Goal: Task Accomplishment & Management: Use online tool/utility

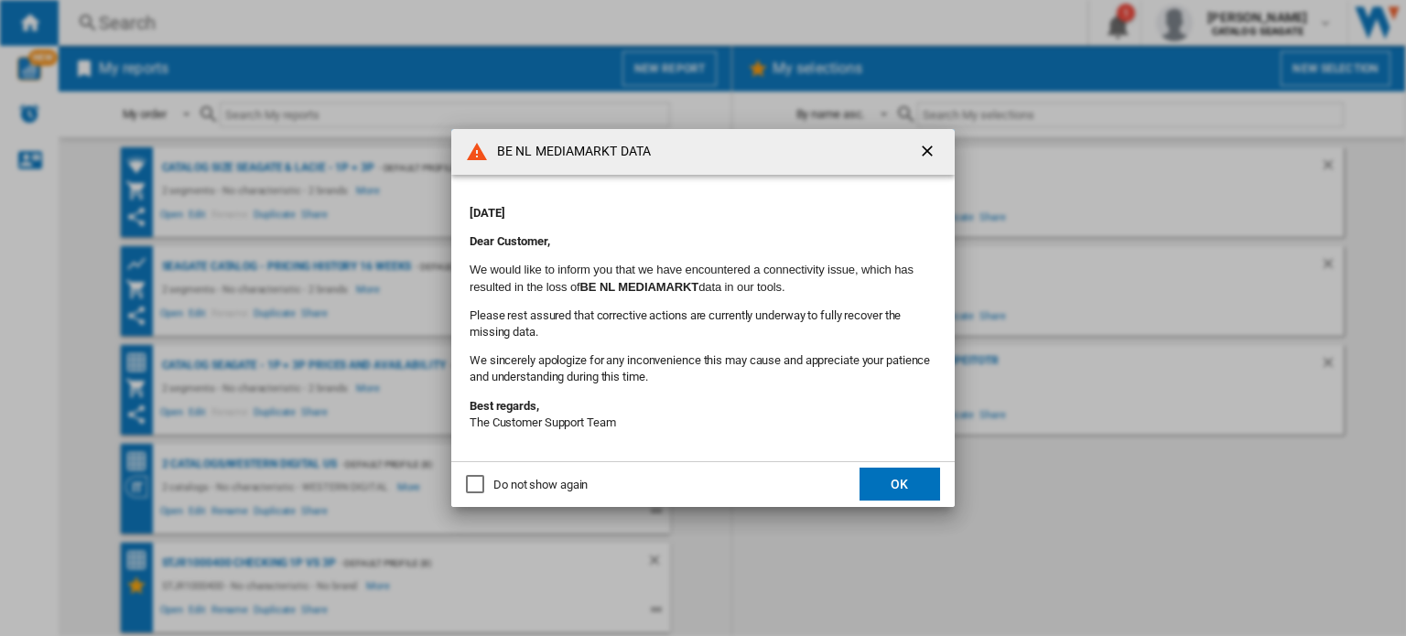
click at [903, 492] on button "OK" at bounding box center [899, 484] width 81 height 33
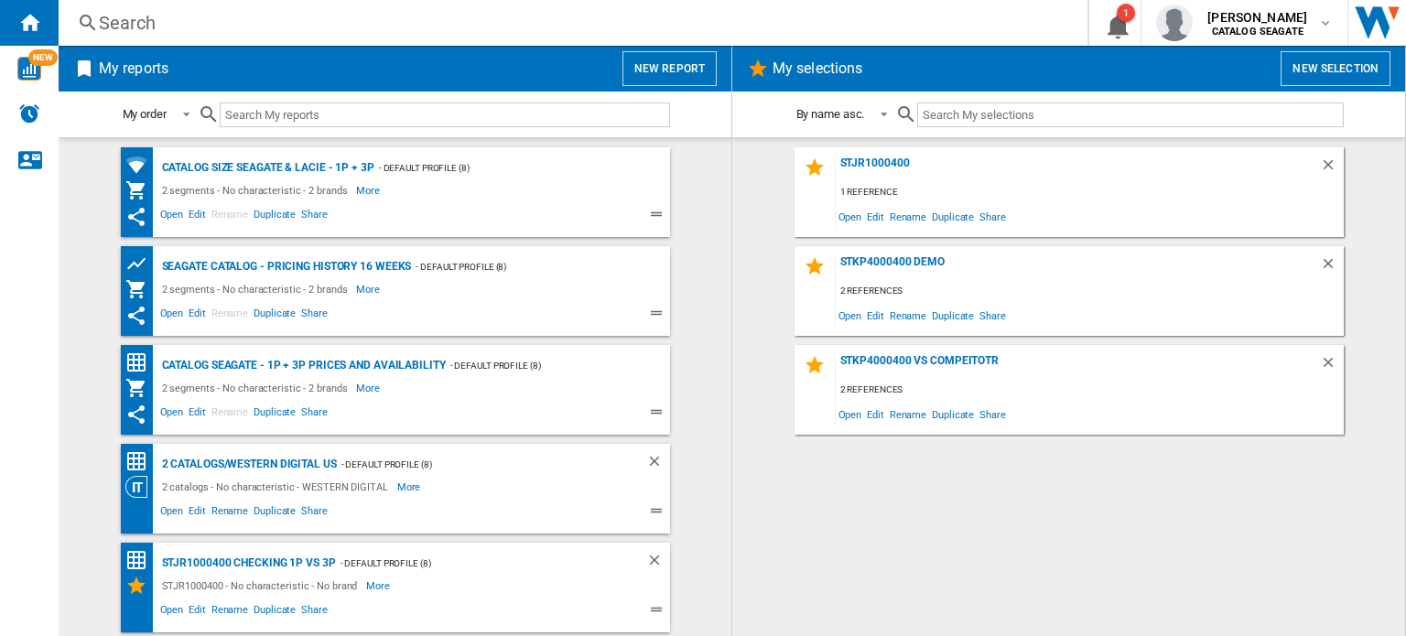
click at [696, 67] on button "New report" at bounding box center [669, 68] width 94 height 35
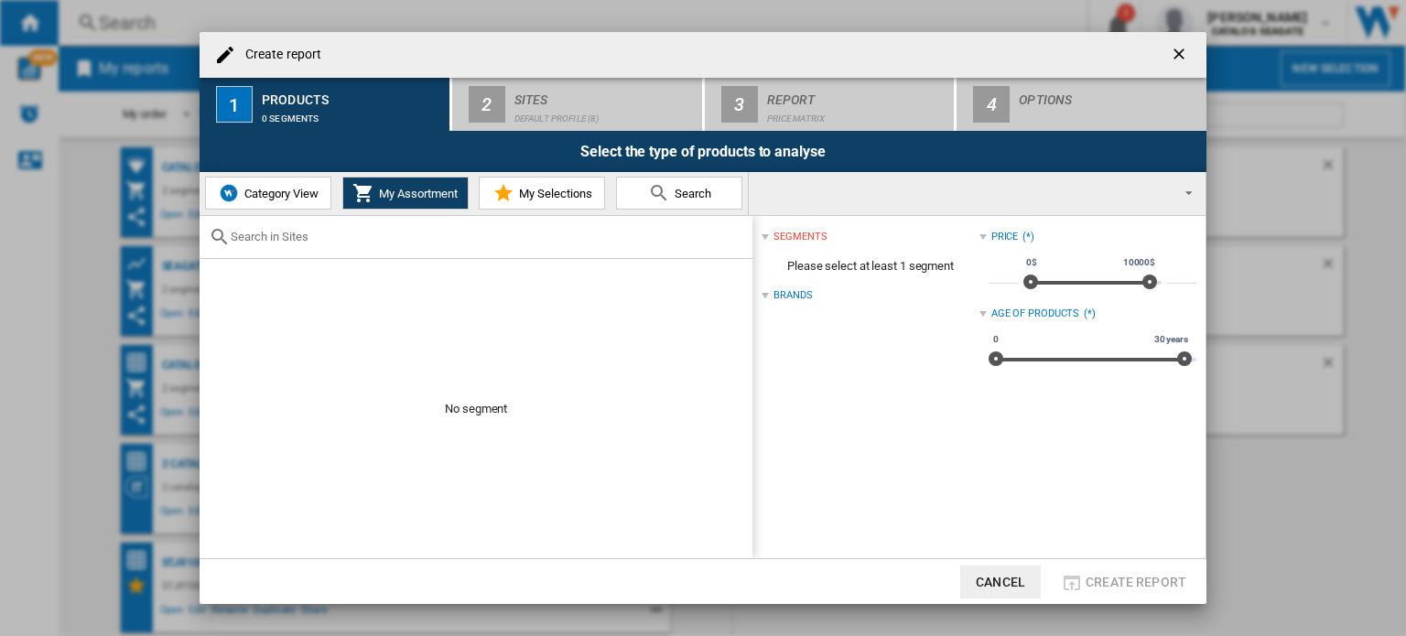
click at [253, 305] on div "No segment" at bounding box center [476, 387] width 553 height 343
click at [1182, 54] on ng-md-icon "getI18NText('BUTTONS.CLOSE_DIALOG')" at bounding box center [1181, 56] width 22 height 22
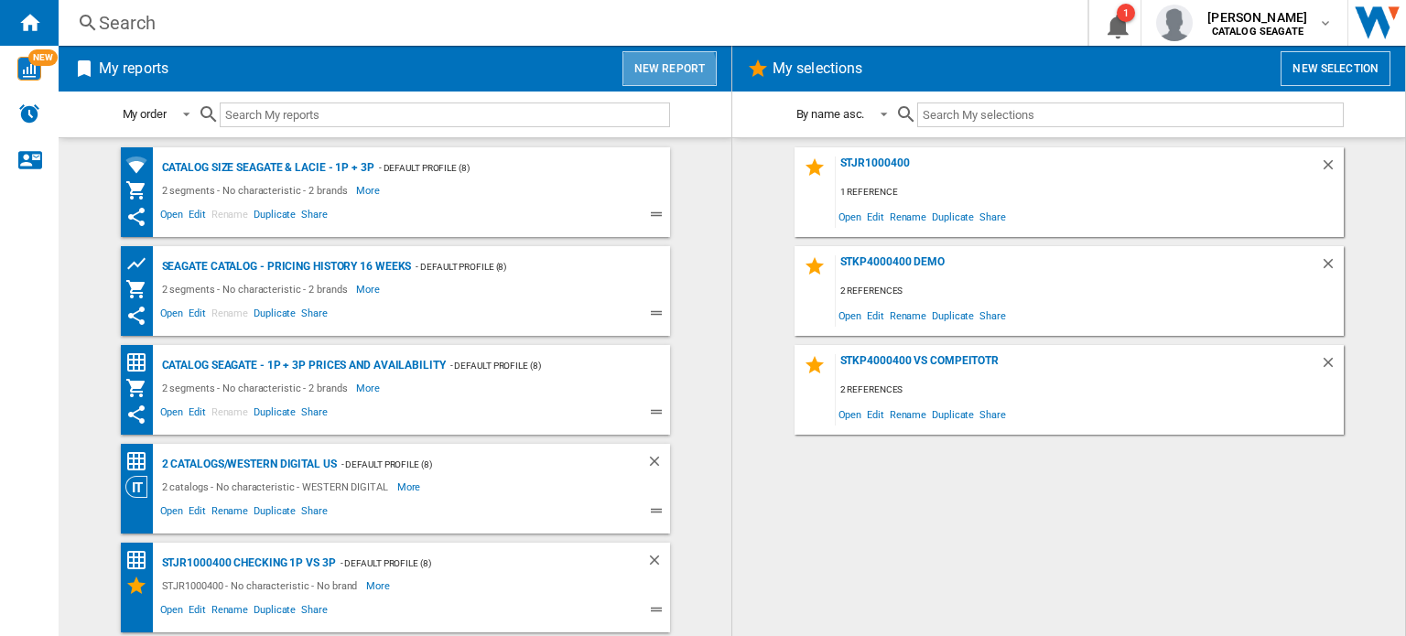
click at [666, 72] on button "New report" at bounding box center [669, 68] width 94 height 35
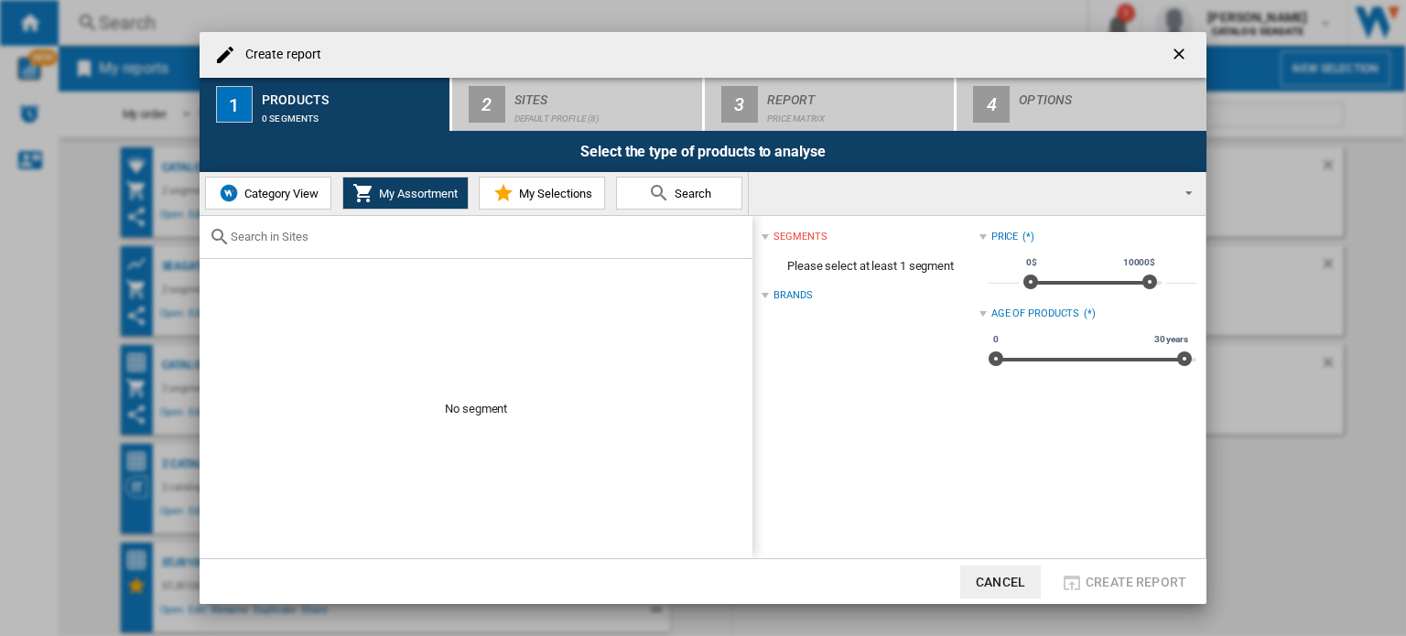
drag, startPoint x: 805, startPoint y: 198, endPoint x: 748, endPoint y: 196, distance: 57.7
click at [803, 197] on md-select "AMAZON.CO.UK ARGOS BE NL MEDIAMARKT CA BESTBUY CA EN AMAZON CA EN WALMART CA NE…" at bounding box center [977, 193] width 457 height 43
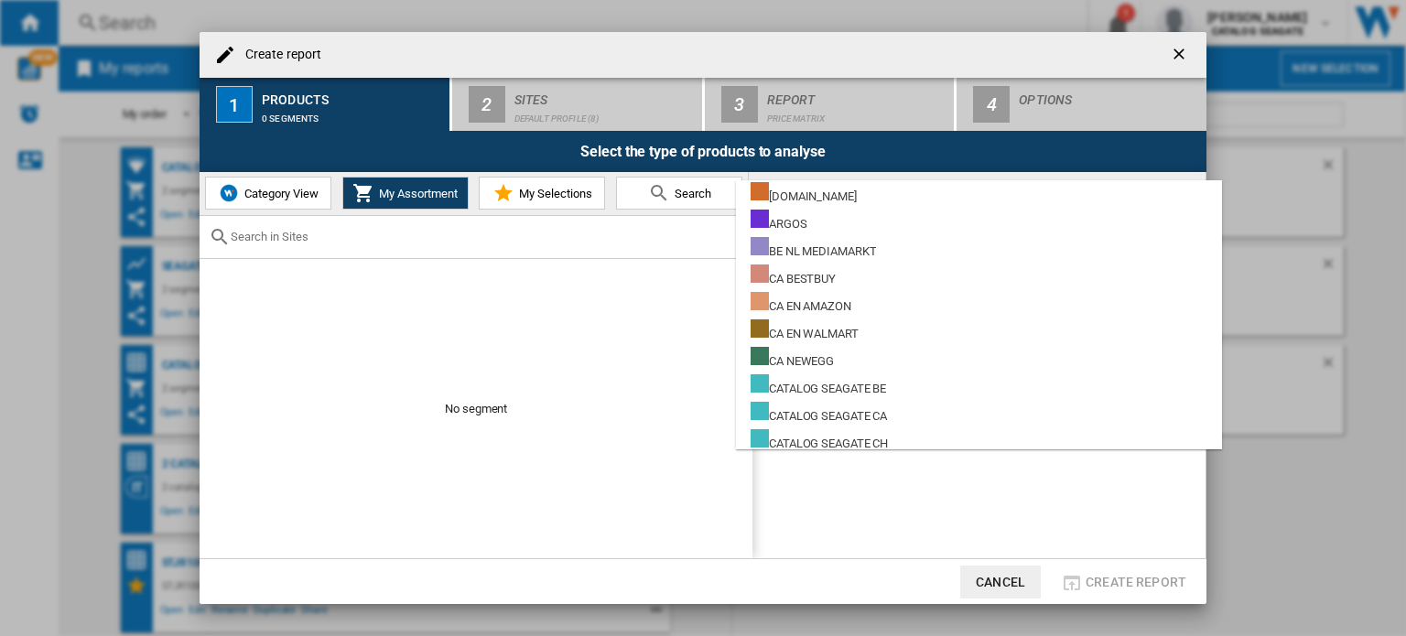
click at [261, 192] on md-backdrop at bounding box center [703, 318] width 1406 height 636
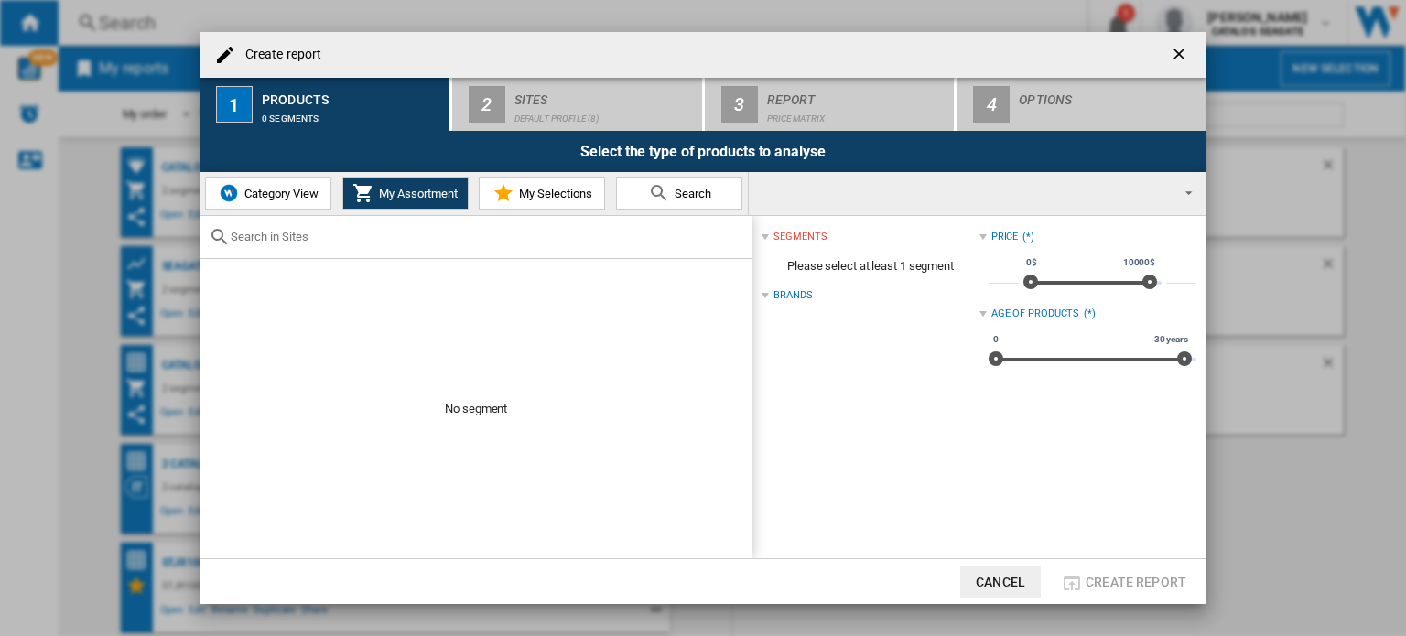
click at [261, 192] on span "Category View" at bounding box center [279, 194] width 79 height 14
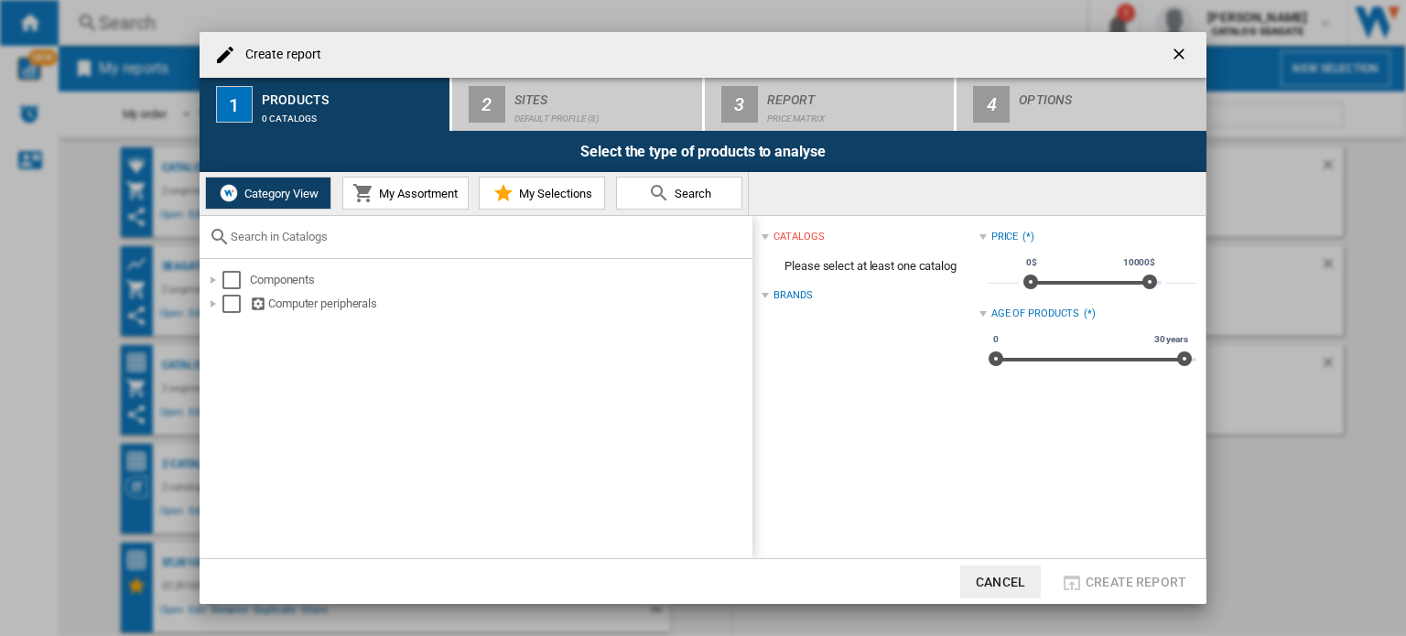
click at [394, 193] on span "My Assortment" at bounding box center [415, 194] width 83 height 14
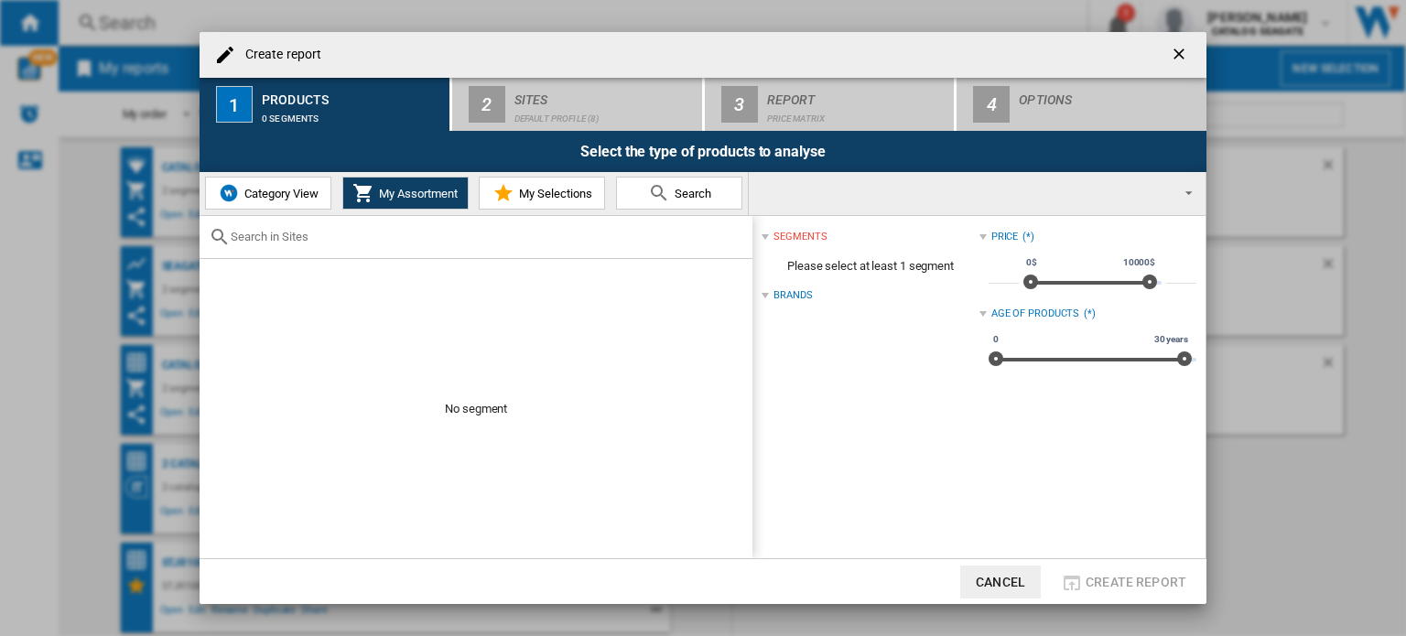
click at [1188, 50] on ng-md-icon "getI18NText('BUTTONS.CLOSE_DIALOG')" at bounding box center [1181, 56] width 22 height 22
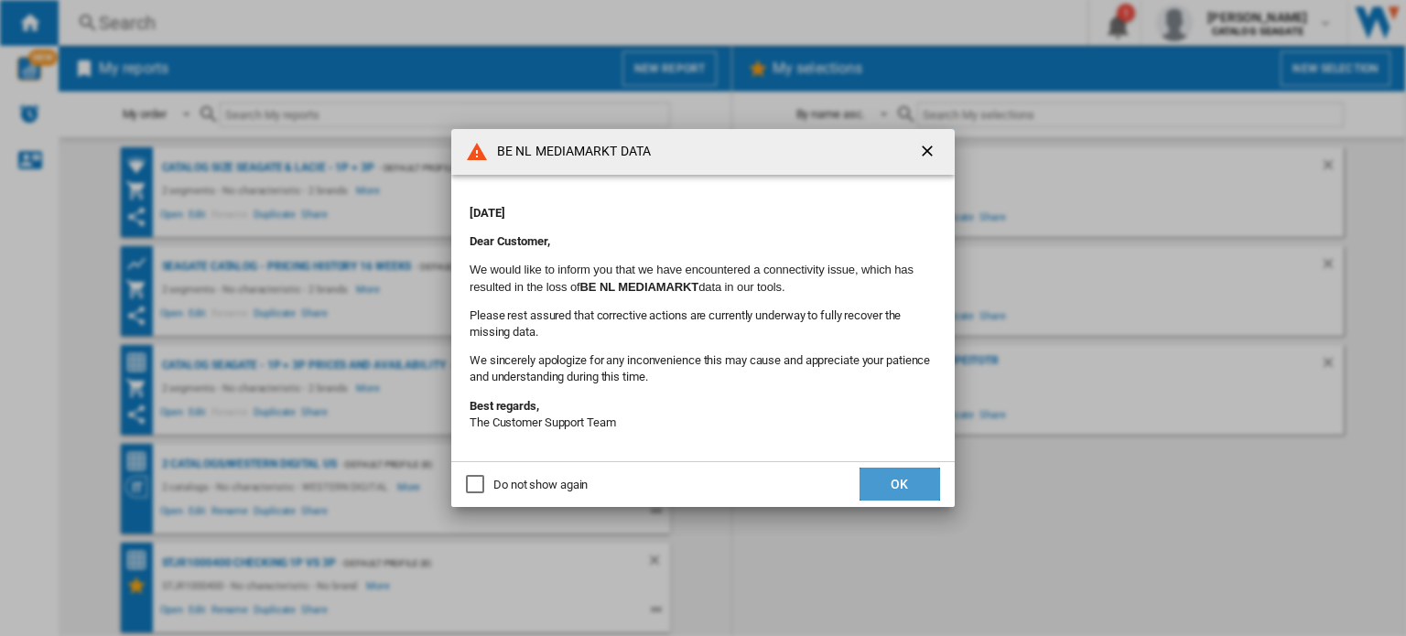
click at [897, 483] on button "OK" at bounding box center [899, 484] width 81 height 33
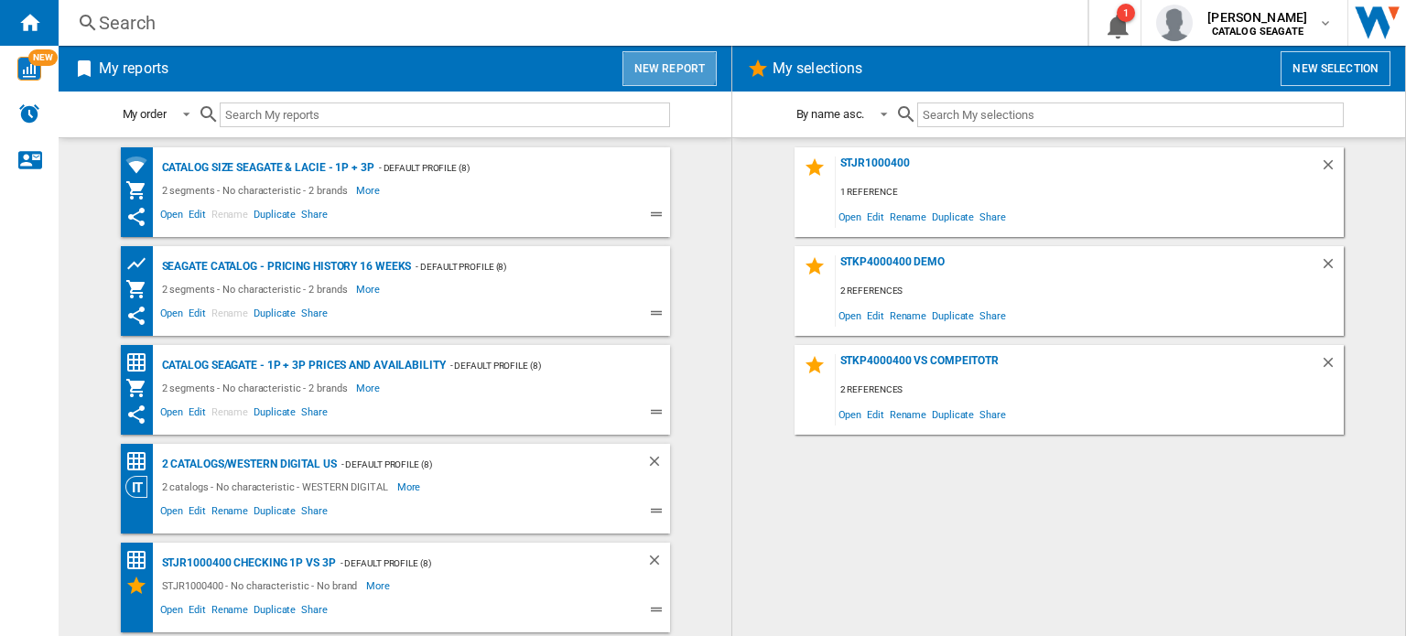
click at [668, 61] on button "New report" at bounding box center [669, 68] width 94 height 35
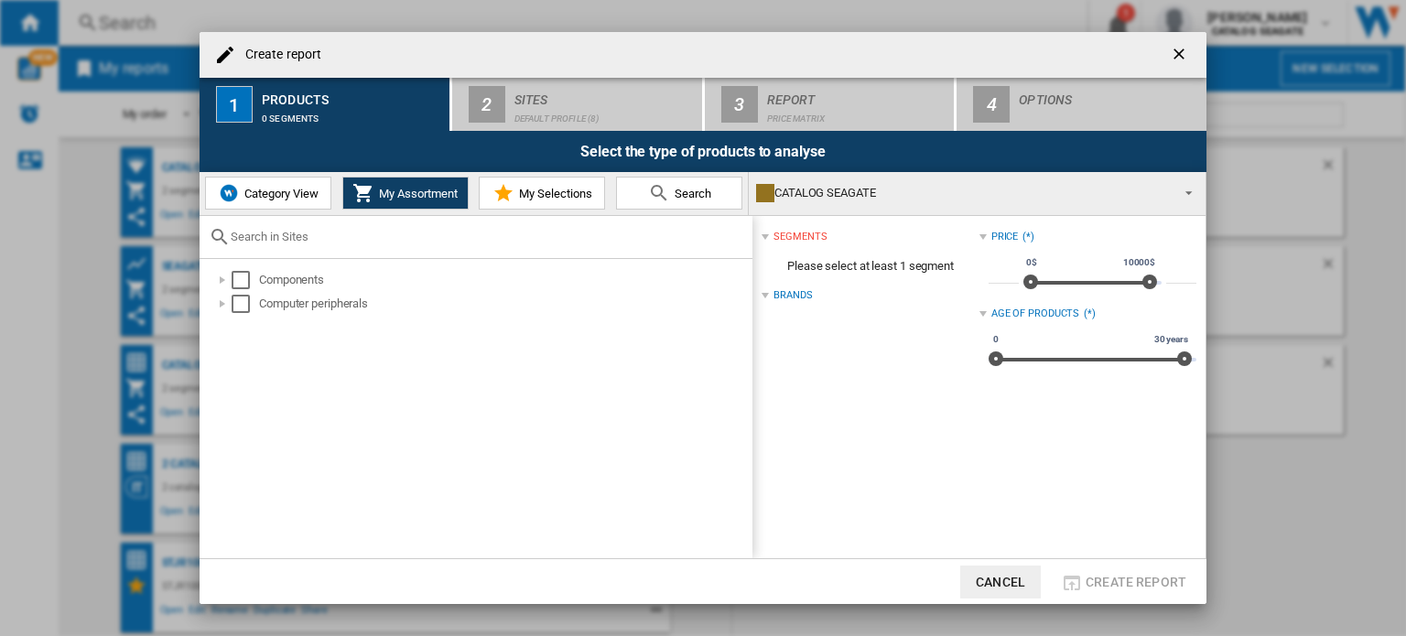
click at [44, 340] on div "Create report 1 Products 0 segments 2 Sites Default profile (8) 3 Report Price …" at bounding box center [703, 318] width 1406 height 636
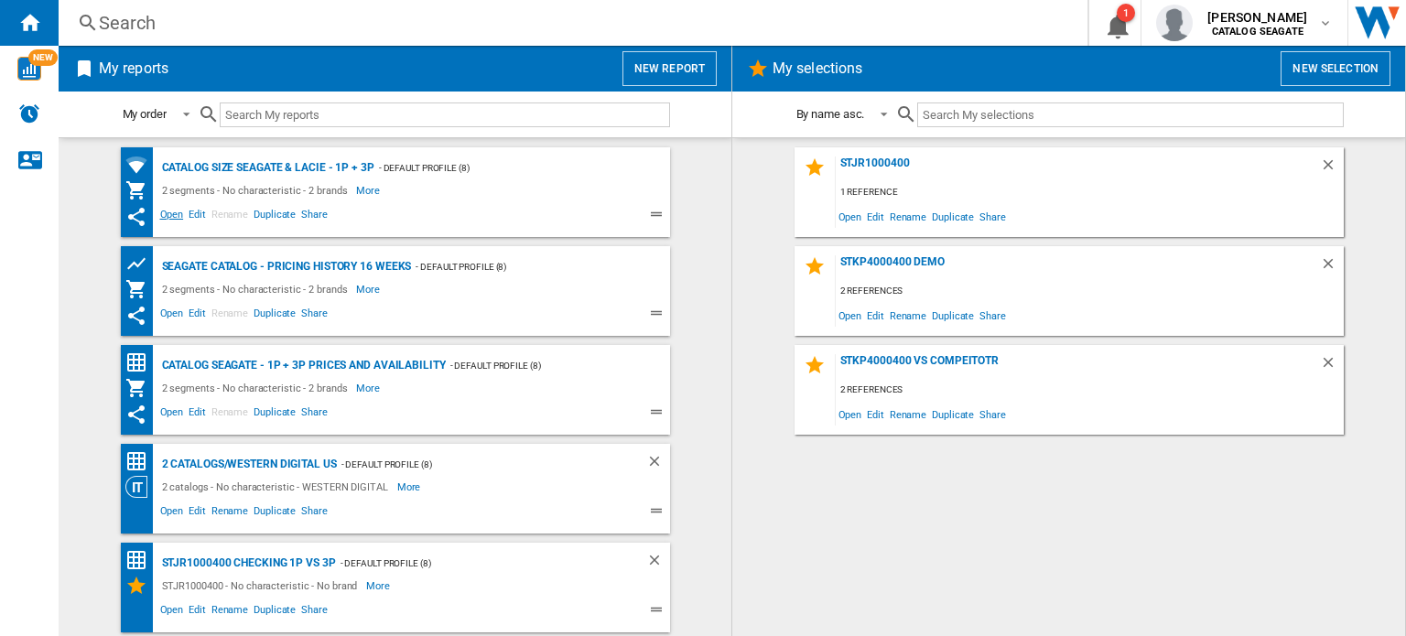
click at [169, 213] on span "Open" at bounding box center [171, 217] width 29 height 22
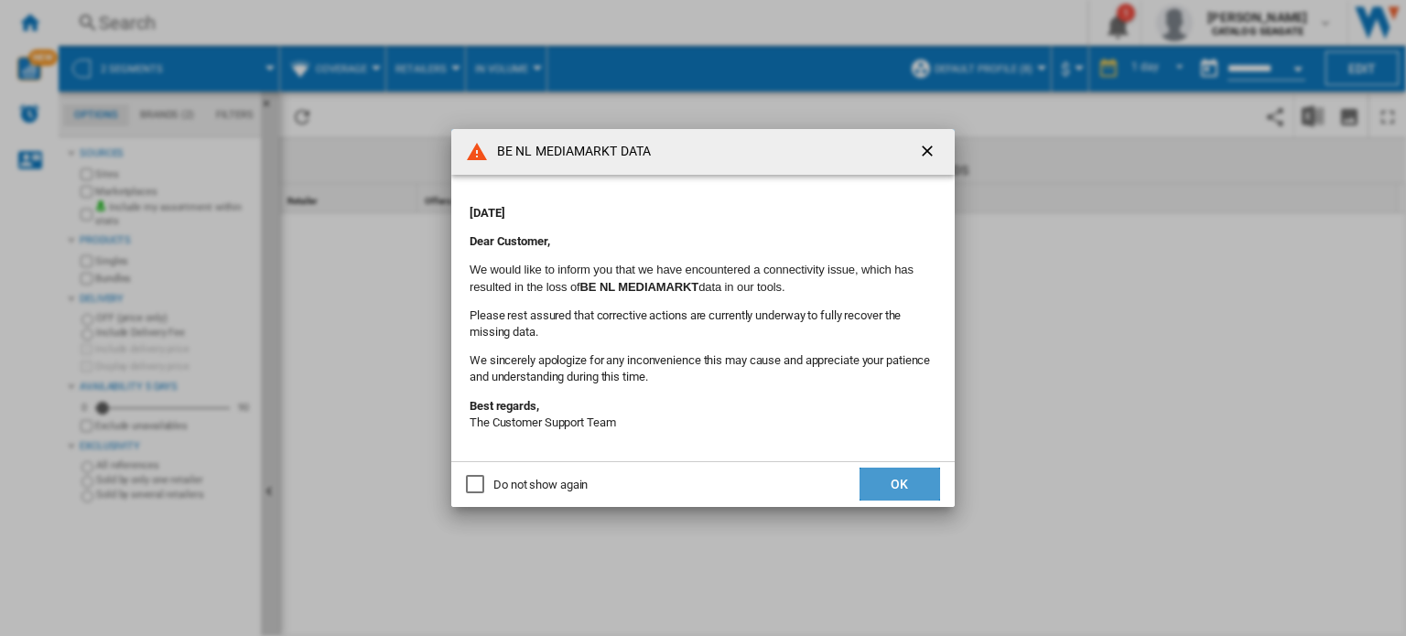
click at [899, 486] on button "OK" at bounding box center [899, 484] width 81 height 33
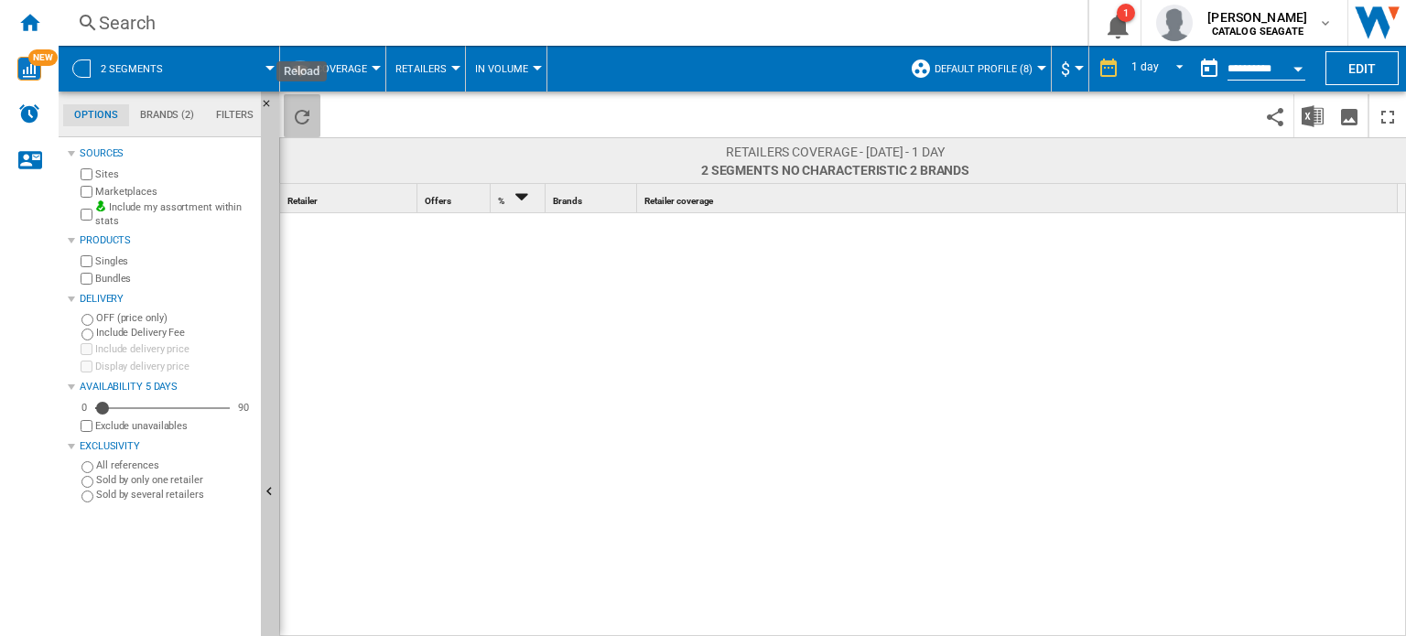
click at [305, 116] on ng-md-icon "Reload" at bounding box center [302, 117] width 22 height 22
click at [158, 116] on md-tab-item "Brands (2)" at bounding box center [167, 115] width 76 height 22
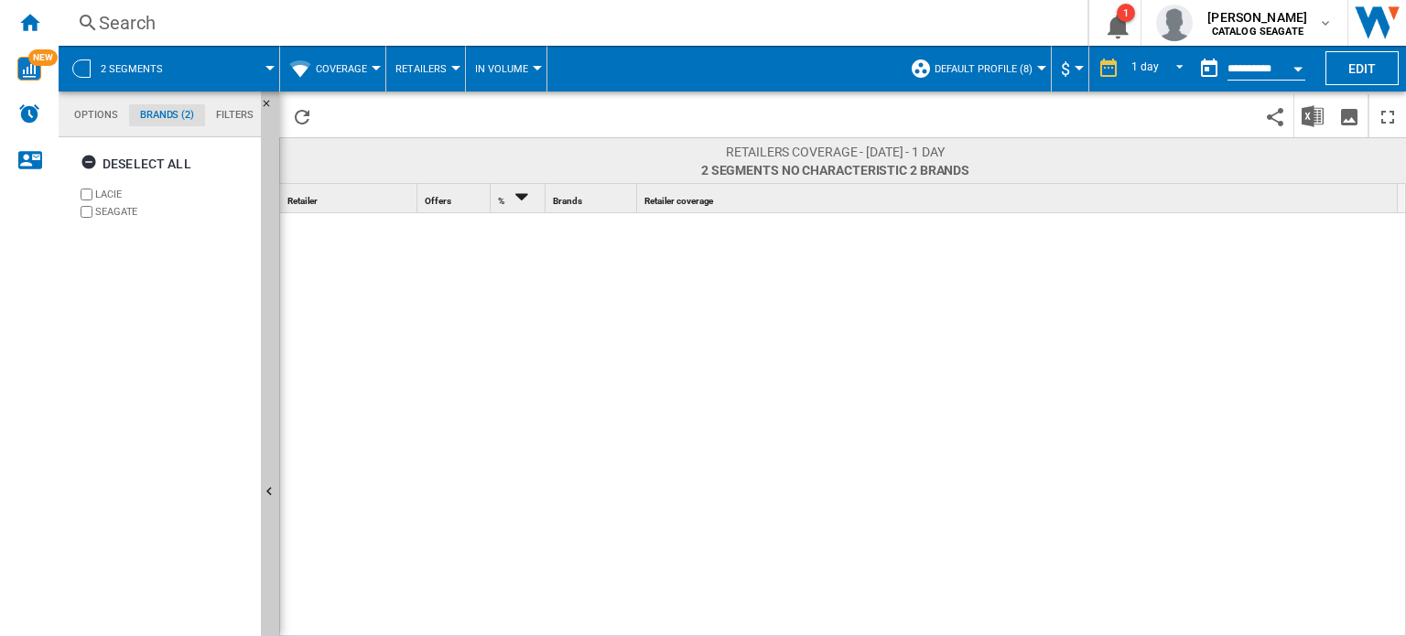
click at [82, 121] on md-tab-item "Options" at bounding box center [96, 115] width 66 height 22
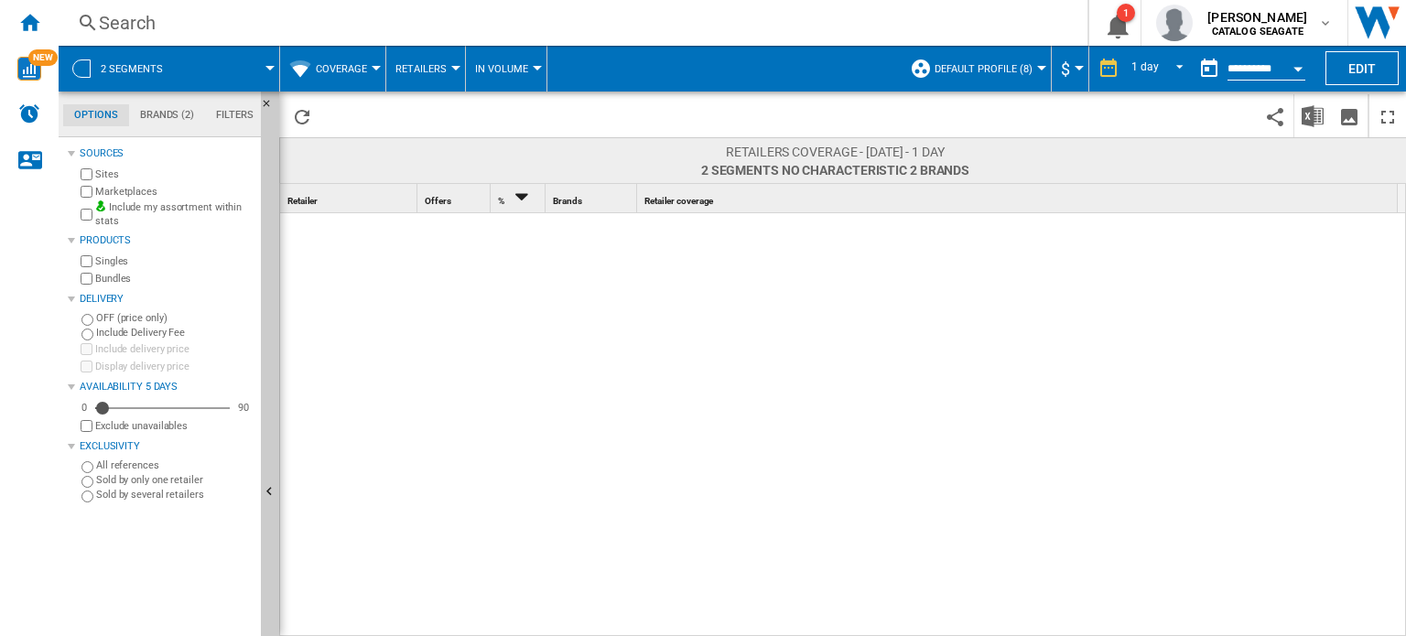
scroll to position [21, 0]
click at [20, 20] on ng-md-icon "Home" at bounding box center [29, 22] width 22 height 22
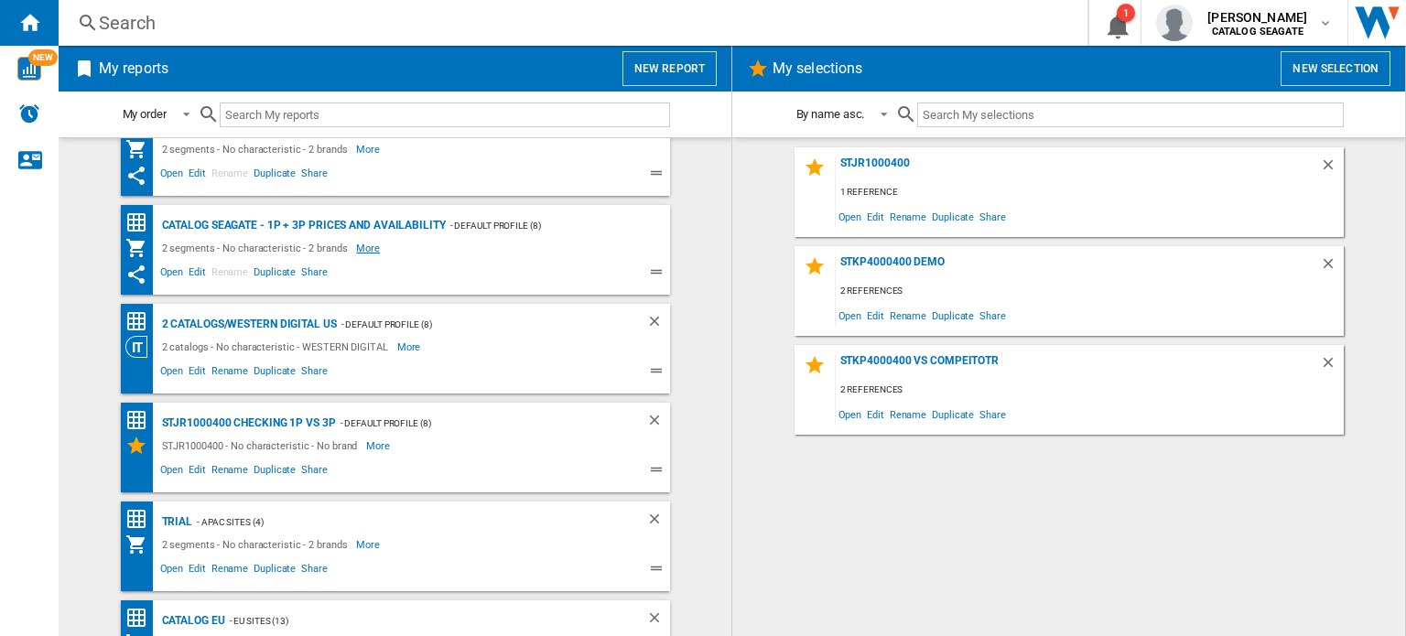
scroll to position [193, 0]
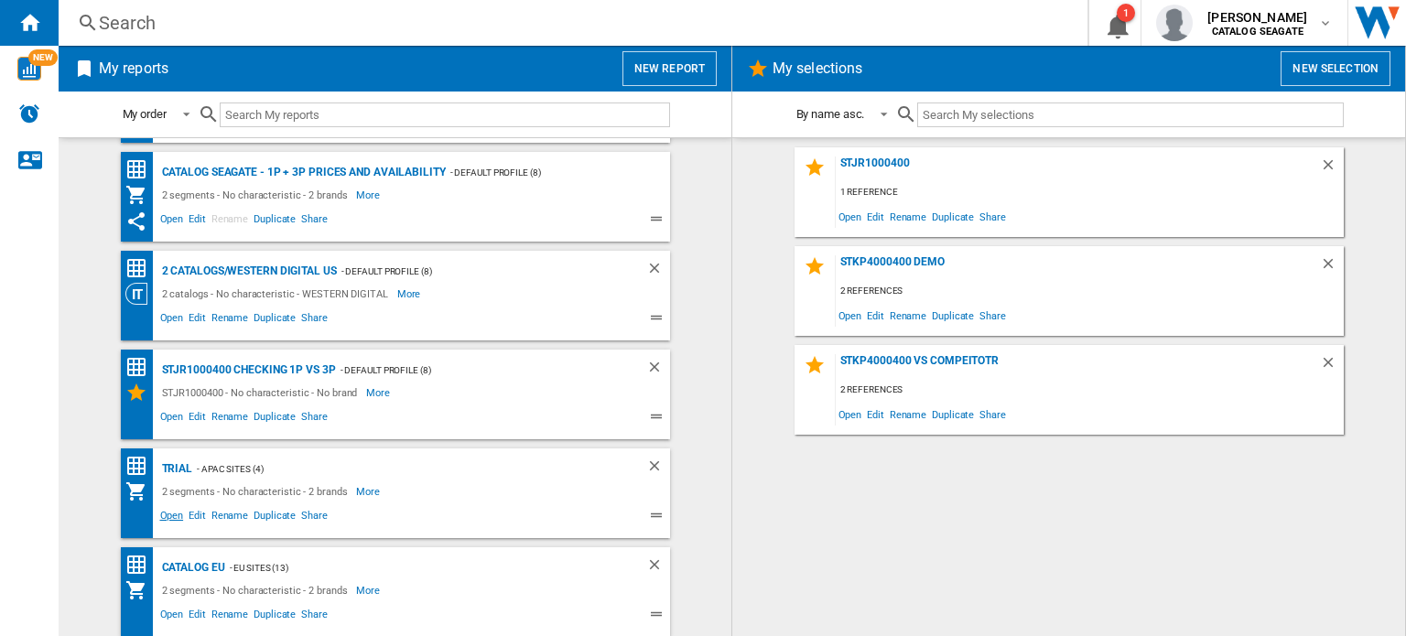
click at [167, 518] on span "Open" at bounding box center [171, 518] width 29 height 22
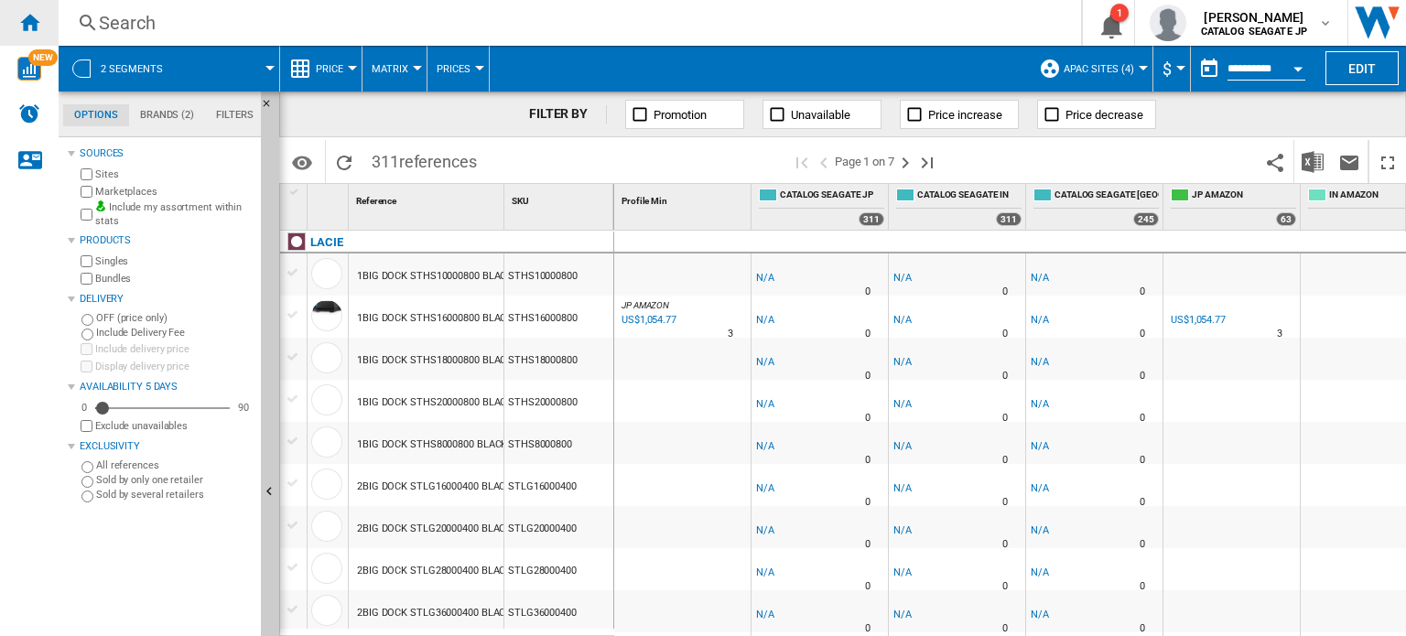
click at [37, 31] on ng-md-icon "Home" at bounding box center [29, 22] width 22 height 22
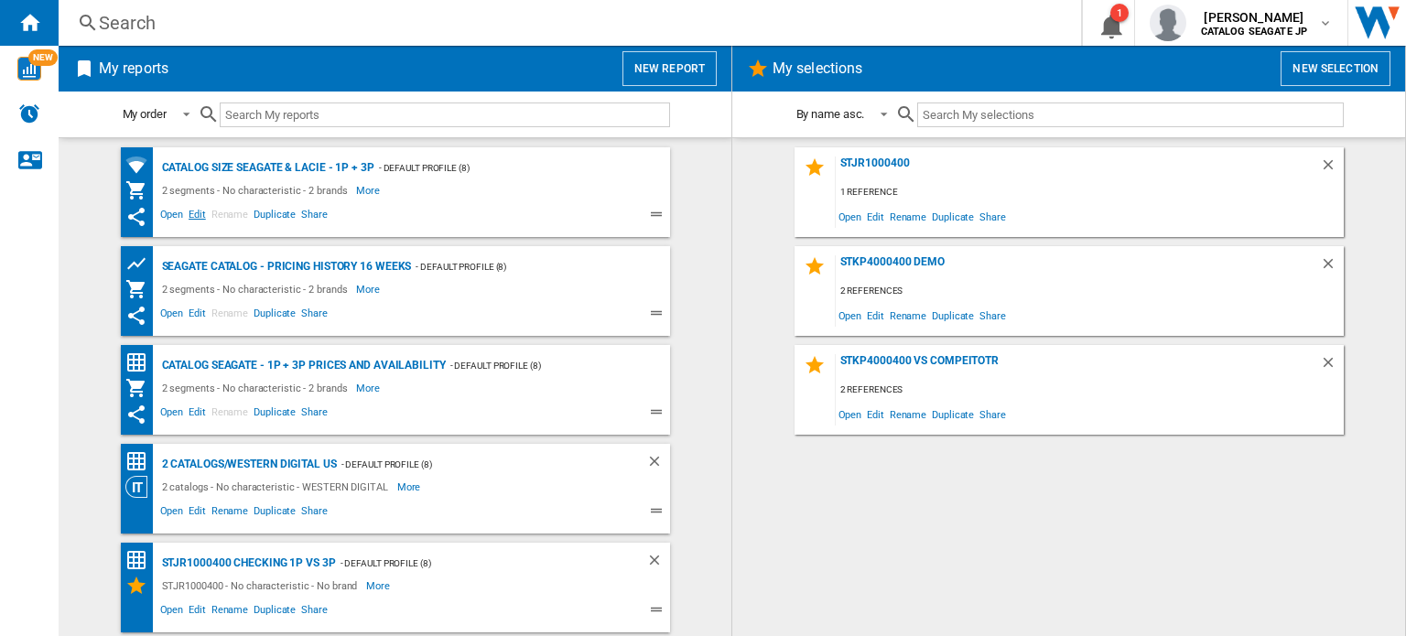
click at [192, 212] on span "Edit" at bounding box center [197, 217] width 23 height 22
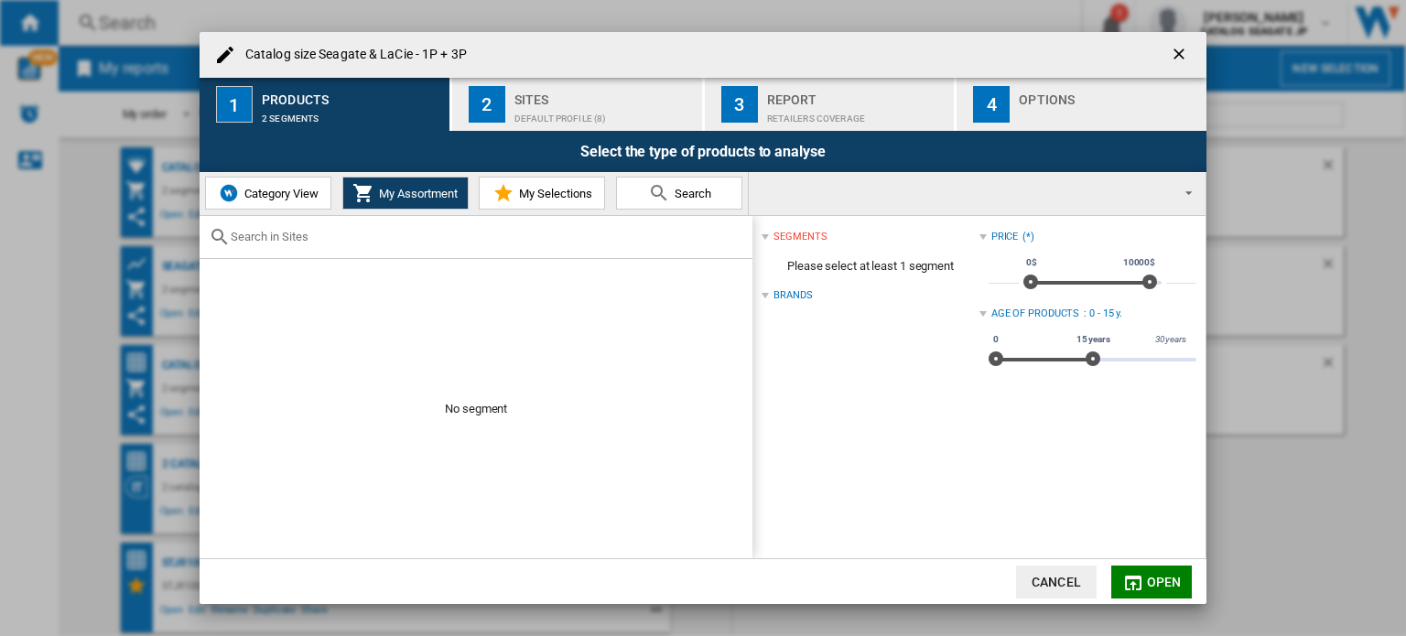
click at [386, 197] on span "My Assortment" at bounding box center [415, 194] width 83 height 14
click at [260, 197] on span "Category View" at bounding box center [279, 194] width 79 height 14
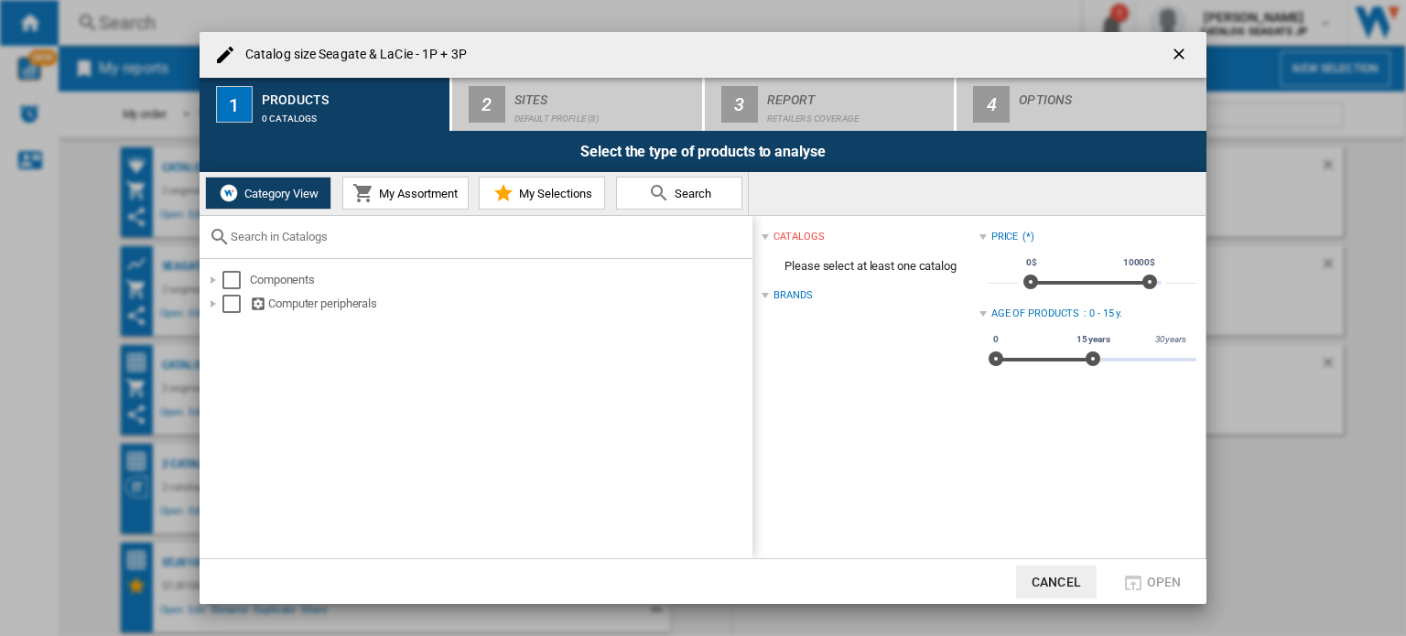
click at [359, 189] on md-icon at bounding box center [363, 193] width 22 height 22
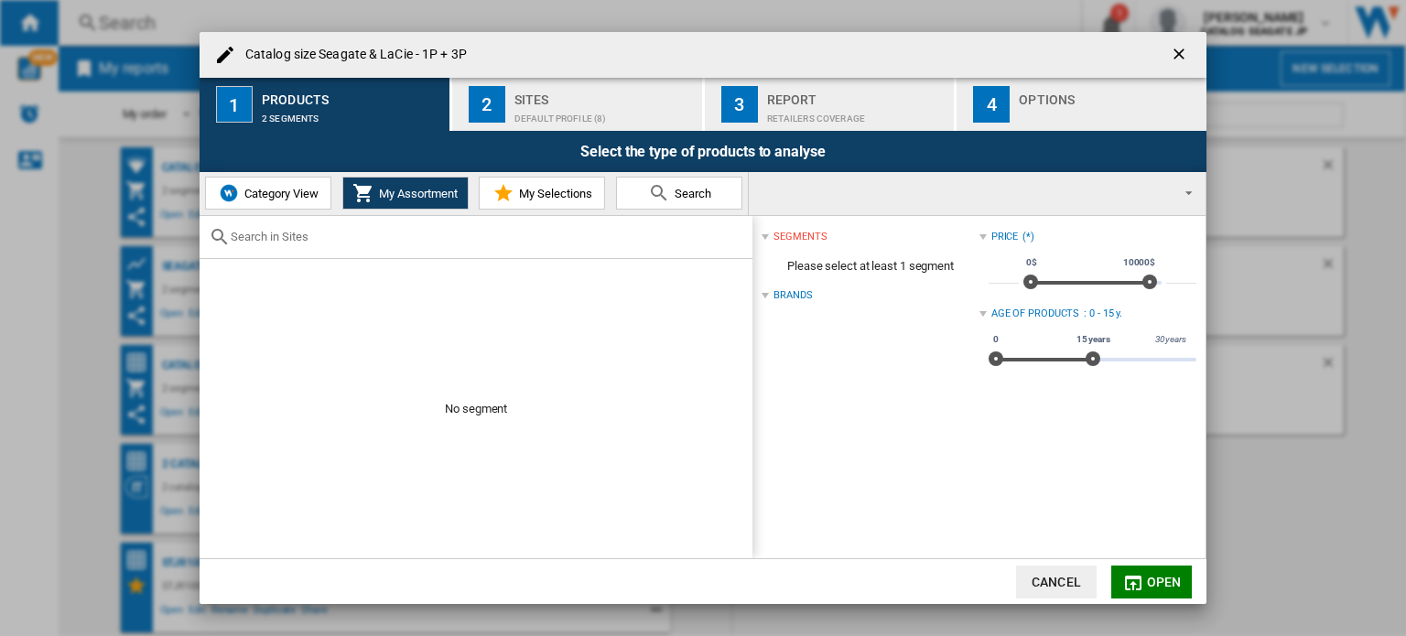
click at [254, 194] on span "Category View" at bounding box center [279, 194] width 79 height 14
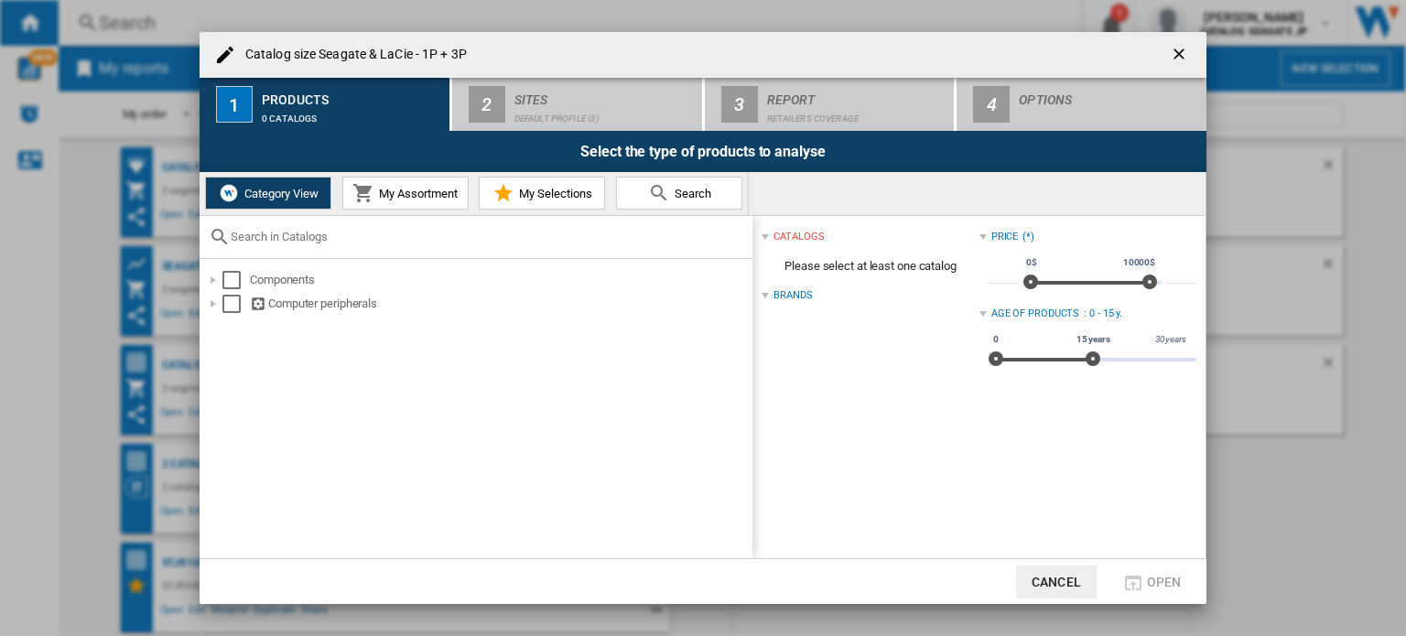
click at [417, 189] on span "My Assortment" at bounding box center [415, 194] width 83 height 14
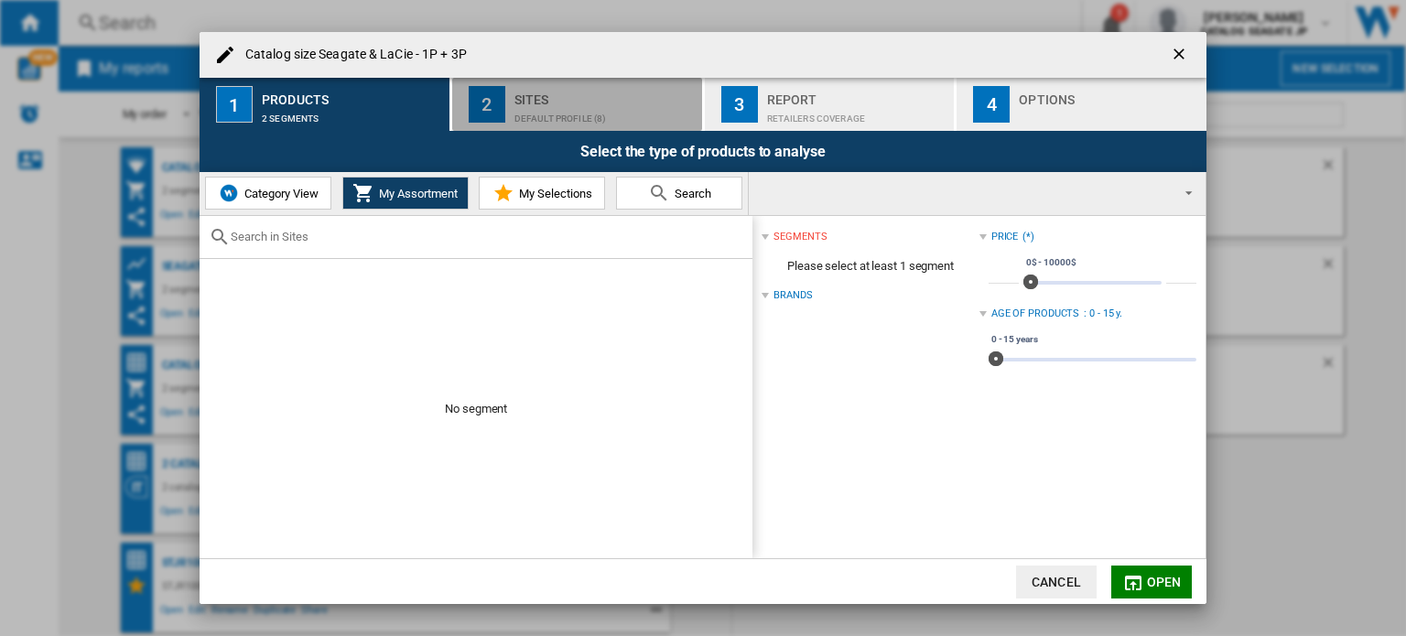
click at [593, 113] on div "Default profile (8)" at bounding box center [604, 113] width 180 height 19
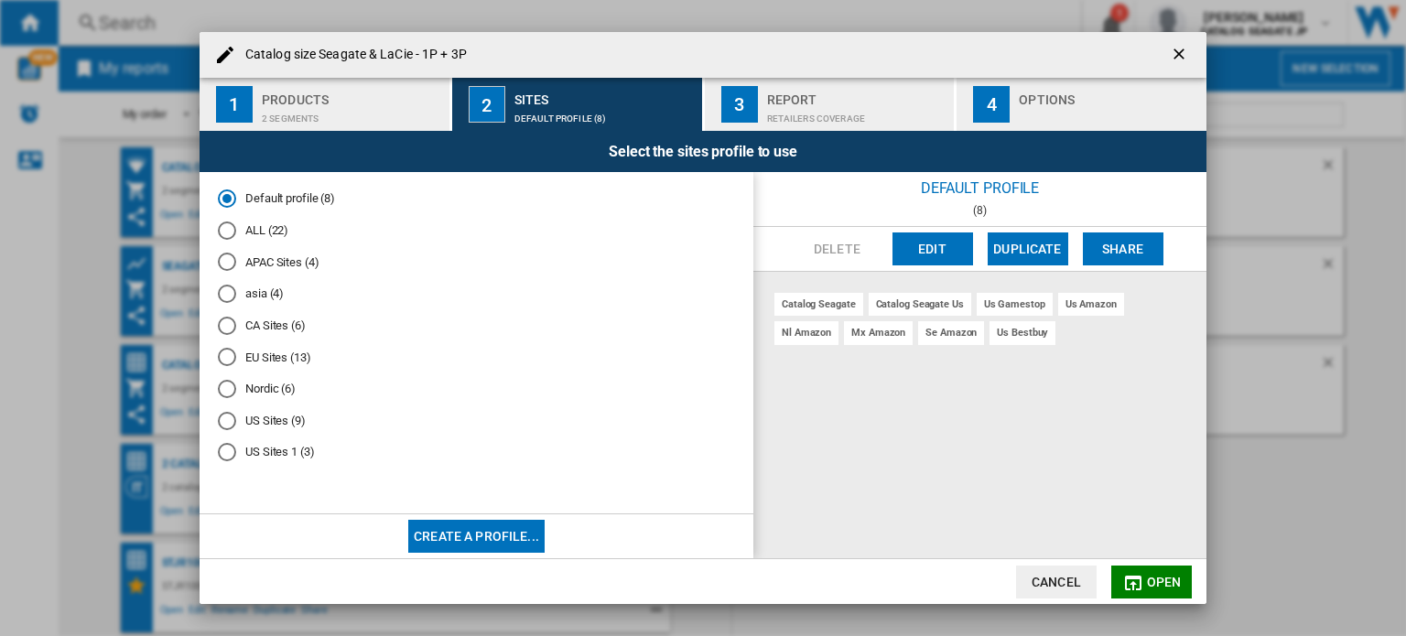
click at [949, 237] on button "Edit" at bounding box center [932, 248] width 81 height 33
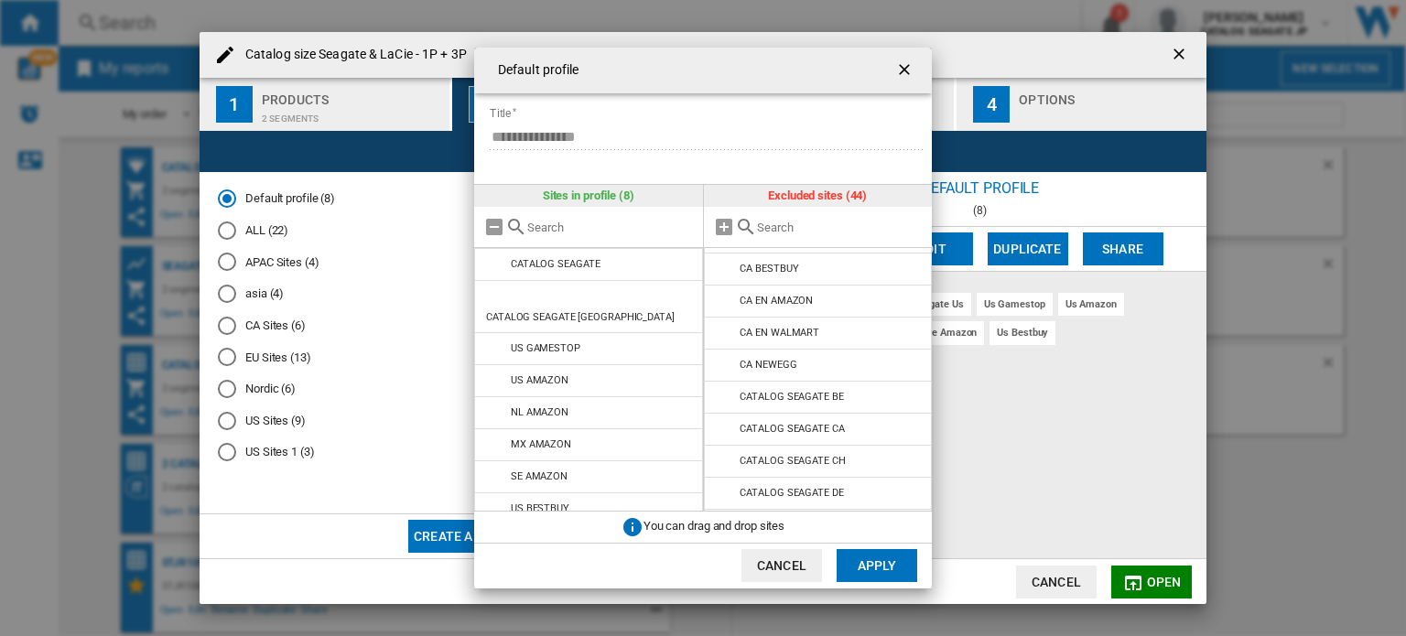
scroll to position [183, 0]
click at [773, 222] on input "text" at bounding box center [840, 228] width 167 height 14
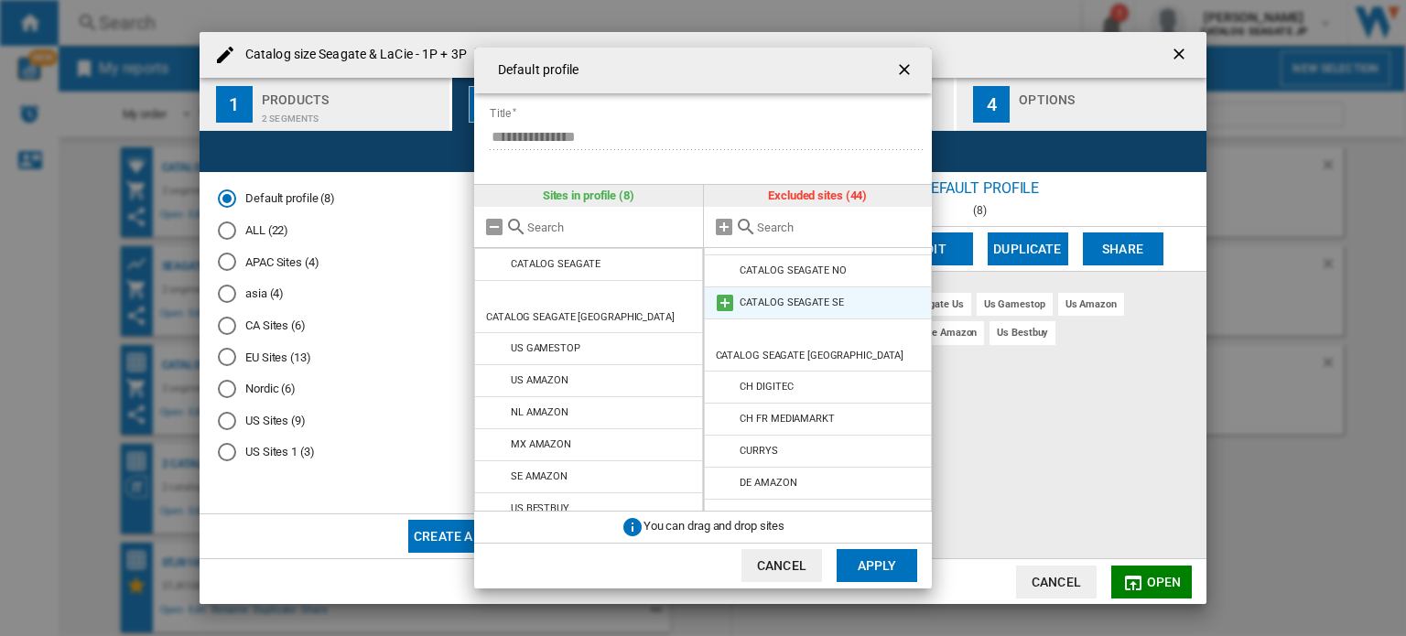
scroll to position [598, 0]
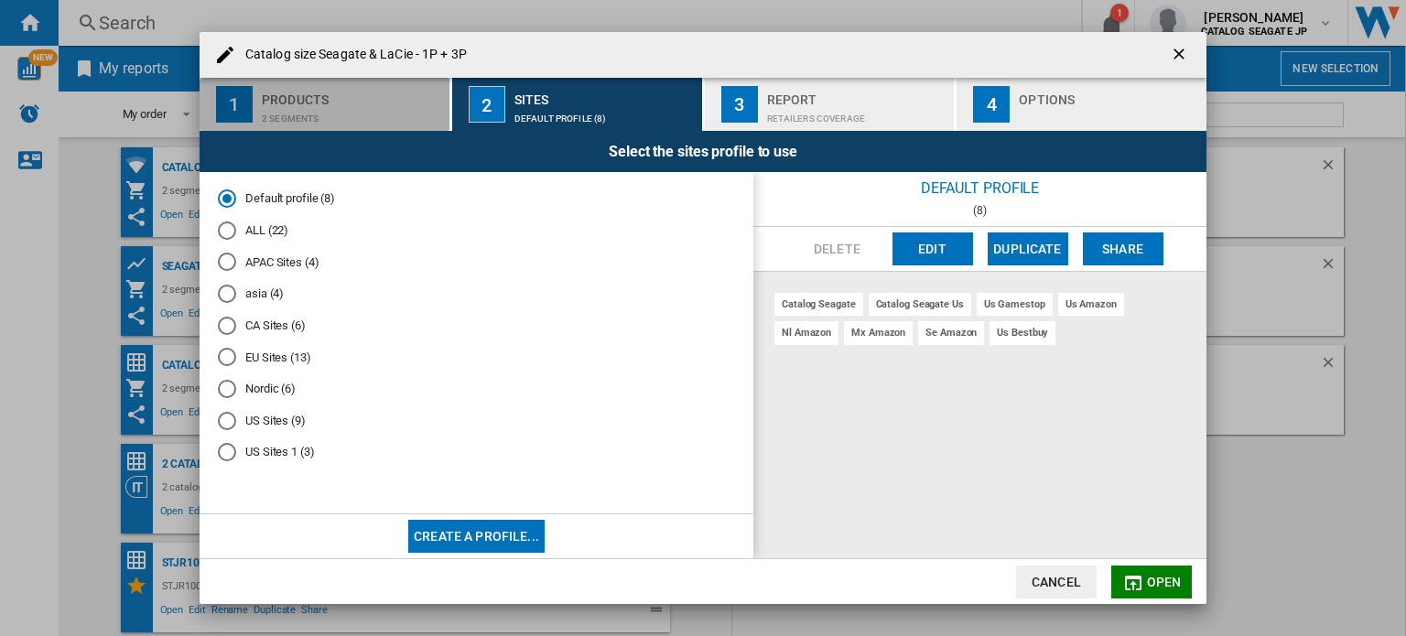
click at [322, 108] on div "2 segments" at bounding box center [352, 113] width 180 height 19
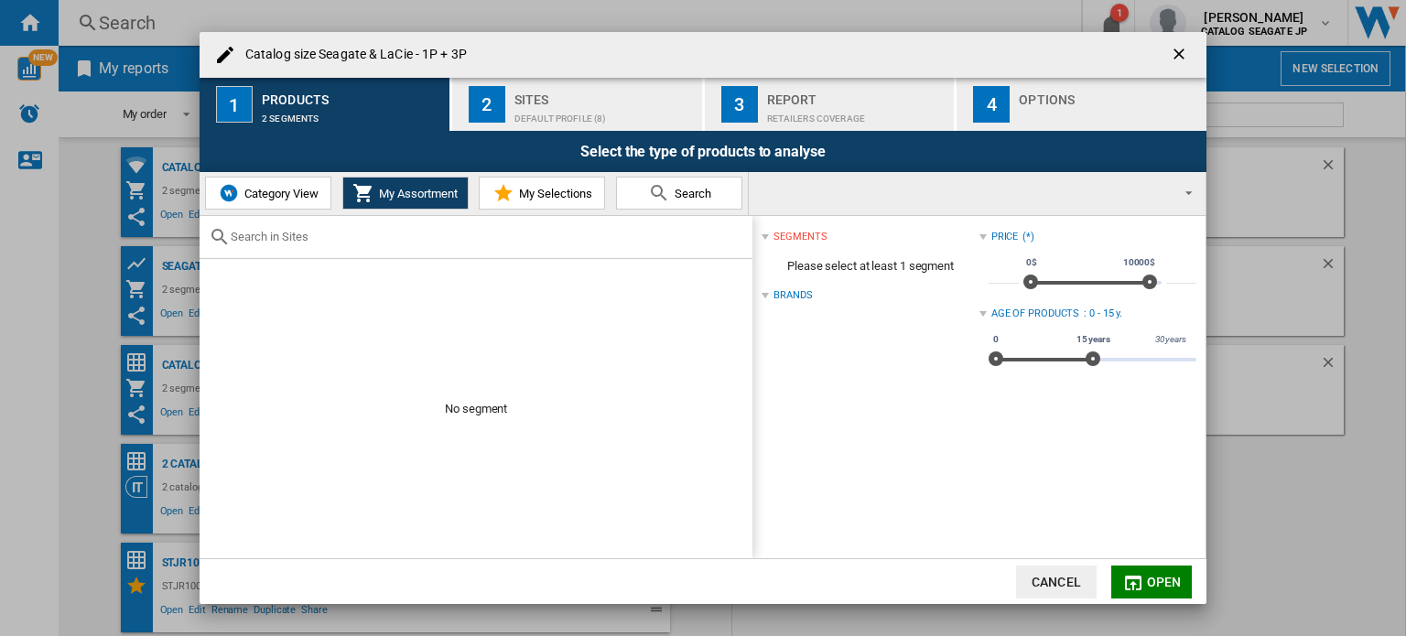
click at [868, 193] on md-select "CATALOG SEAGATE AMAZON.CO.UK ARGOS BE NL MEDIAMARKT CA BESTBUY CA EN AMAZON CA …" at bounding box center [977, 193] width 457 height 43
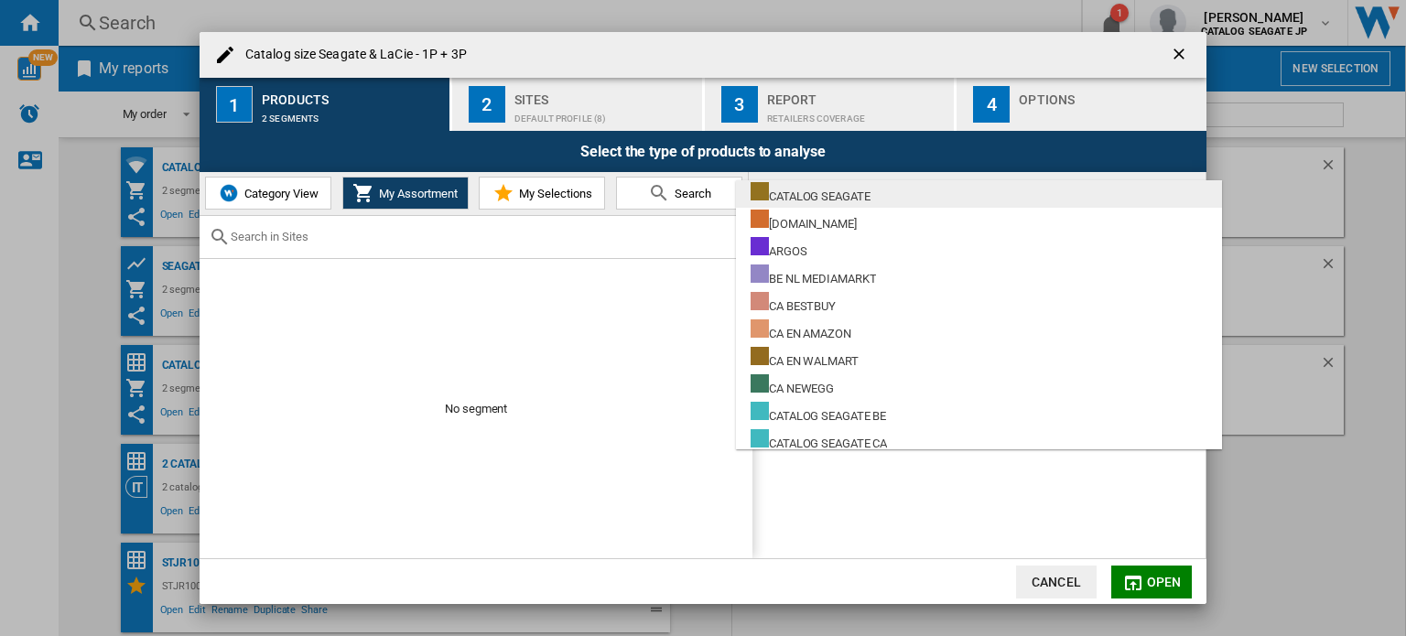
click at [869, 193] on div "CATALOG SEAGATE" at bounding box center [810, 193] width 120 height 23
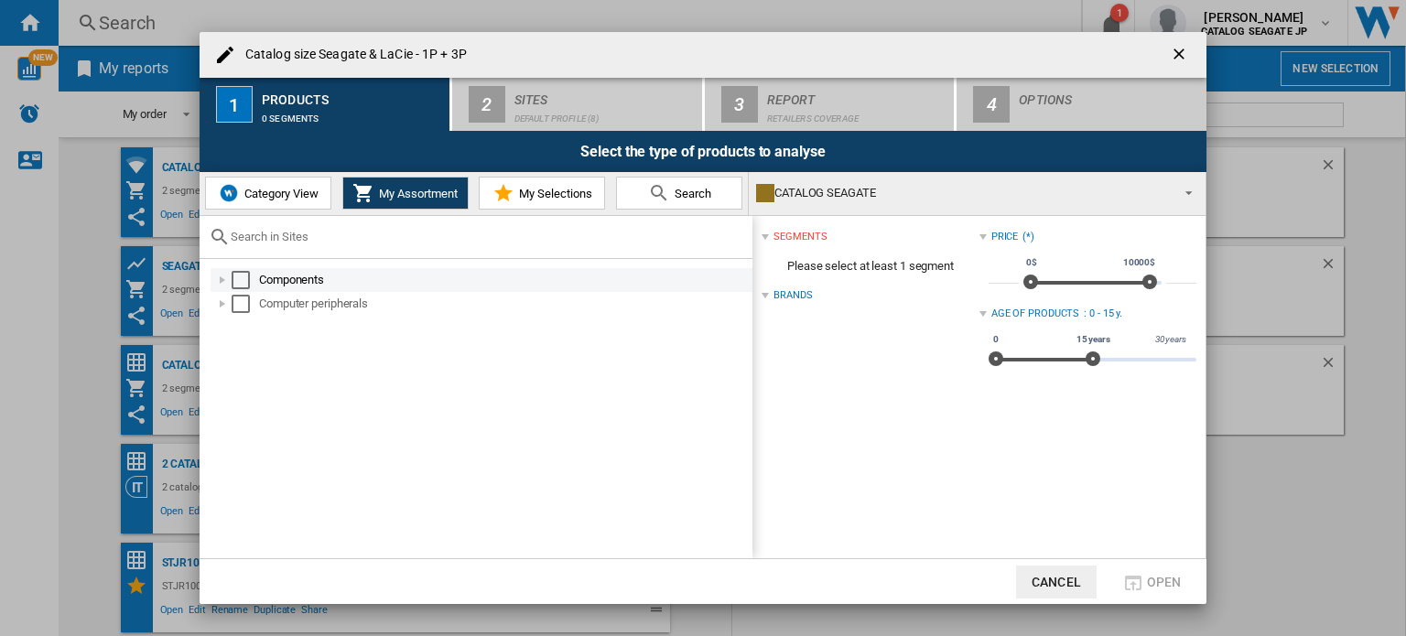
click at [237, 284] on div "Select" at bounding box center [241, 280] width 18 height 18
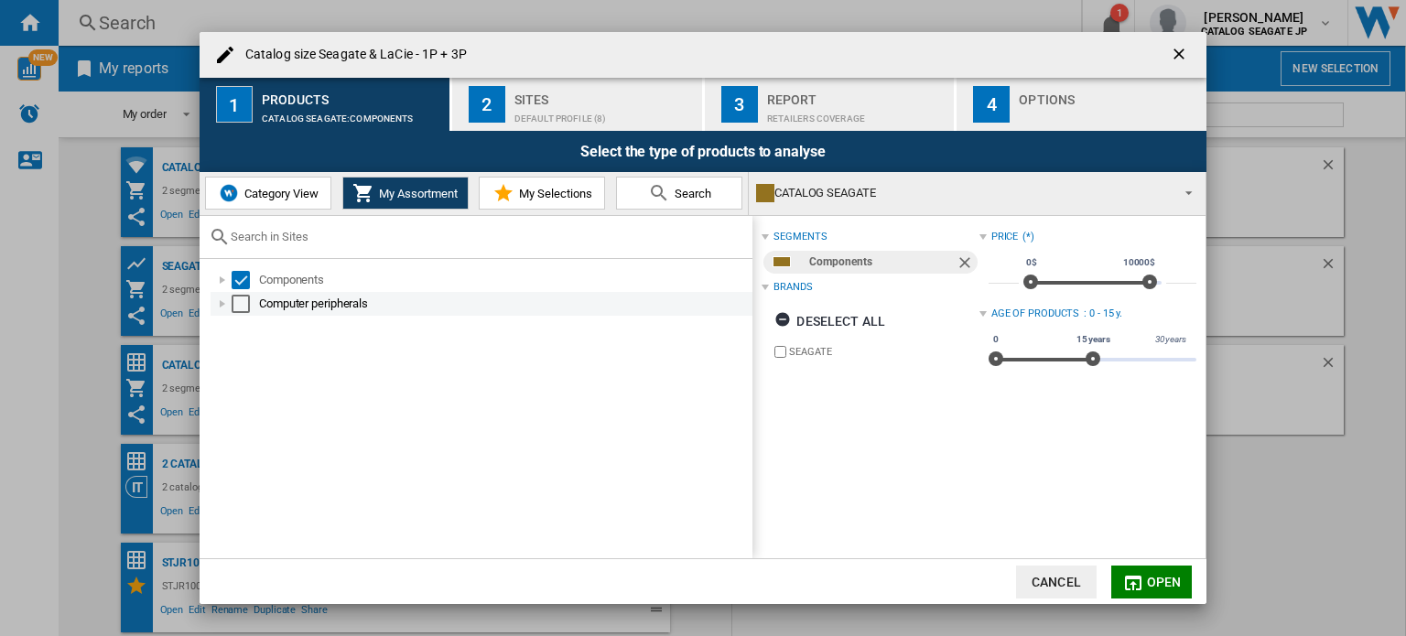
click at [237, 299] on div "Select" at bounding box center [241, 304] width 18 height 18
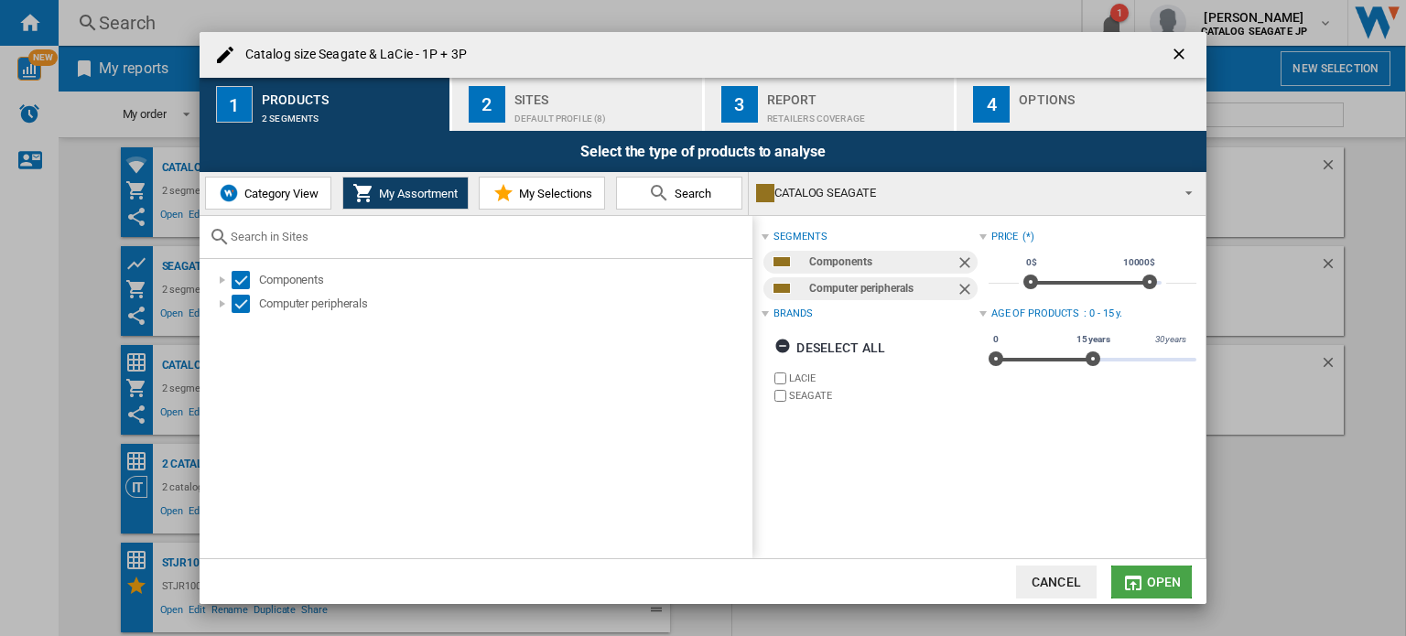
click at [1153, 582] on span "Open" at bounding box center [1164, 582] width 35 height 15
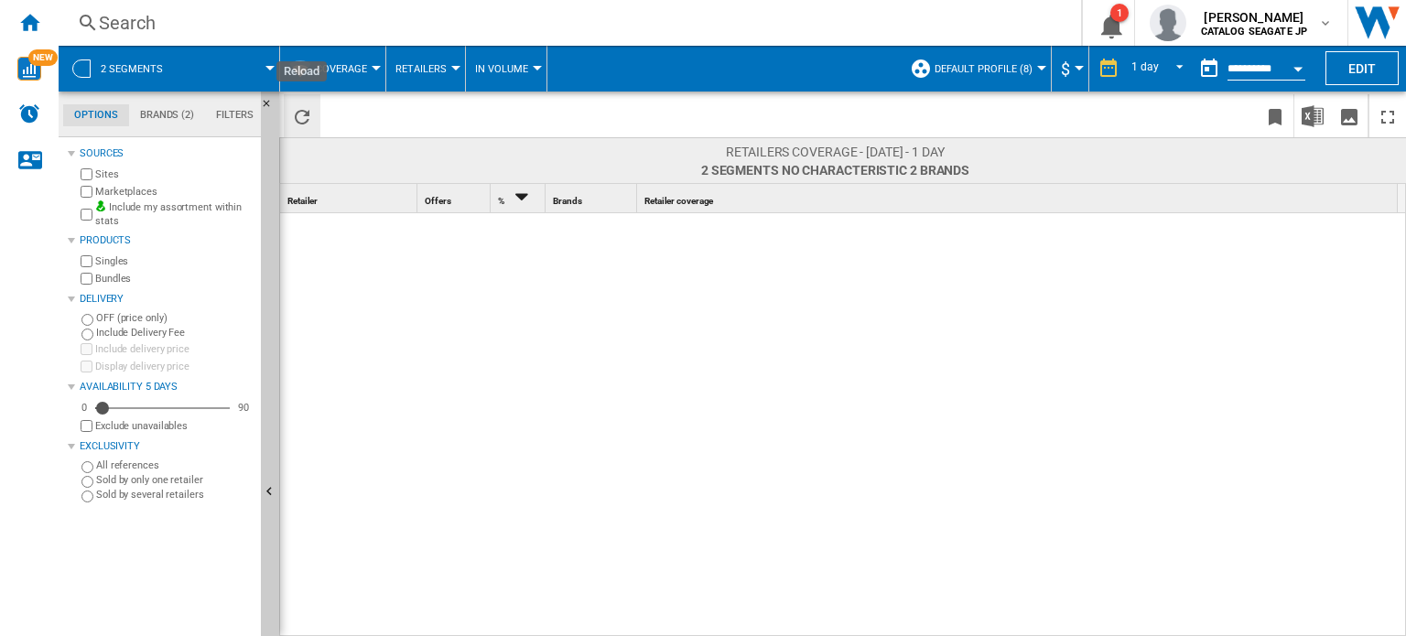
click at [292, 116] on ng-md-icon "Reload" at bounding box center [302, 117] width 22 height 22
click at [187, 110] on md-tab-item "Brands (2)" at bounding box center [167, 115] width 76 height 22
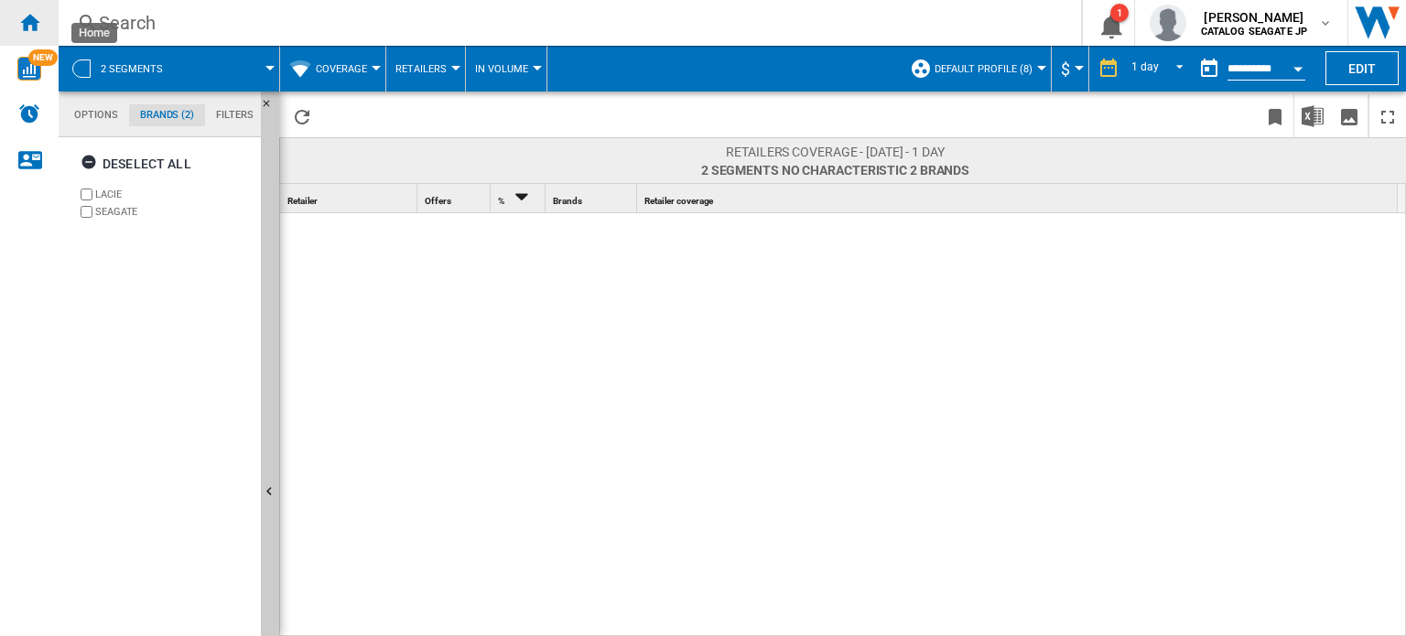
click at [25, 17] on ng-md-icon "Home" at bounding box center [29, 22] width 22 height 22
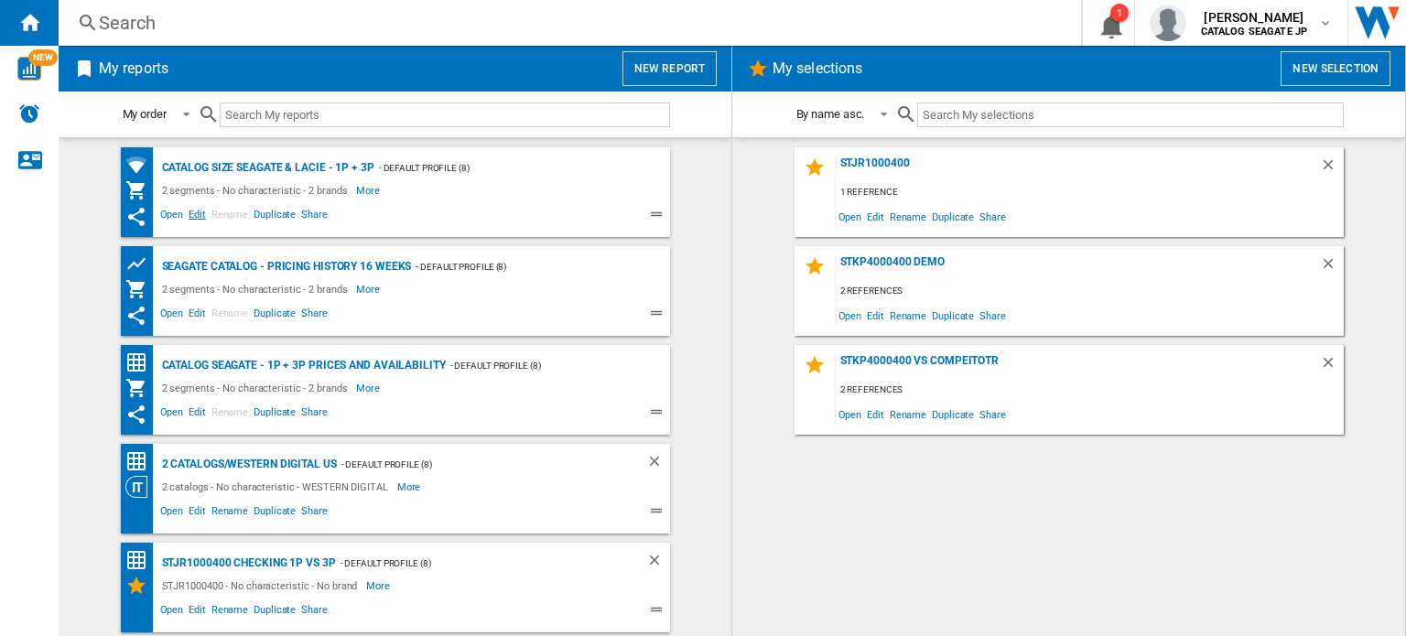
click at [194, 213] on span "Edit" at bounding box center [197, 217] width 23 height 22
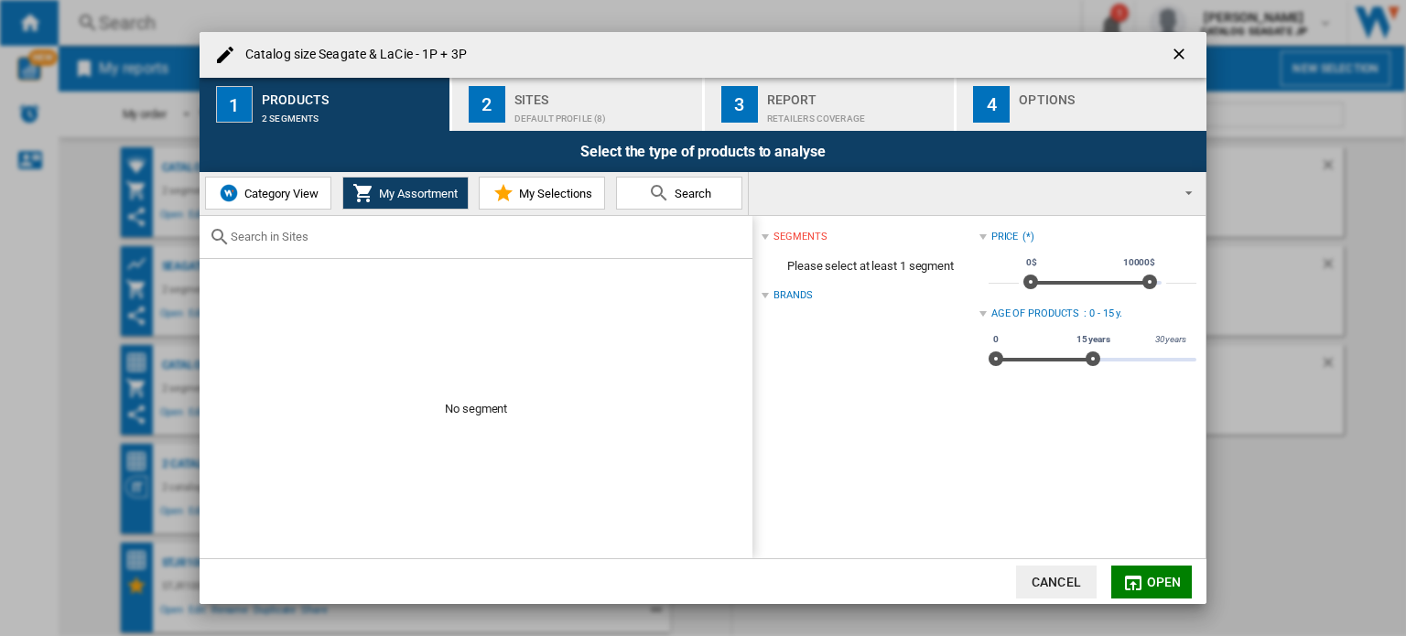
click at [842, 191] on md-select "CATALOG SEAGATE AMAZON.CO.UK ARGOS BE NL MEDIAMARKT CA BESTBUY CA EN AMAZON CA …" at bounding box center [977, 193] width 457 height 43
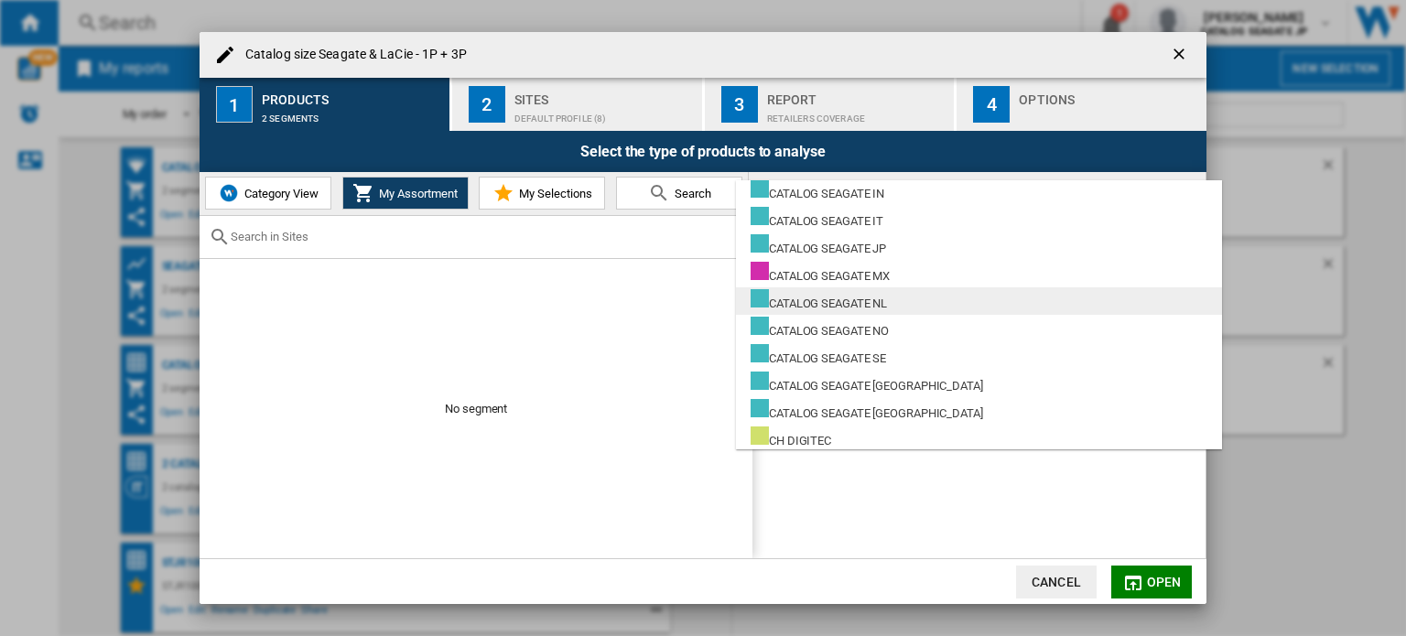
scroll to position [458, 0]
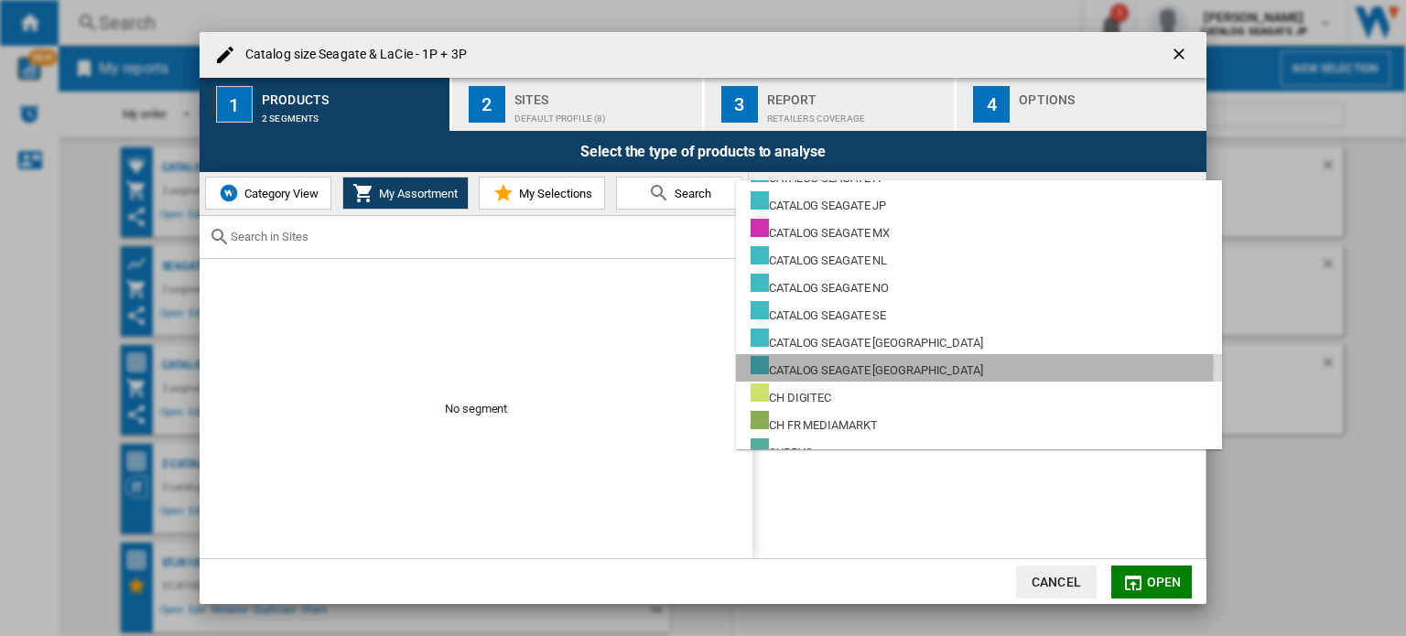
click at [888, 365] on div "CATALOG SEAGATE [GEOGRAPHIC_DATA]" at bounding box center [866, 367] width 232 height 23
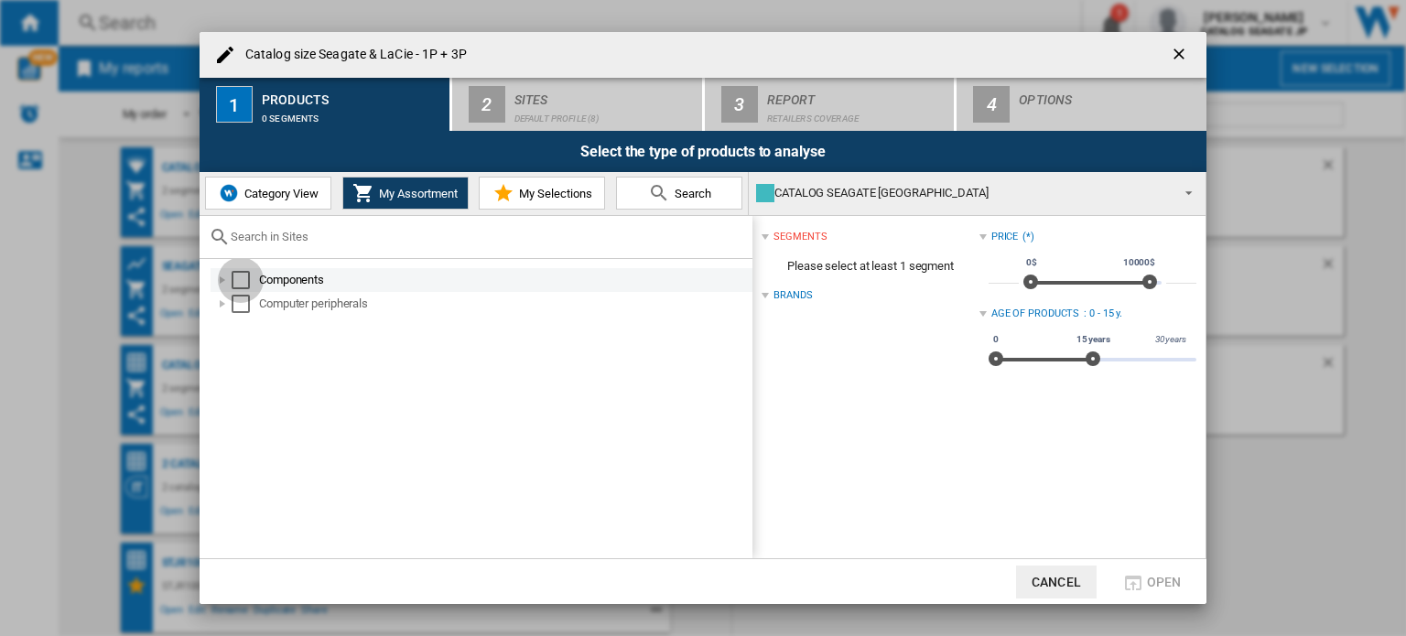
click at [239, 284] on div "Select" at bounding box center [241, 280] width 18 height 18
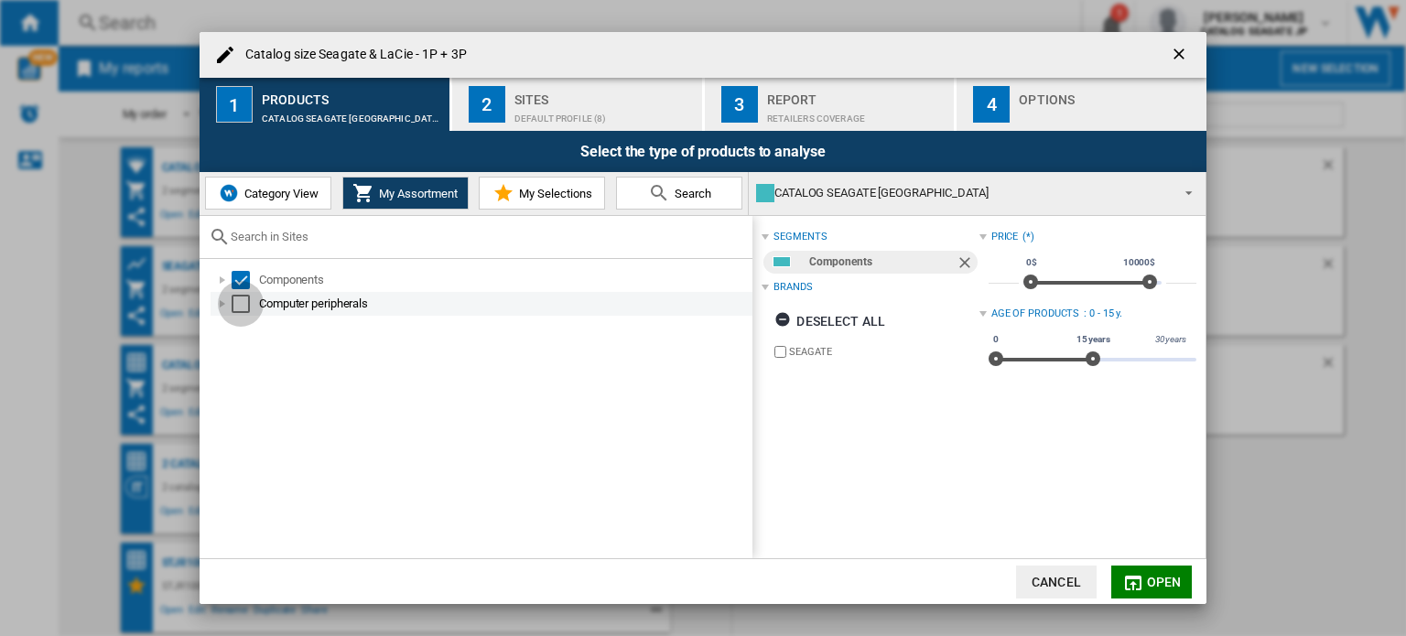
click at [242, 297] on div "Select" at bounding box center [241, 304] width 18 height 18
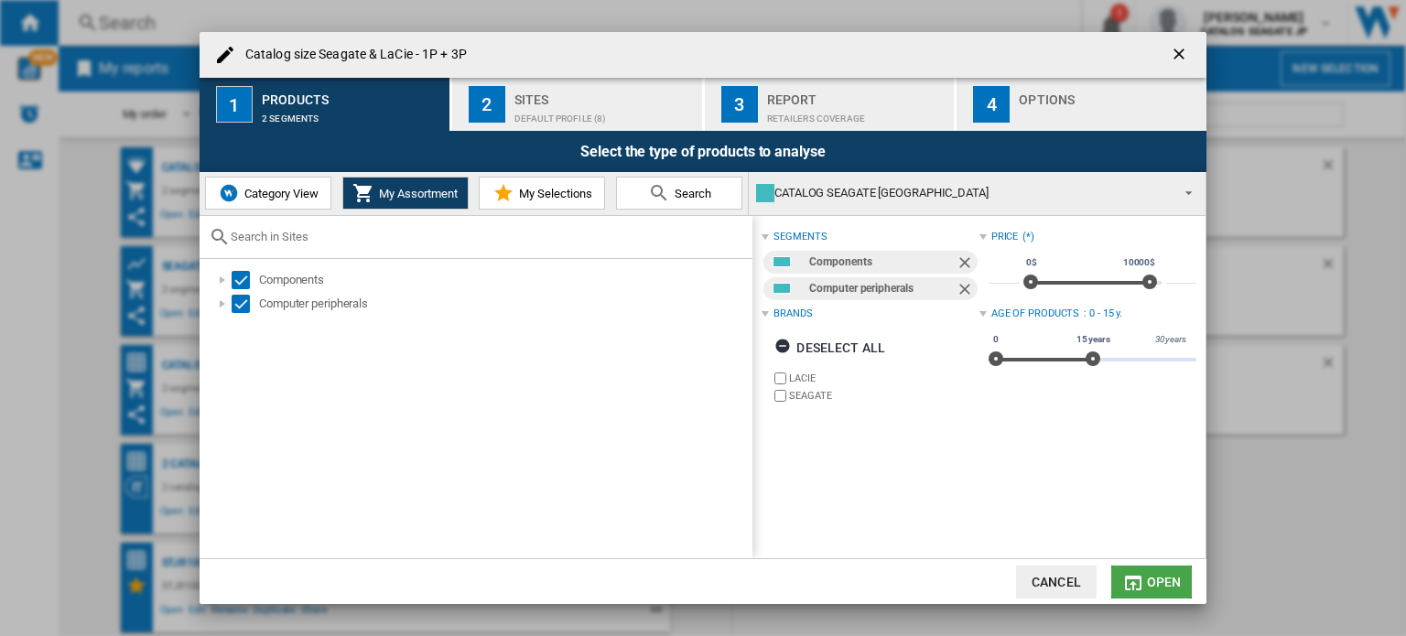
click at [1148, 577] on span "Open" at bounding box center [1164, 582] width 35 height 15
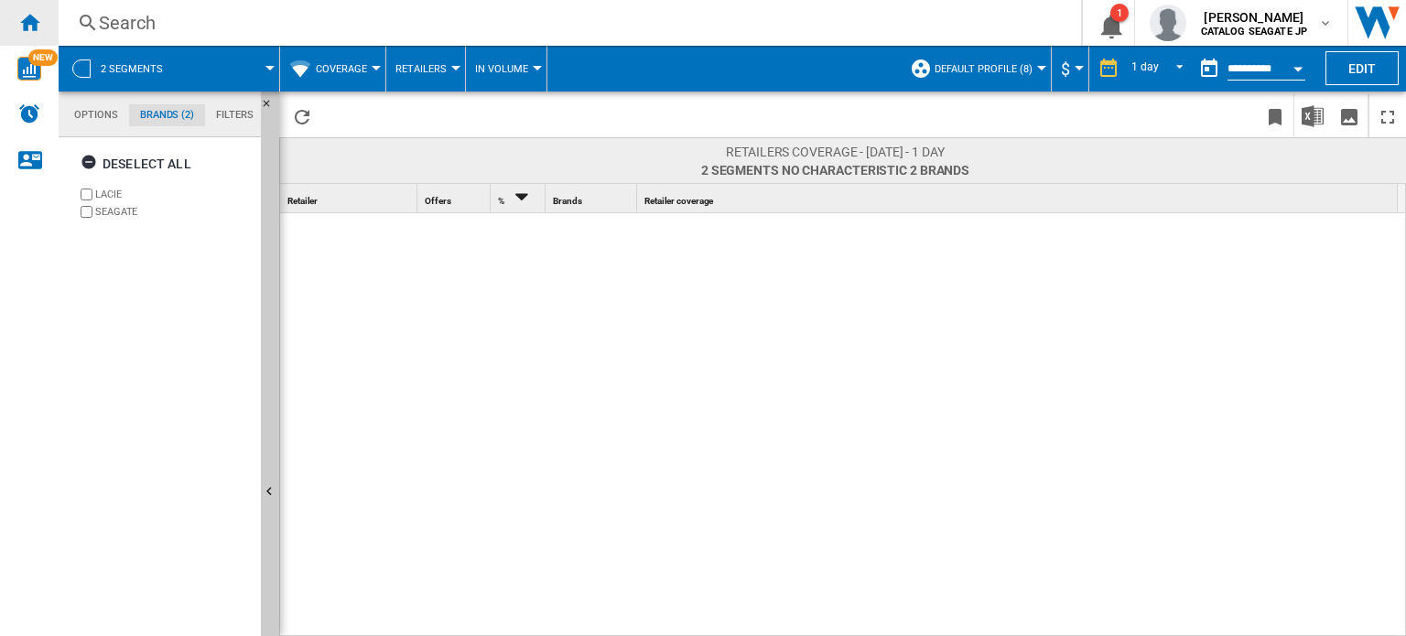
click at [21, 25] on ng-md-icon "Home" at bounding box center [29, 22] width 22 height 22
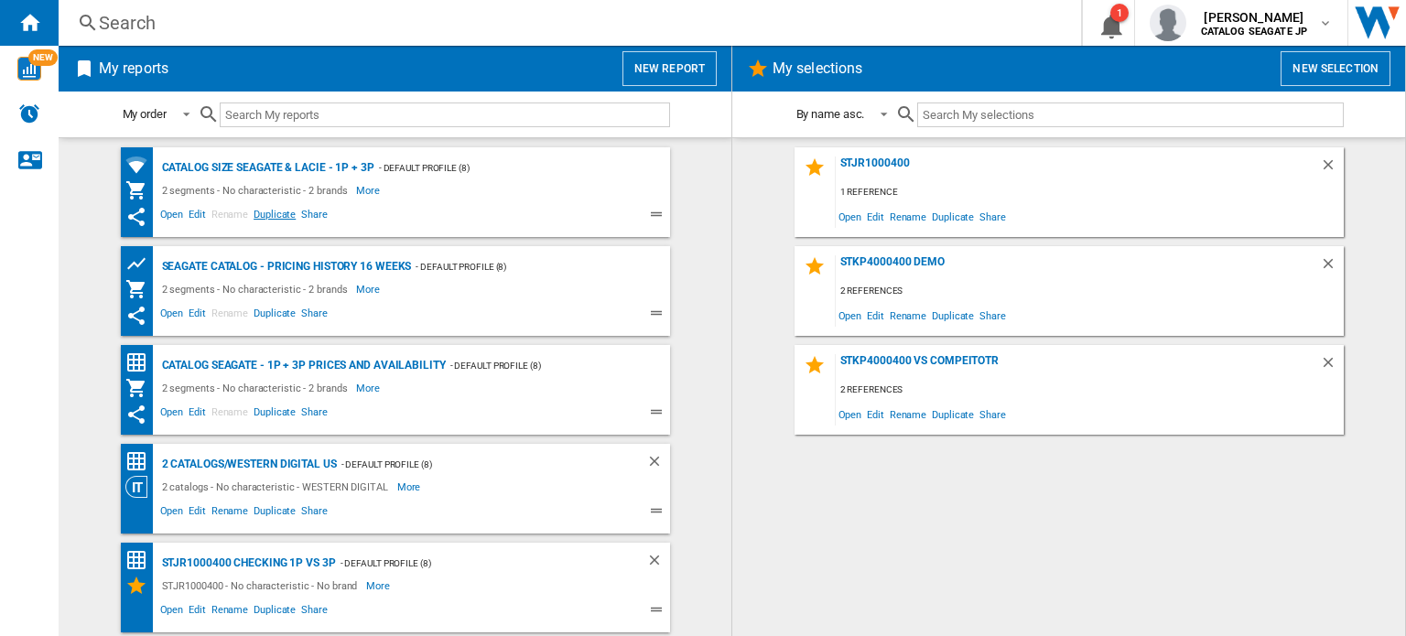
click at [281, 218] on span "Duplicate" at bounding box center [275, 217] width 48 height 22
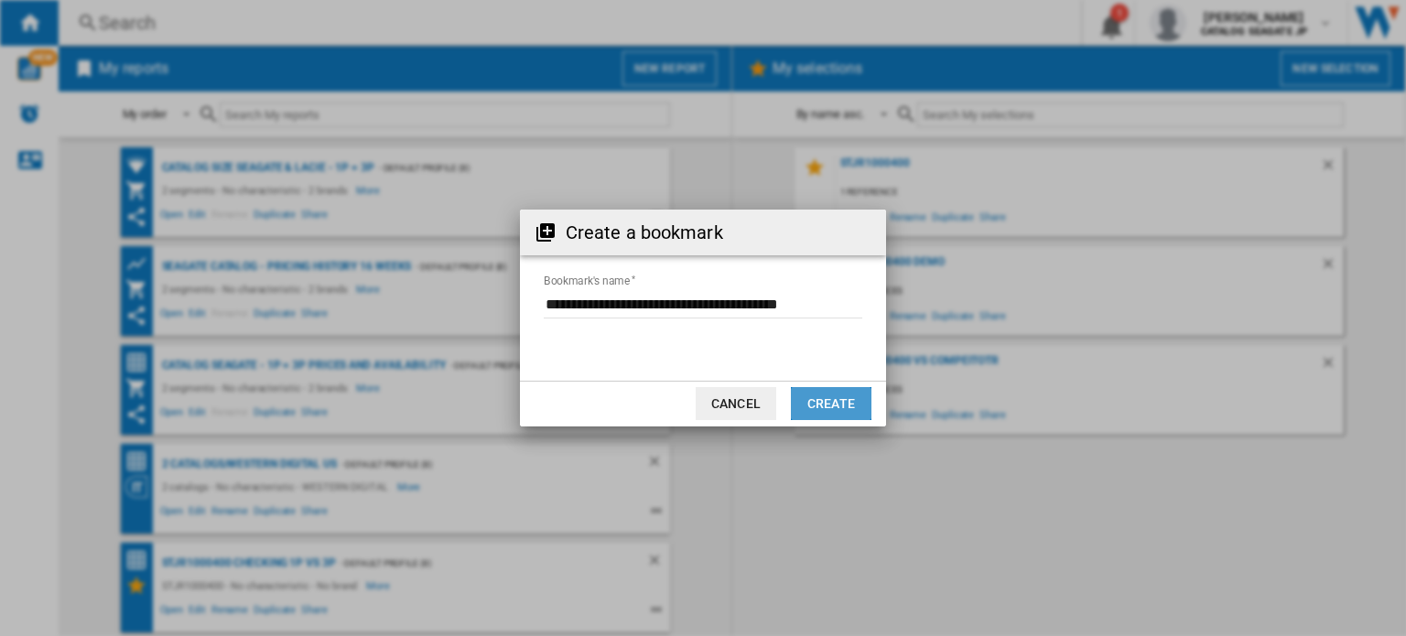
click at [836, 399] on button "Create" at bounding box center [831, 403] width 81 height 33
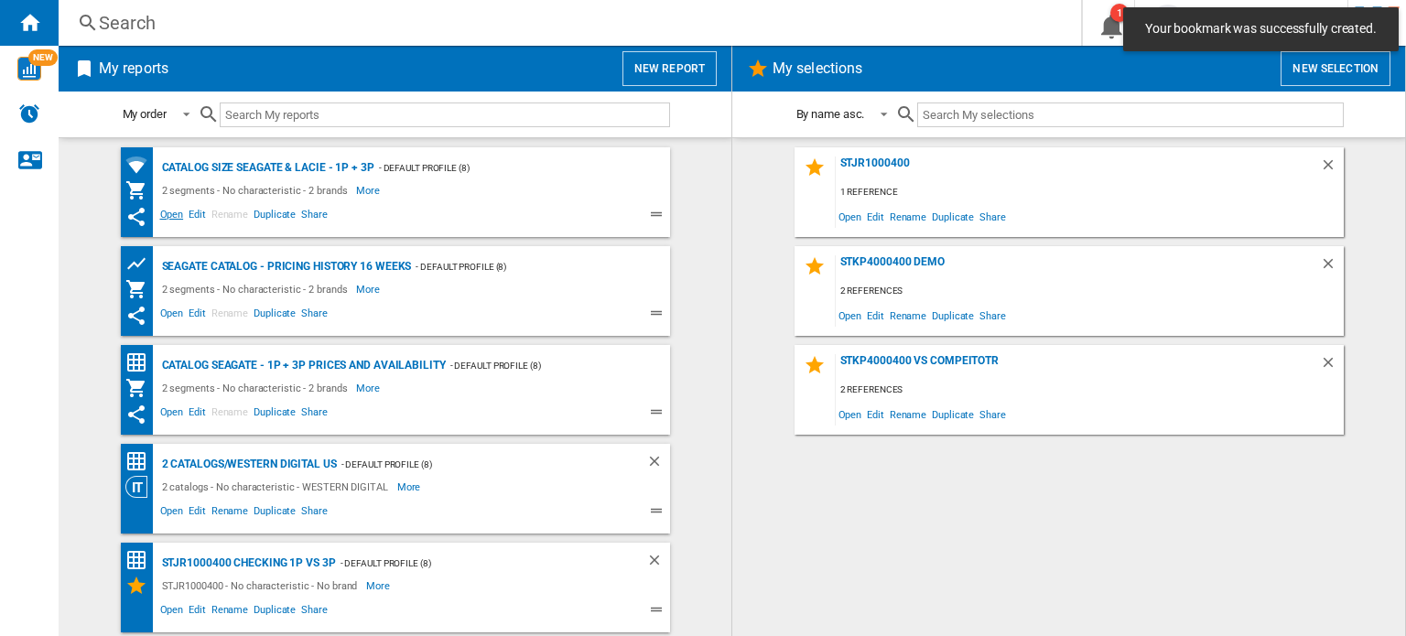
click at [163, 215] on span "Open" at bounding box center [171, 217] width 29 height 22
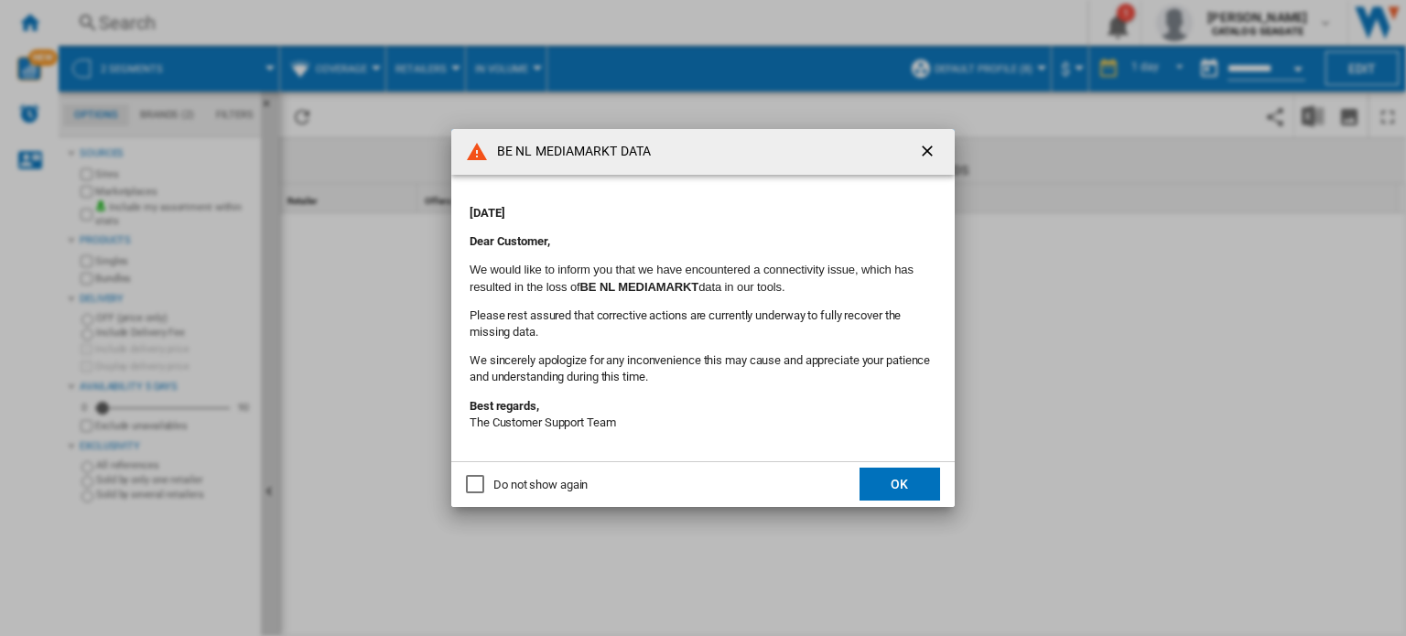
click at [919, 476] on button "OK" at bounding box center [899, 484] width 81 height 33
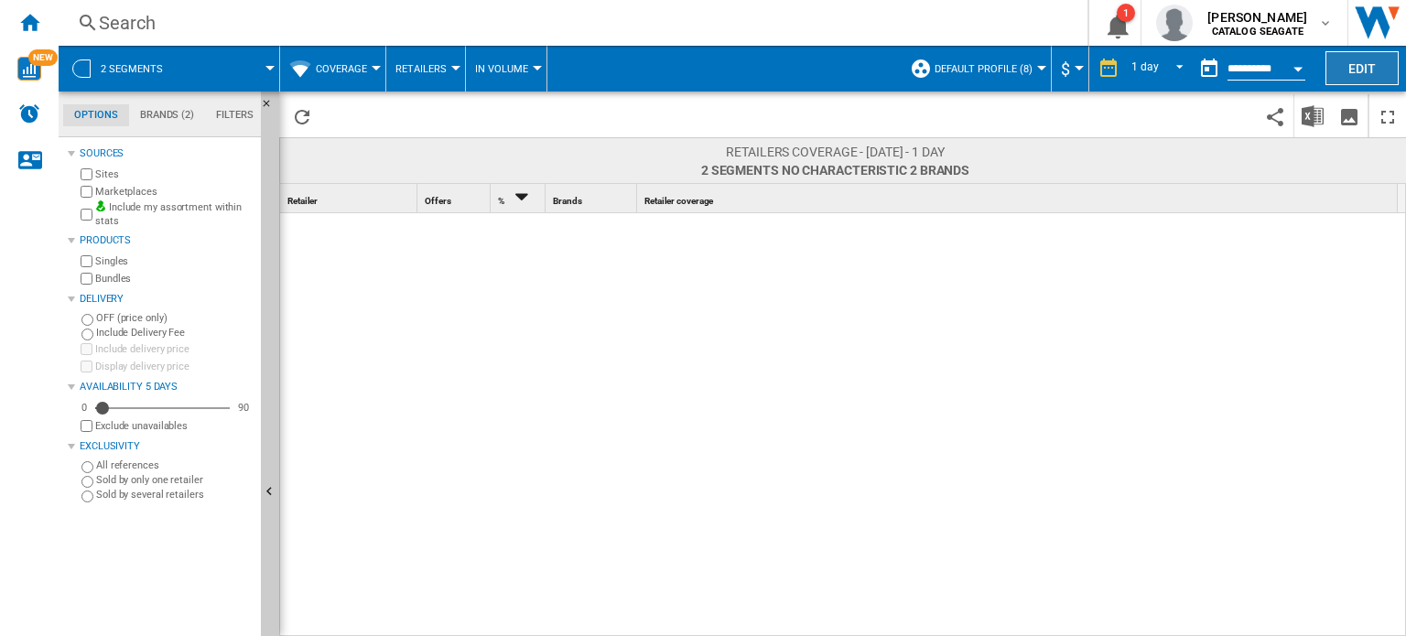
click at [1359, 64] on button "Edit" at bounding box center [1361, 68] width 73 height 34
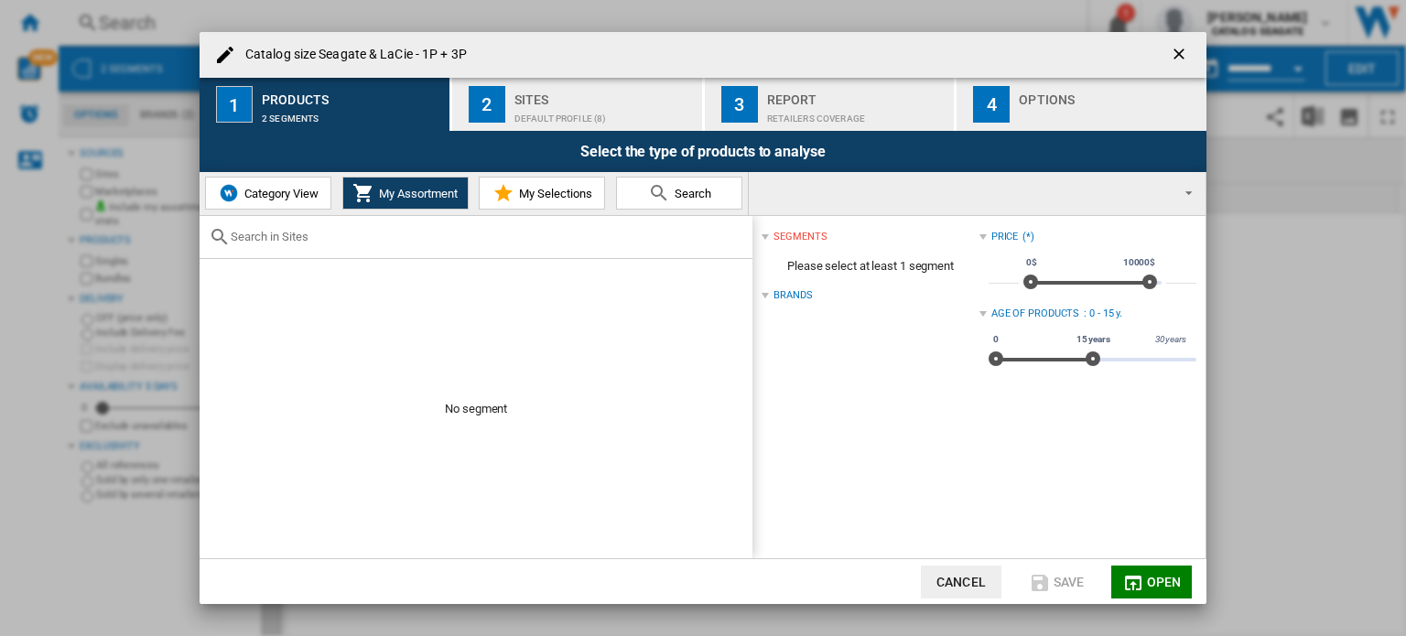
click at [868, 199] on md-select "CATALOG SEAGATE AMAZON.CO.UK ARGOS BE NL MEDIAMARKT CA BESTBUY CA EN AMAZON CA …" at bounding box center [977, 193] width 457 height 43
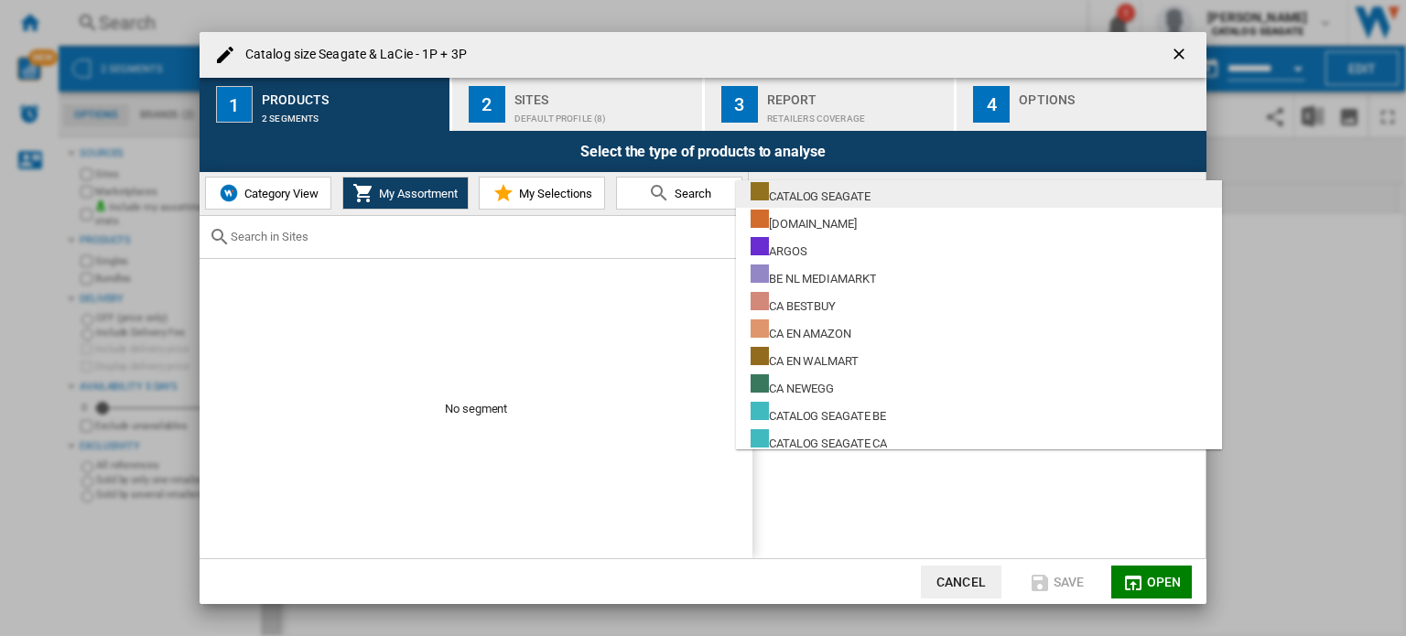
click at [861, 200] on div "CATALOG SEAGATE" at bounding box center [810, 193] width 120 height 23
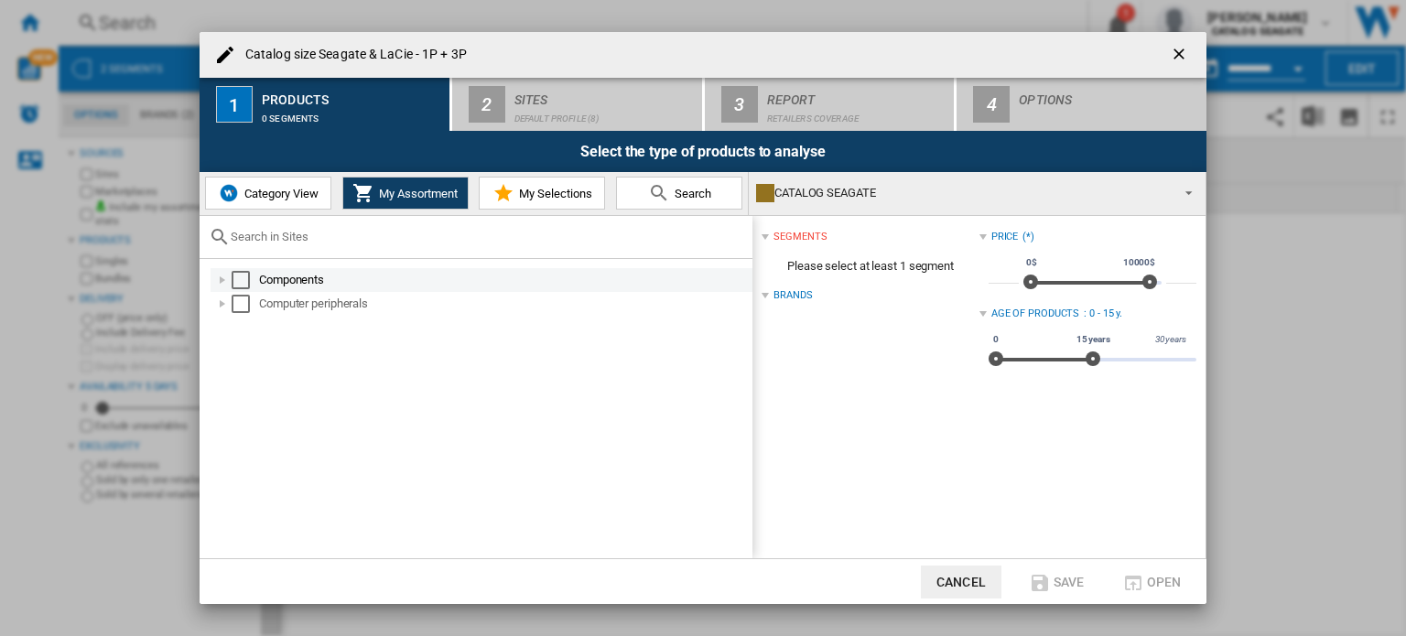
click at [233, 275] on div "Select" at bounding box center [241, 280] width 18 height 18
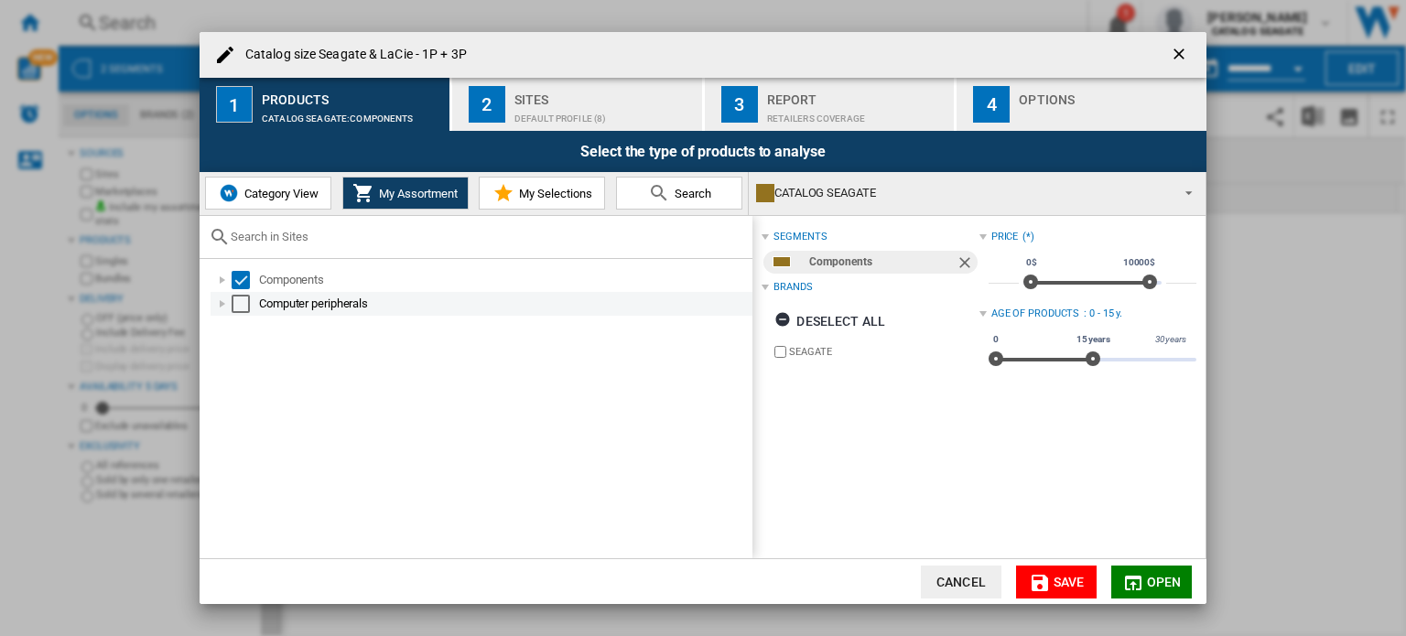
click at [234, 299] on div "Select" at bounding box center [241, 304] width 18 height 18
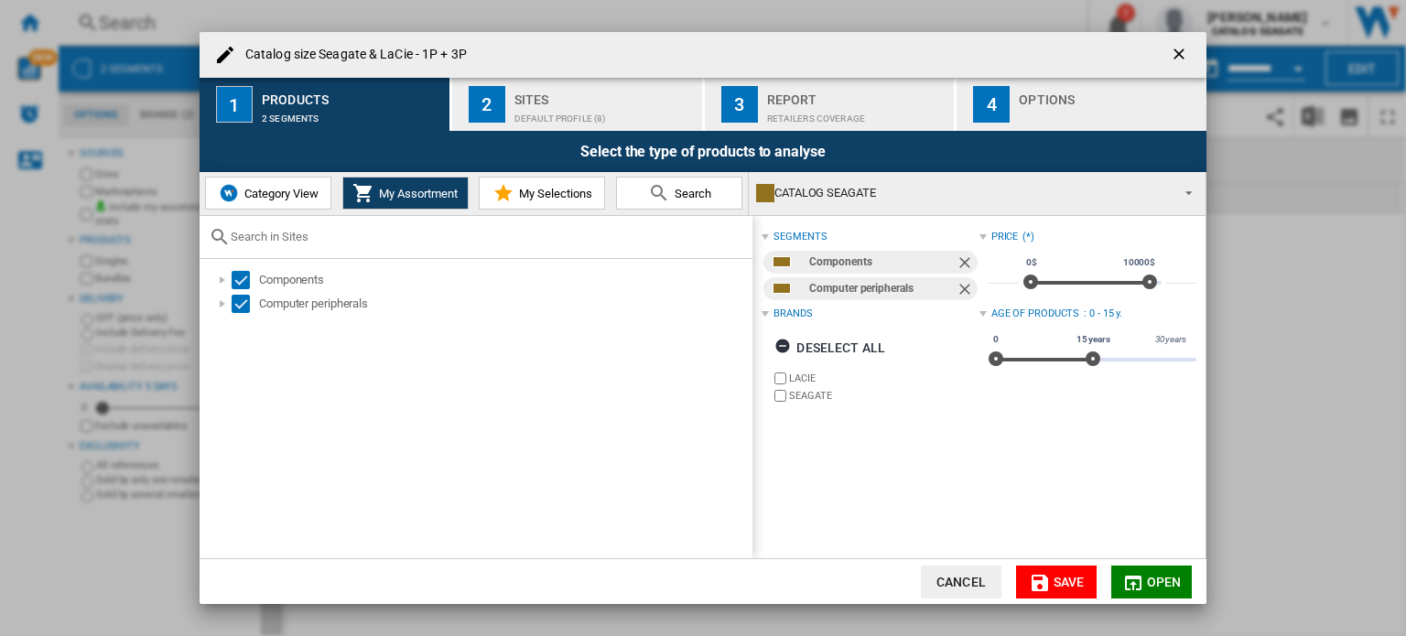
click at [1064, 571] on button "Save" at bounding box center [1056, 582] width 81 height 33
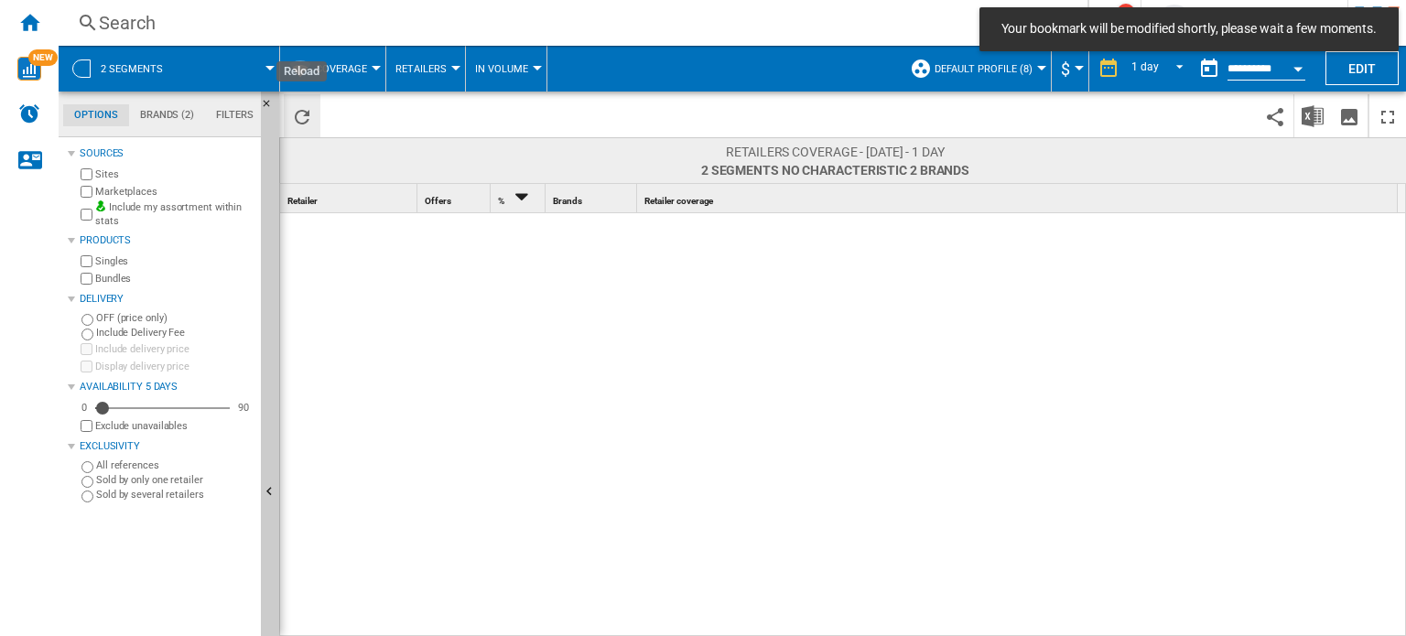
click at [297, 110] on ng-md-icon "Reload" at bounding box center [302, 117] width 22 height 22
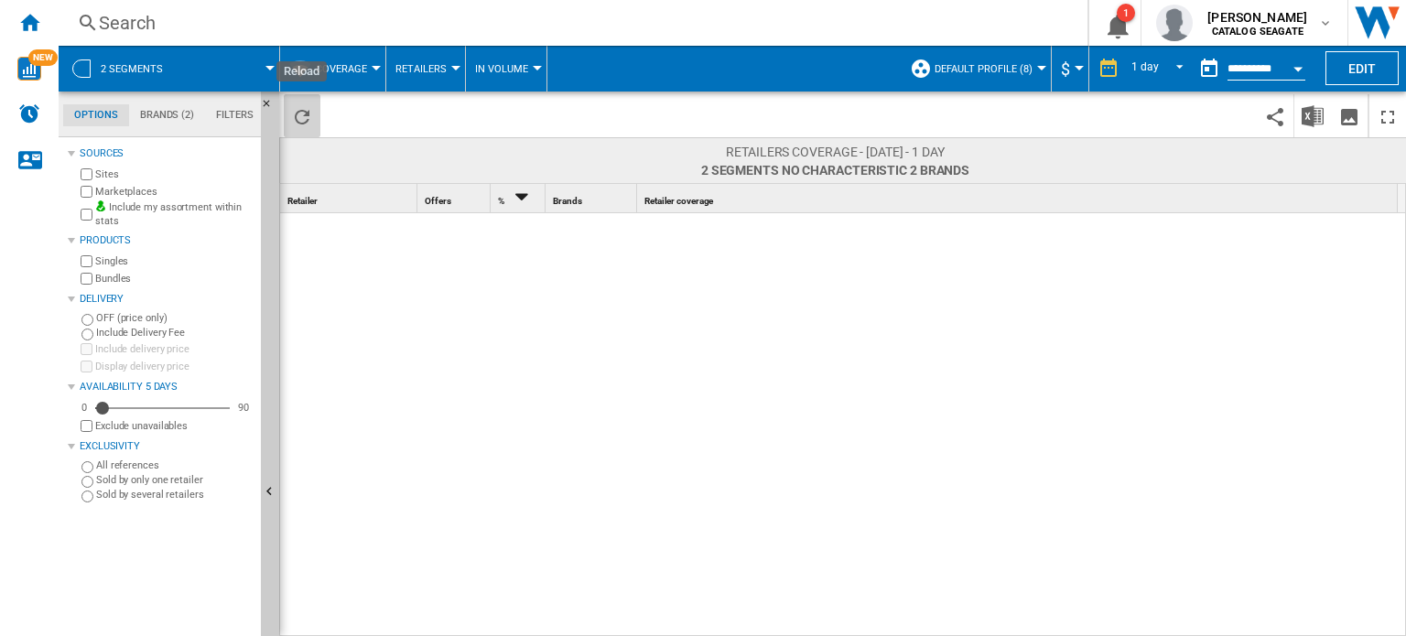
click at [297, 110] on ng-md-icon "Reload" at bounding box center [302, 117] width 22 height 22
click at [24, 17] on ng-md-icon "Home" at bounding box center [29, 22] width 22 height 22
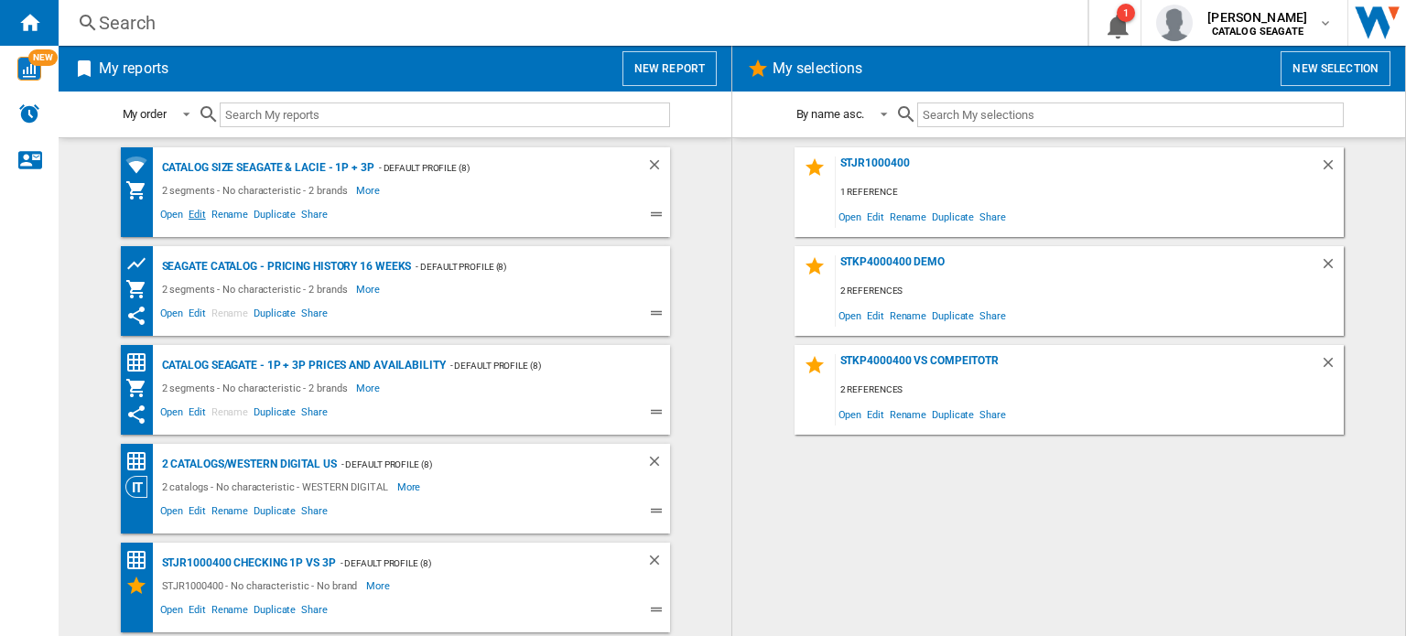
click at [193, 215] on span "Edit" at bounding box center [197, 217] width 23 height 22
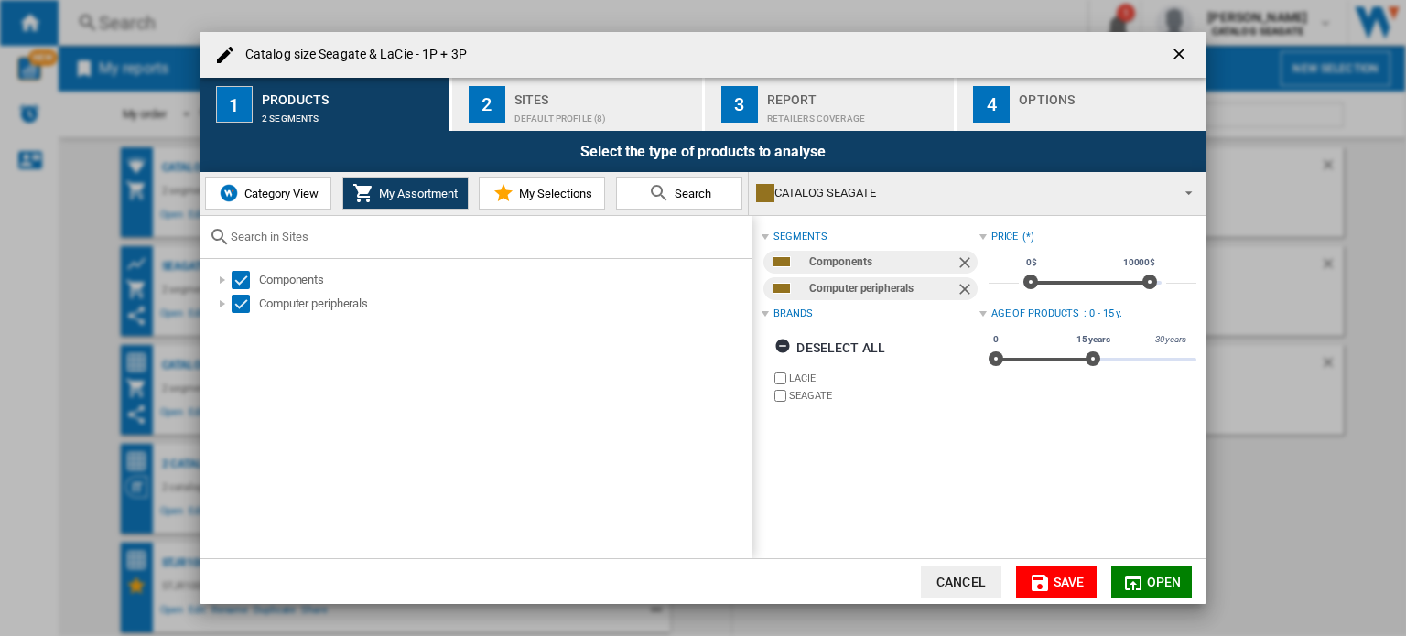
click at [885, 197] on div "CATALOG SEAGATE" at bounding box center [962, 193] width 413 height 26
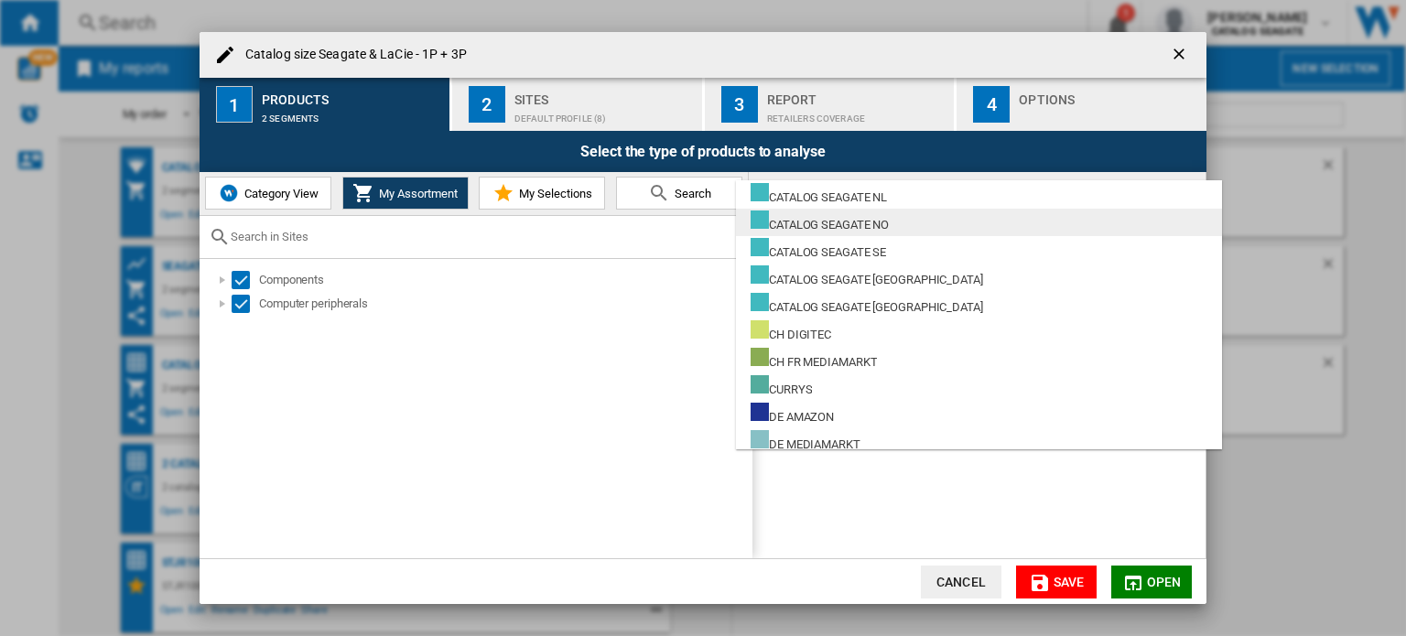
scroll to position [549, 0]
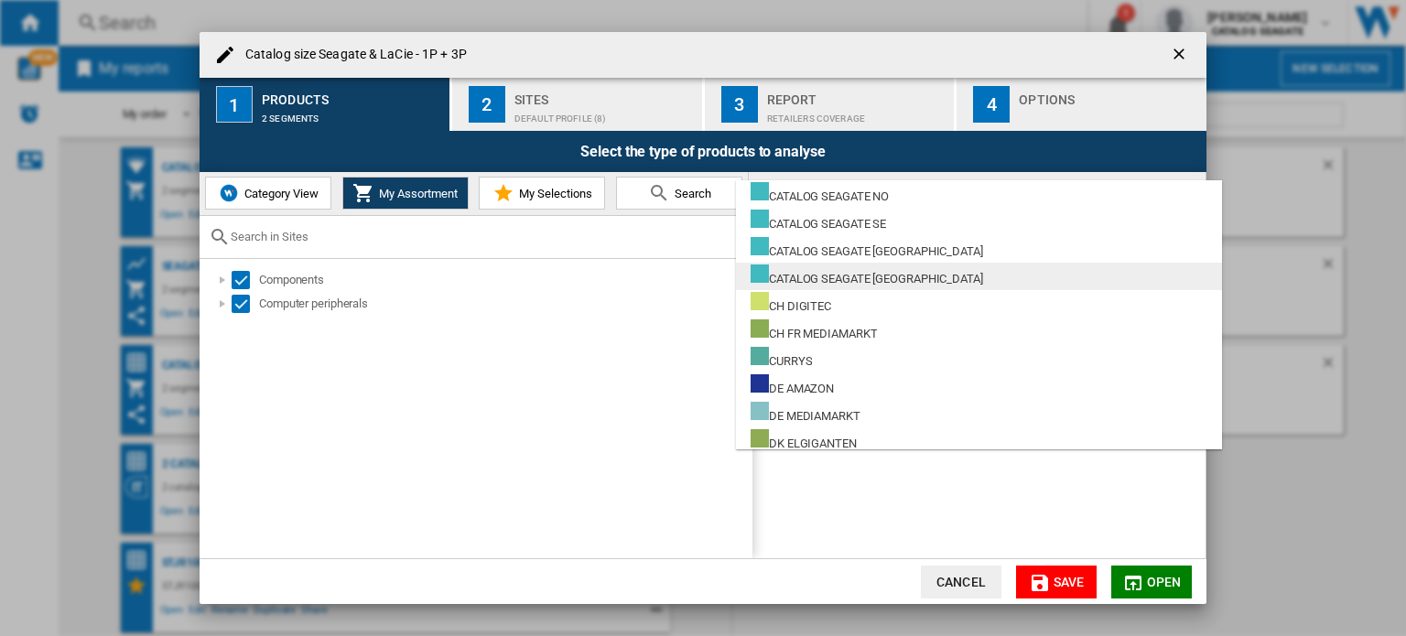
click at [886, 279] on div "CATALOG SEAGATE [GEOGRAPHIC_DATA]" at bounding box center [866, 275] width 232 height 23
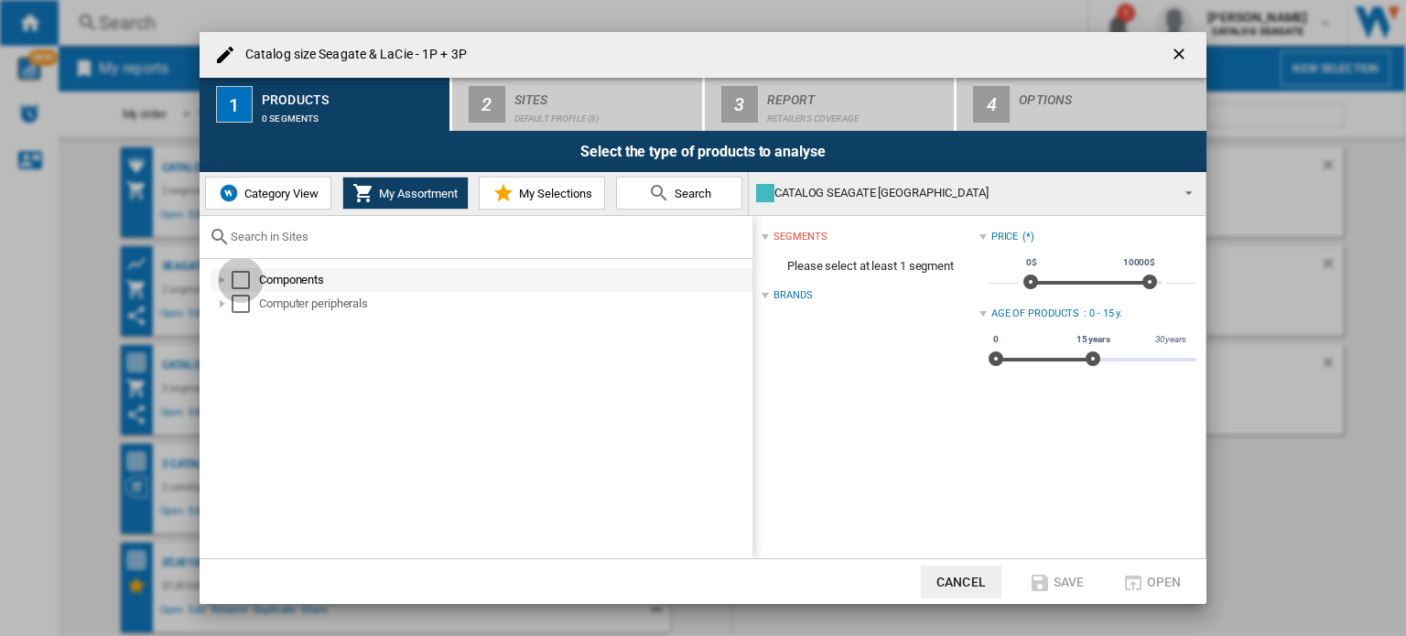
click at [249, 284] on div "Select" at bounding box center [241, 280] width 18 height 18
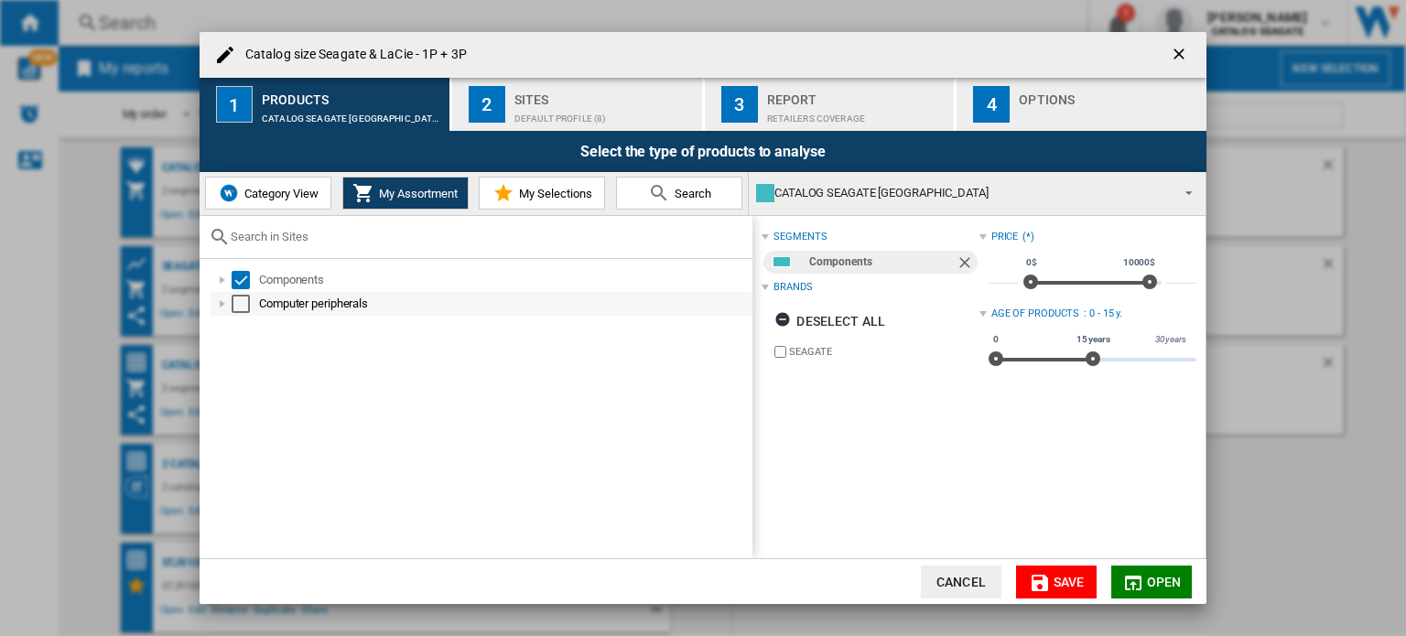
click at [245, 300] on div "Select" at bounding box center [241, 304] width 18 height 18
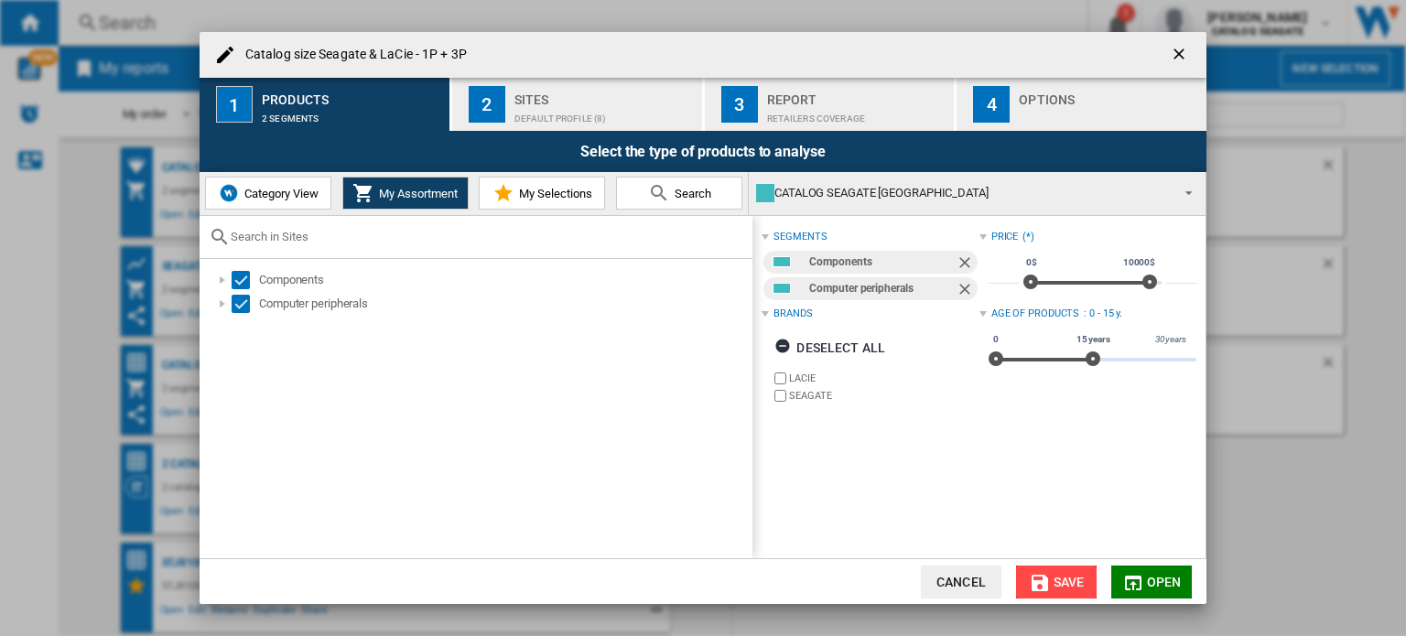
click at [1065, 581] on span "Save" at bounding box center [1068, 582] width 31 height 15
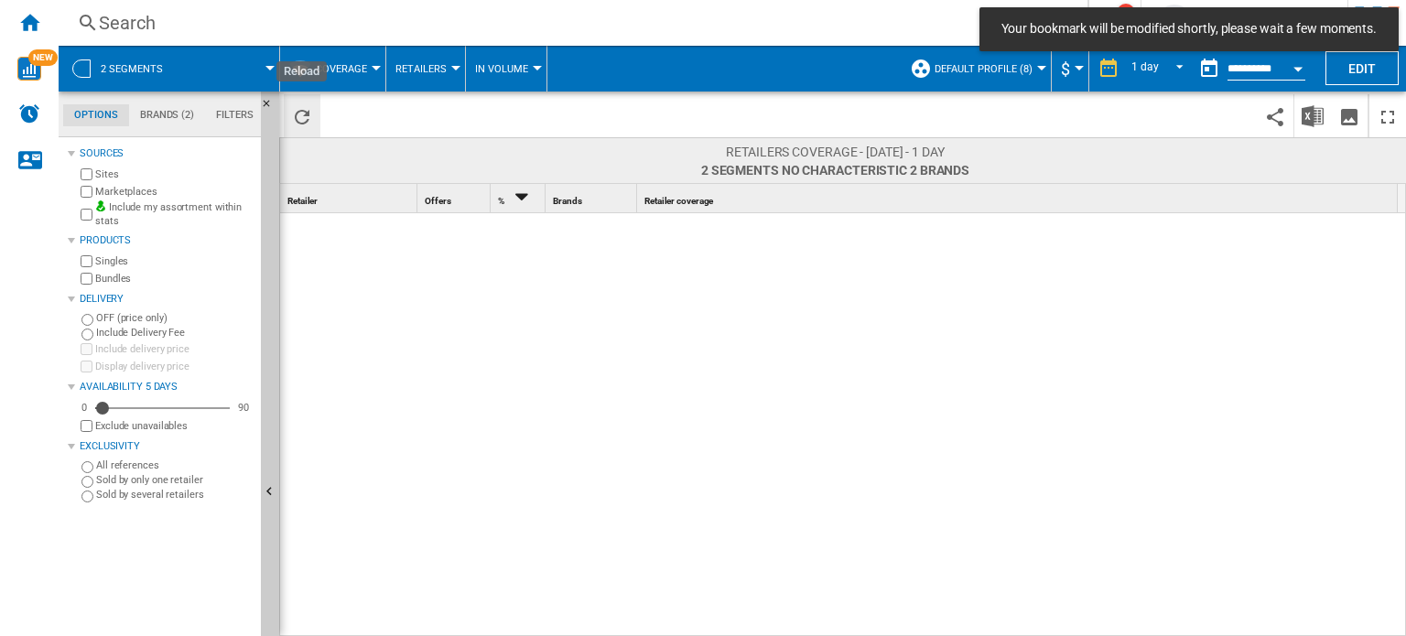
click at [291, 119] on ng-md-icon "Reload" at bounding box center [302, 117] width 22 height 22
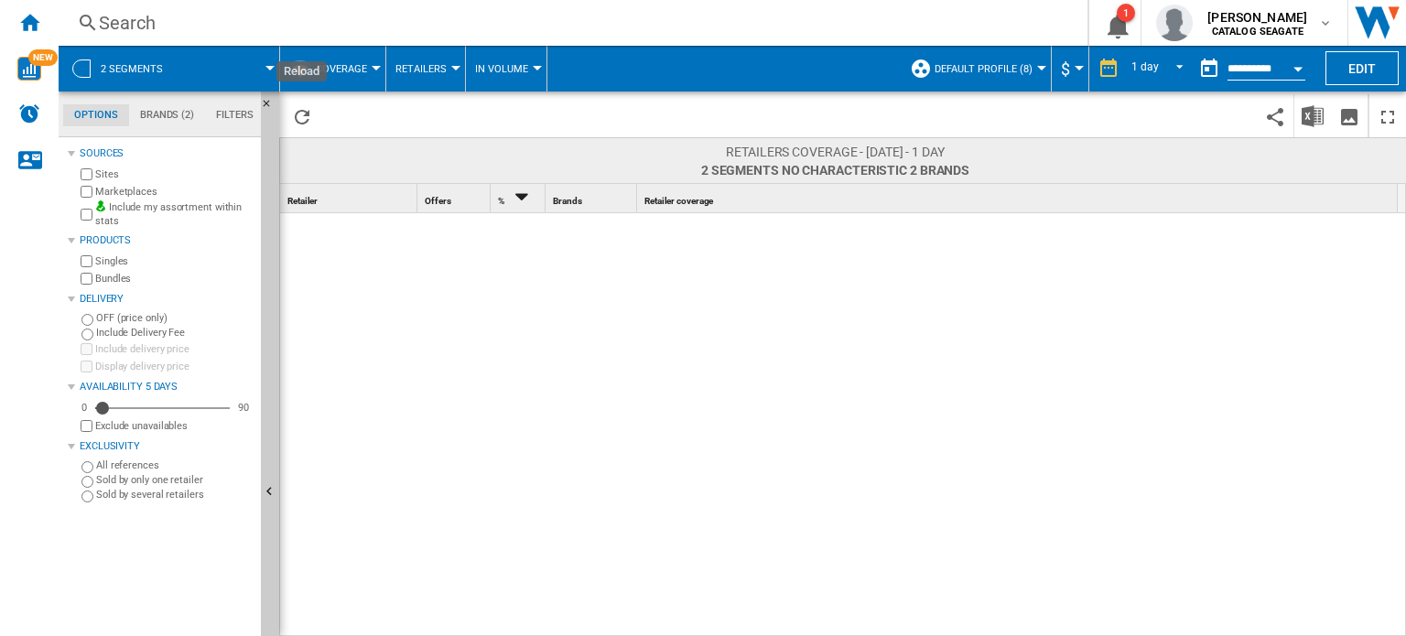
click at [291, 119] on ng-md-icon "Reload" at bounding box center [302, 117] width 22 height 22
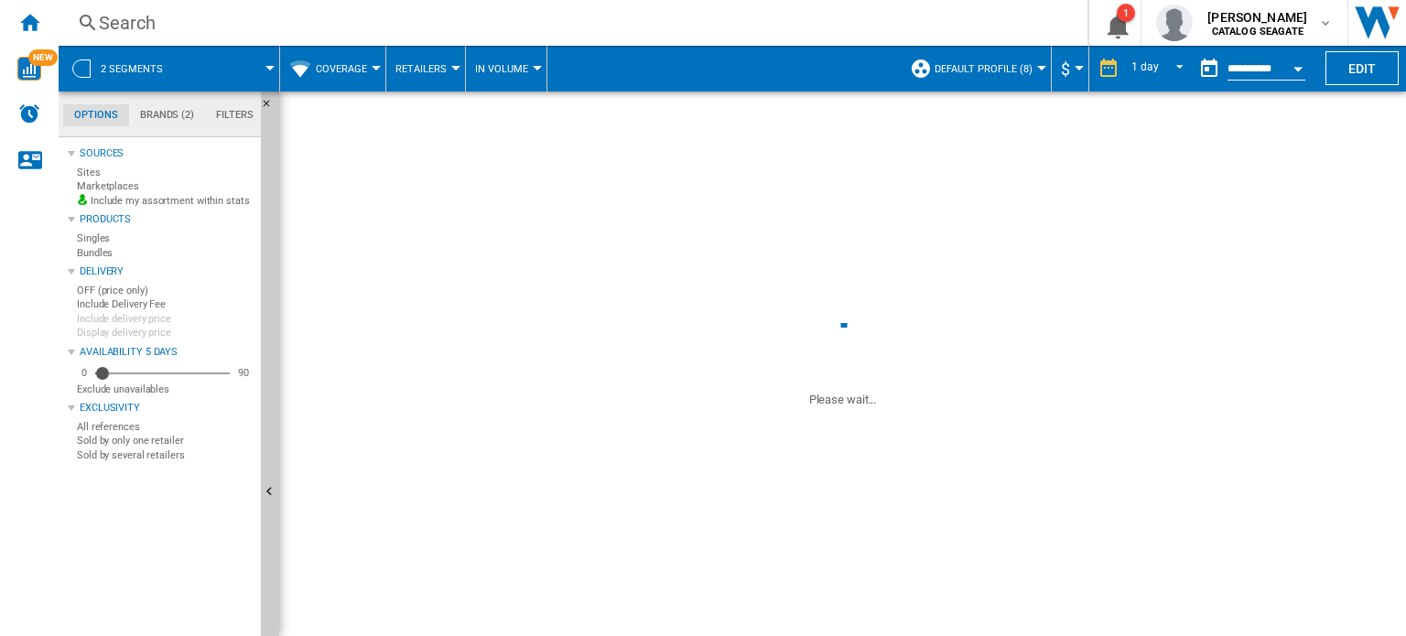
click at [290, 119] on span at bounding box center [842, 205] width 1127 height 227
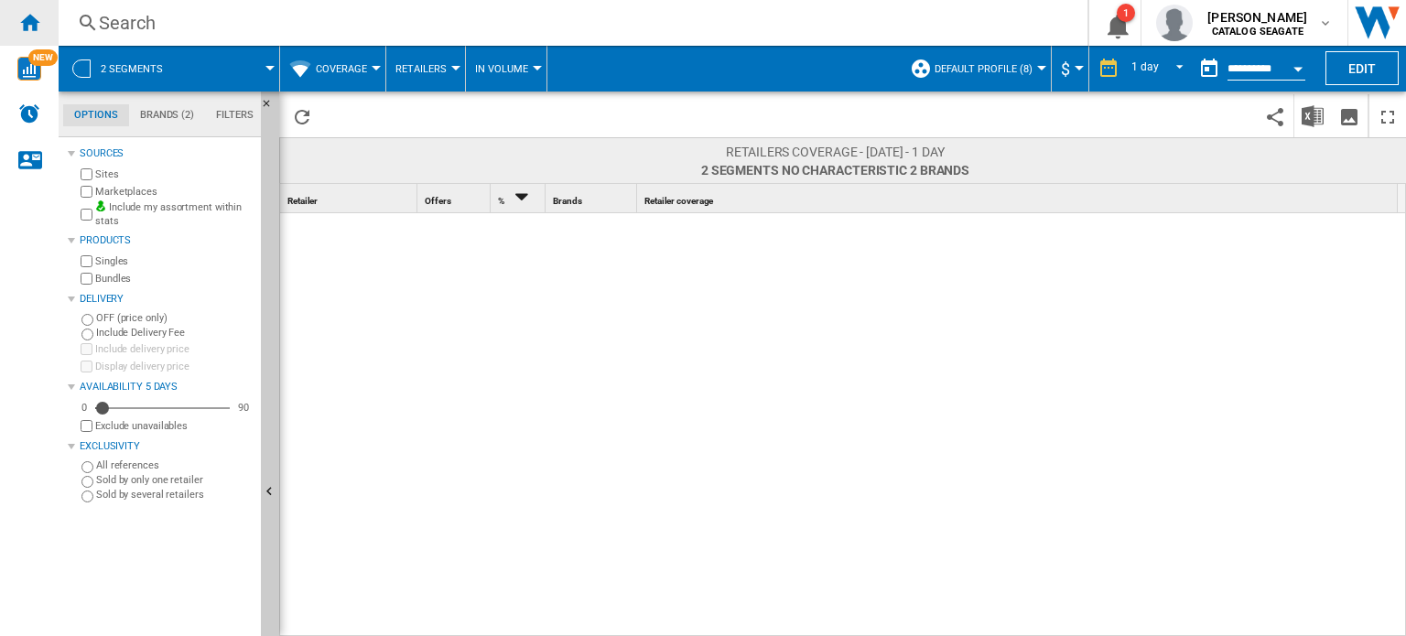
click at [29, 19] on ng-md-icon "Home" at bounding box center [29, 22] width 22 height 22
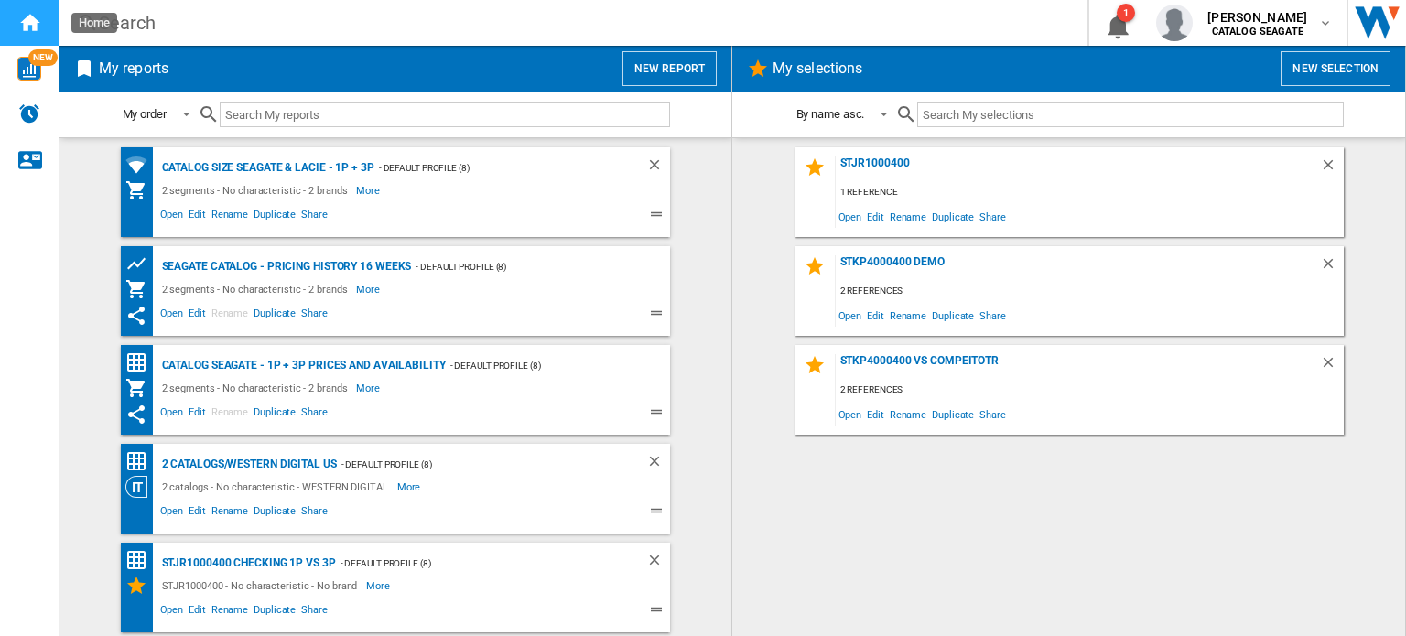
click at [29, 19] on ng-md-icon "Home" at bounding box center [29, 22] width 22 height 22
click at [169, 418] on span "Open" at bounding box center [171, 415] width 29 height 22
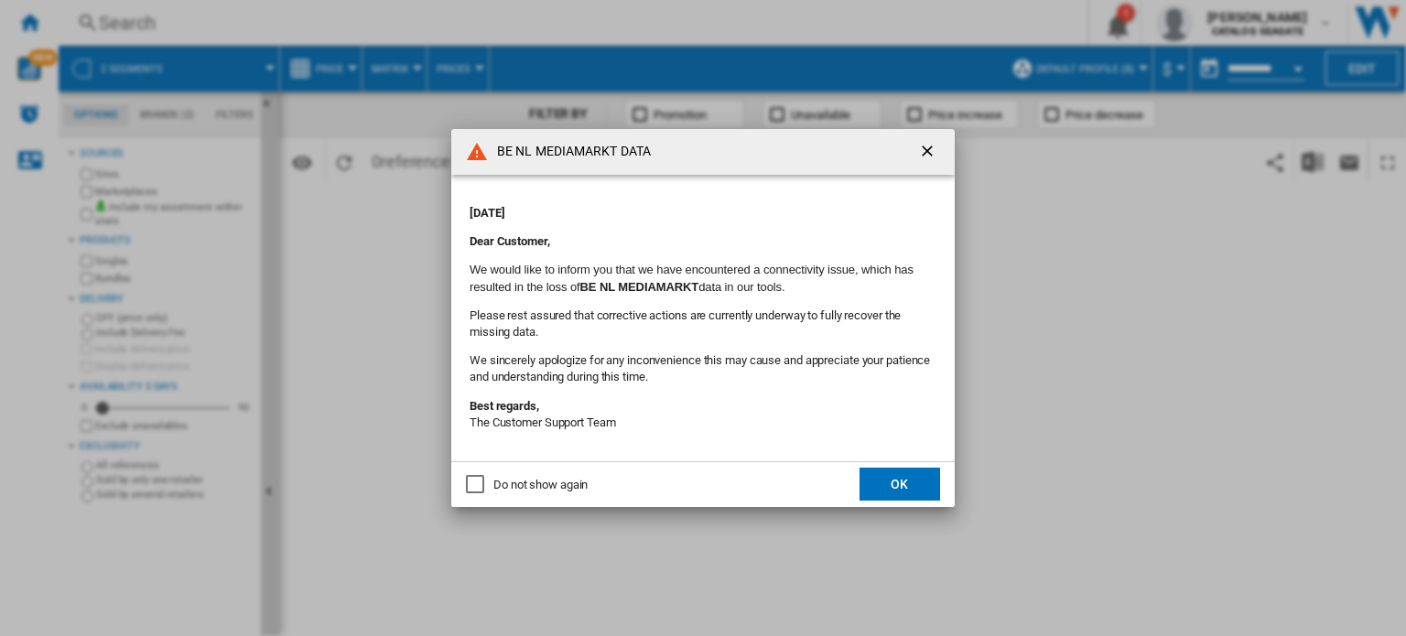
click at [911, 478] on button "OK" at bounding box center [899, 484] width 81 height 33
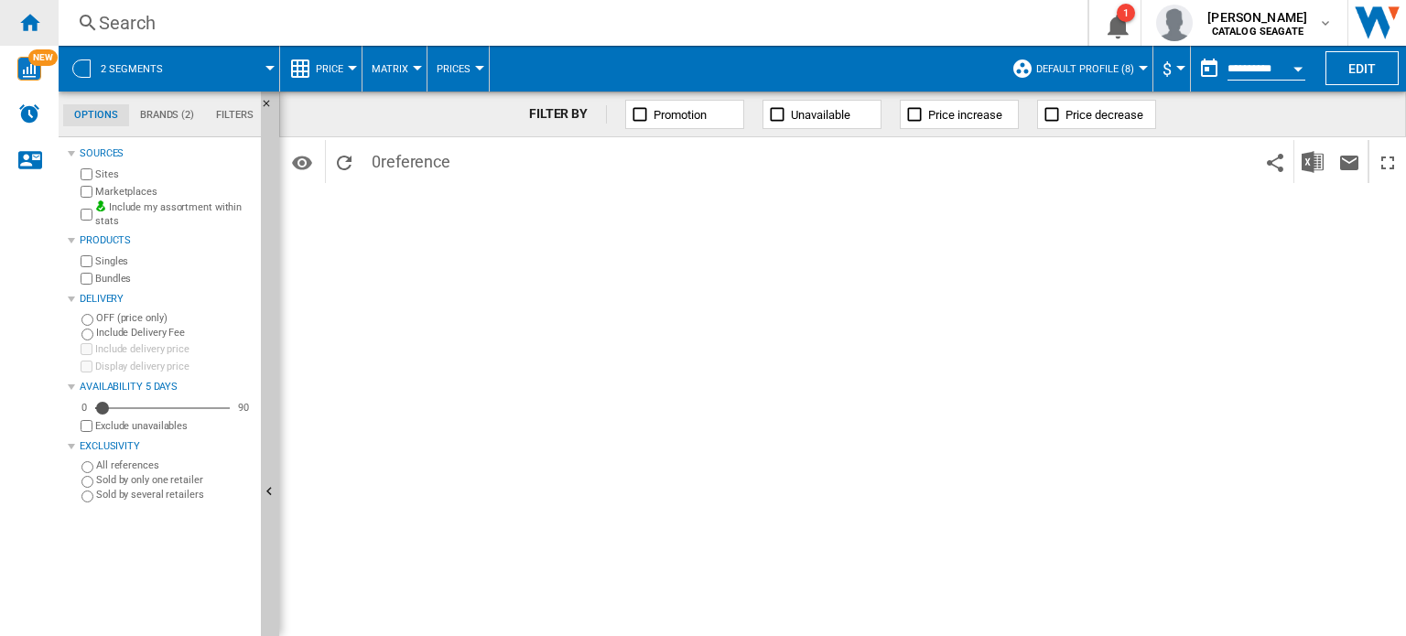
click at [36, 21] on ng-md-icon "Home" at bounding box center [29, 22] width 22 height 22
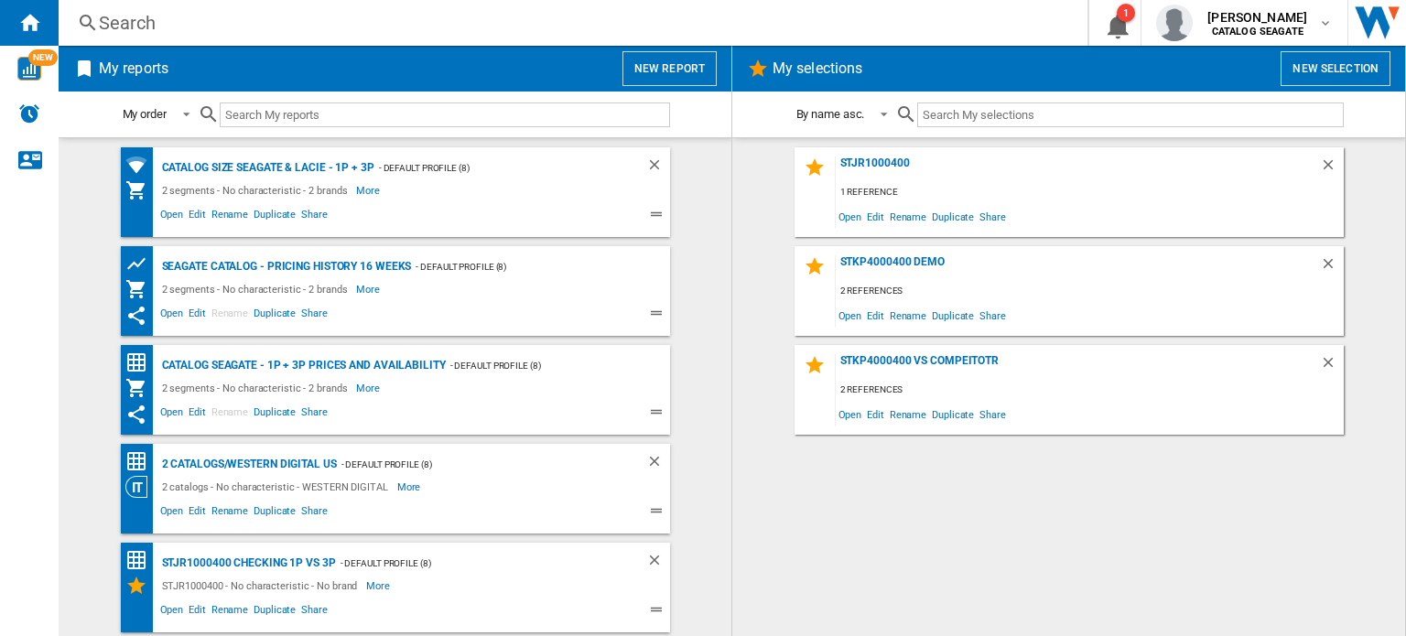
click at [69, 354] on md-content "Catalog size Seagate & LaCie - 1P + 3P - Default profile (8) 2 segments - No ch…" at bounding box center [395, 386] width 673 height 499
click at [662, 54] on button "New report" at bounding box center [669, 68] width 94 height 35
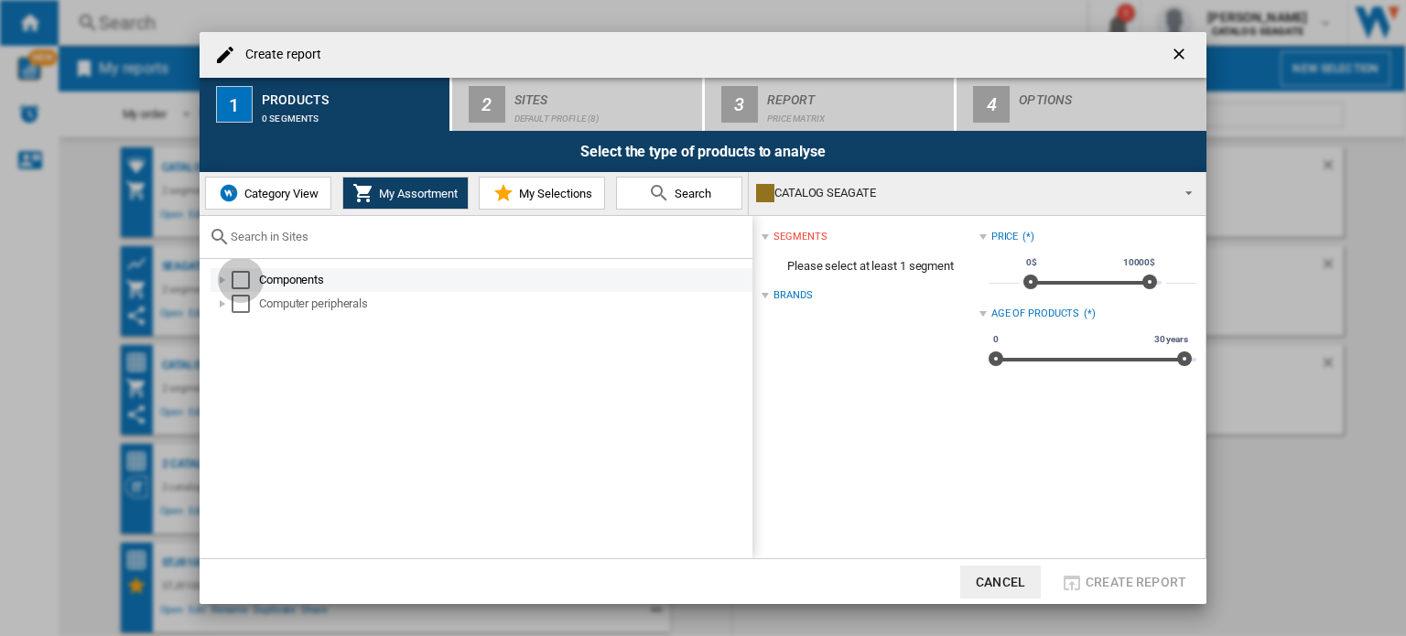
click at [240, 276] on div "Select" at bounding box center [241, 280] width 18 height 18
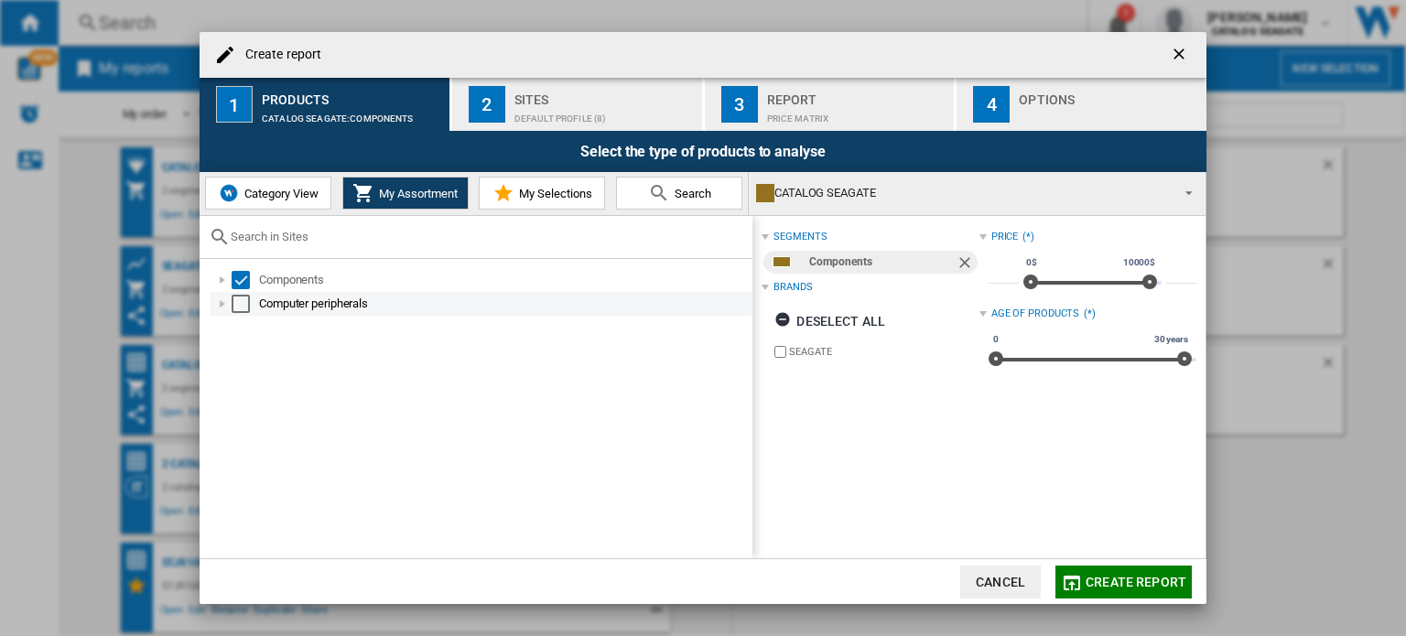
click at [243, 299] on div "Select" at bounding box center [241, 304] width 18 height 18
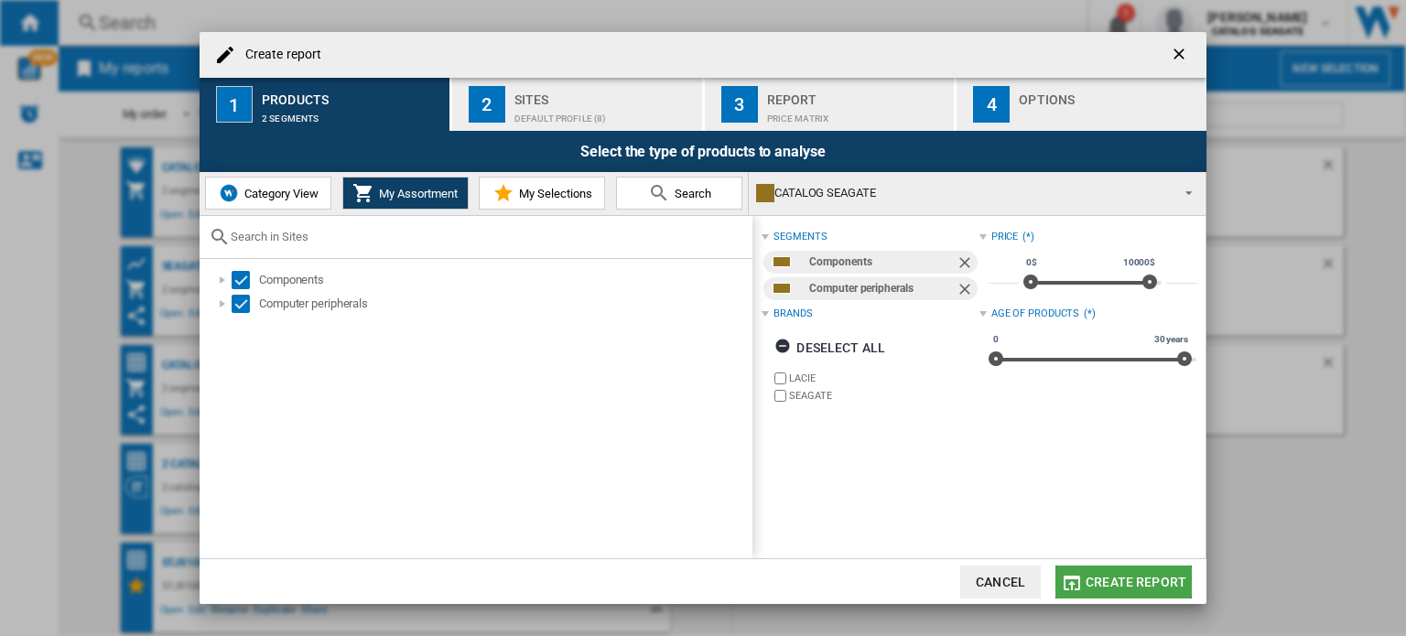
click at [1146, 585] on span "Create report" at bounding box center [1135, 582] width 101 height 15
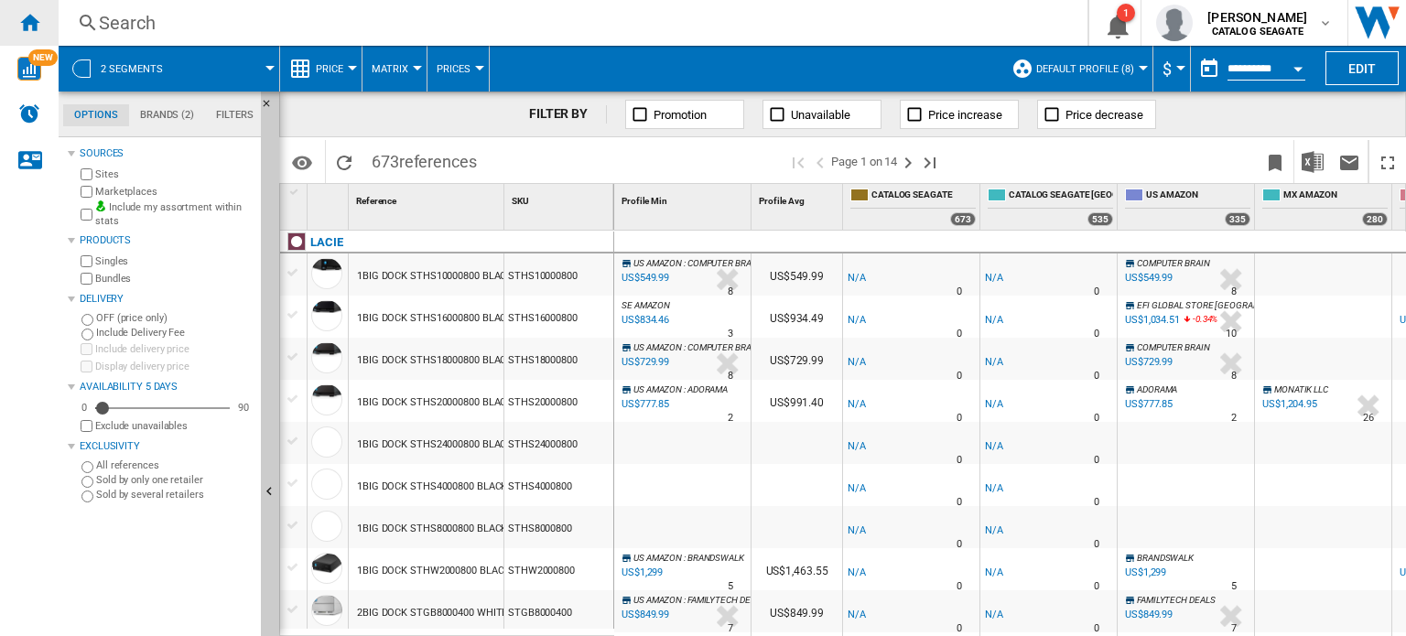
click at [37, 20] on ng-md-icon "Home" at bounding box center [29, 22] width 22 height 22
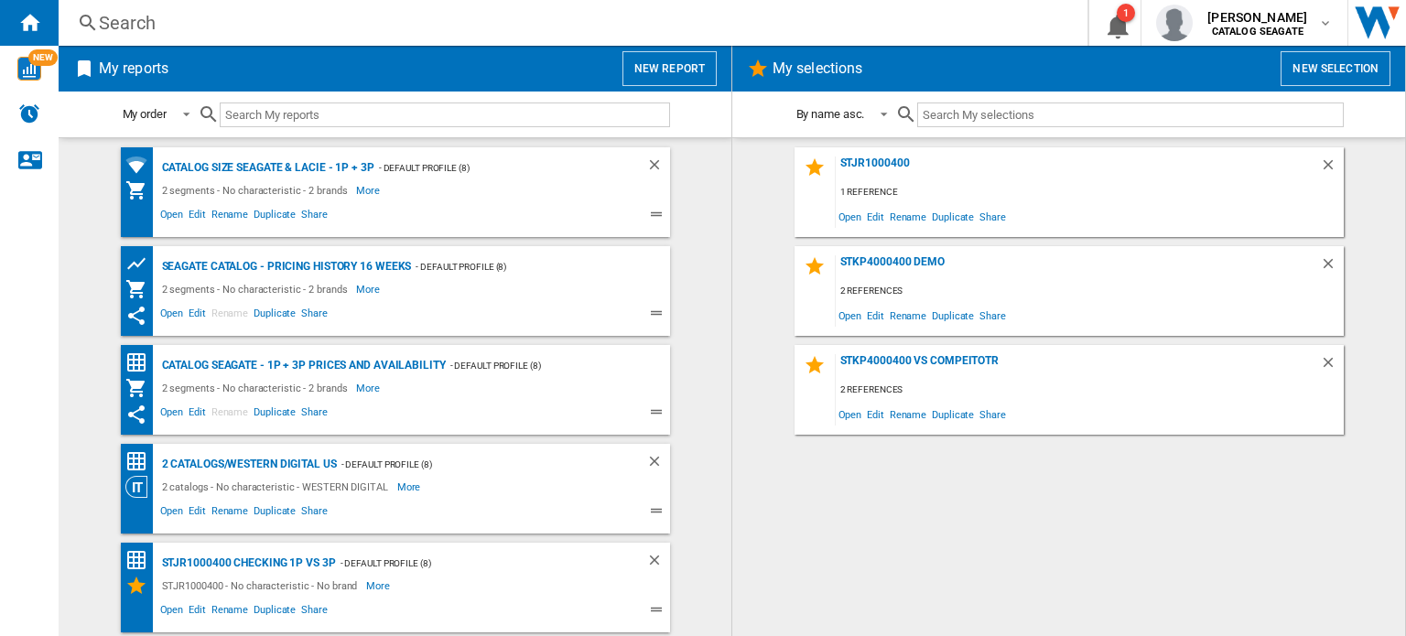
click at [650, 57] on button "New report" at bounding box center [669, 68] width 94 height 35
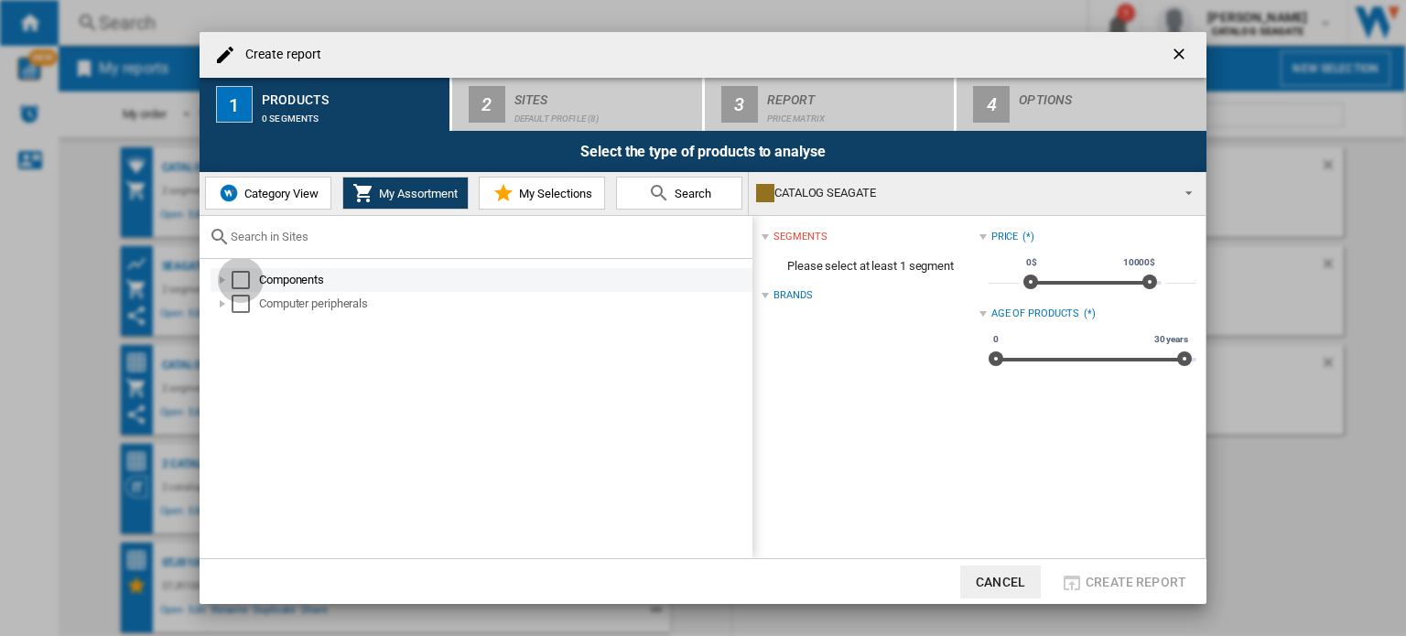
drag, startPoint x: 234, startPoint y: 279, endPoint x: 239, endPoint y: 300, distance: 21.5
click at [234, 280] on div "Select" at bounding box center [241, 280] width 18 height 18
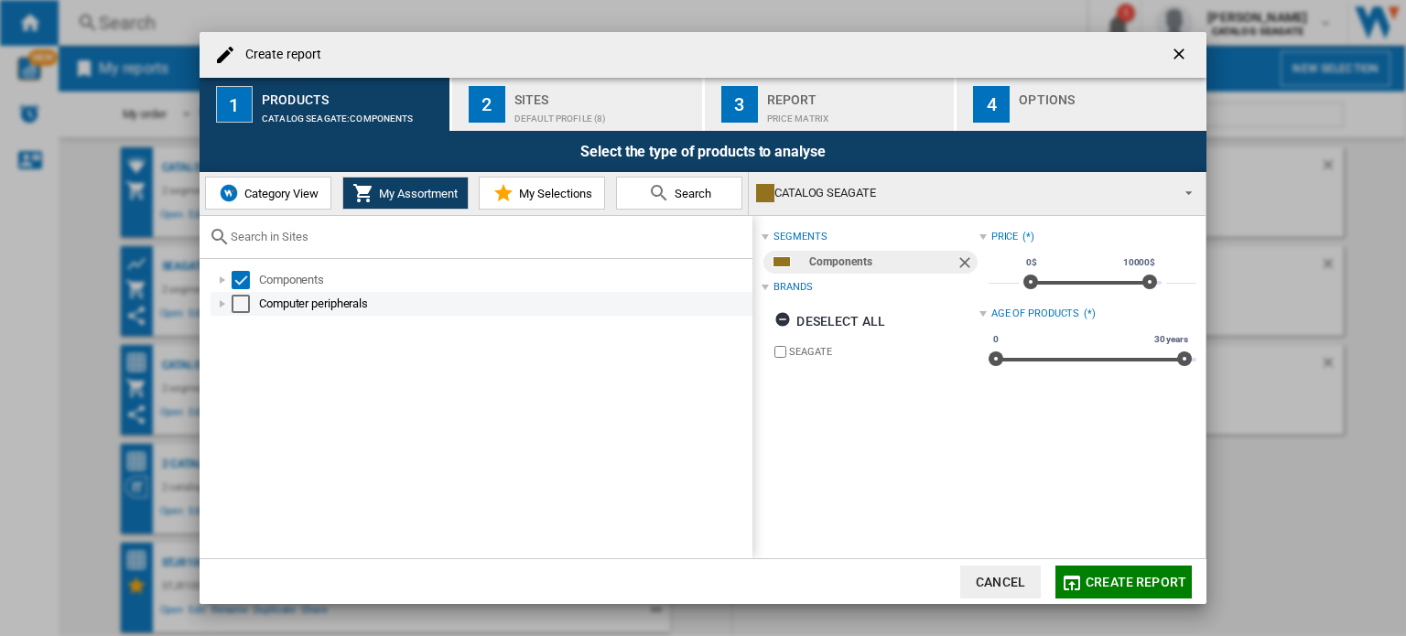
drag, startPoint x: 239, startPoint y: 301, endPoint x: 317, endPoint y: 254, distance: 90.7
click at [242, 302] on div "Select" at bounding box center [241, 304] width 18 height 18
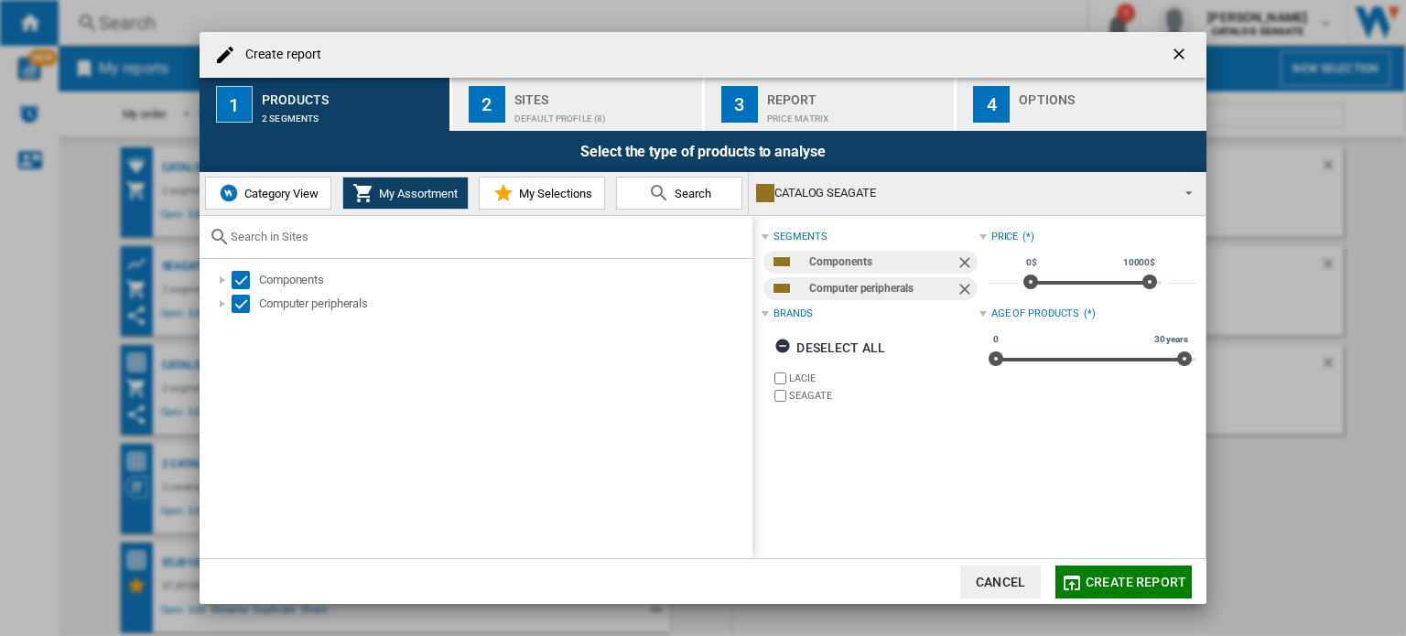
click at [589, 114] on div "Default profile (8)" at bounding box center [604, 113] width 180 height 19
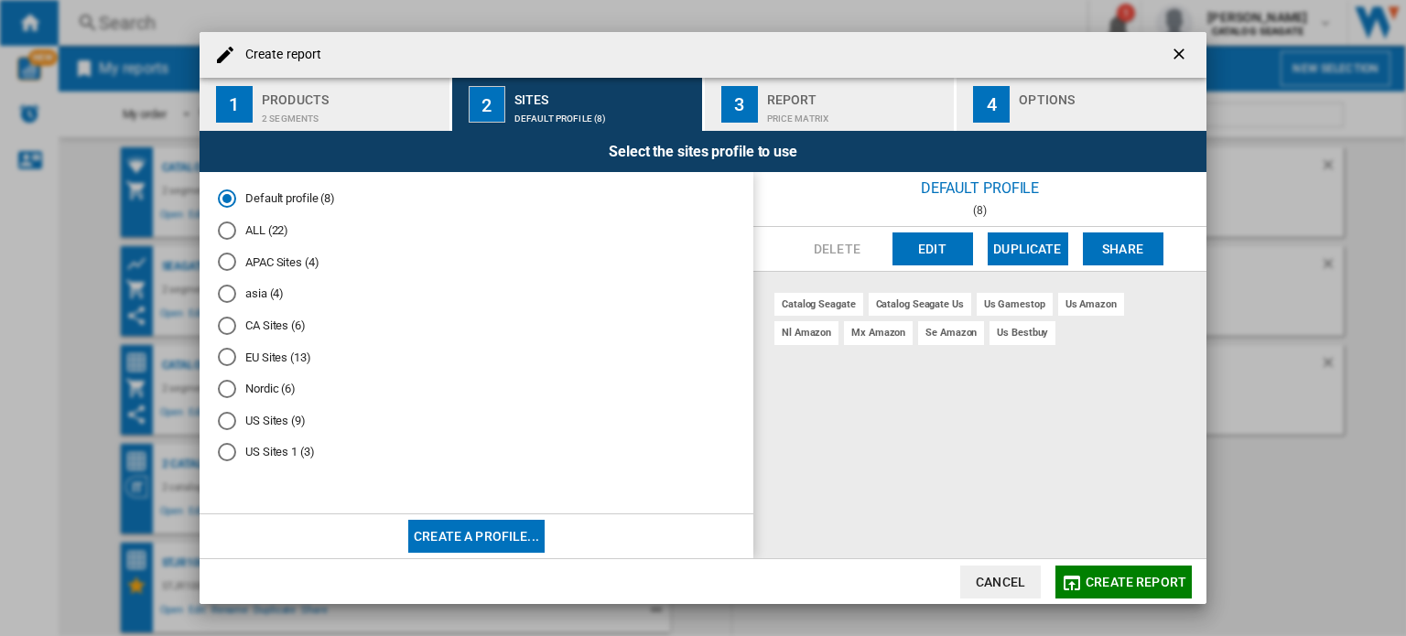
click at [833, 112] on div "Price Matrix" at bounding box center [857, 113] width 180 height 19
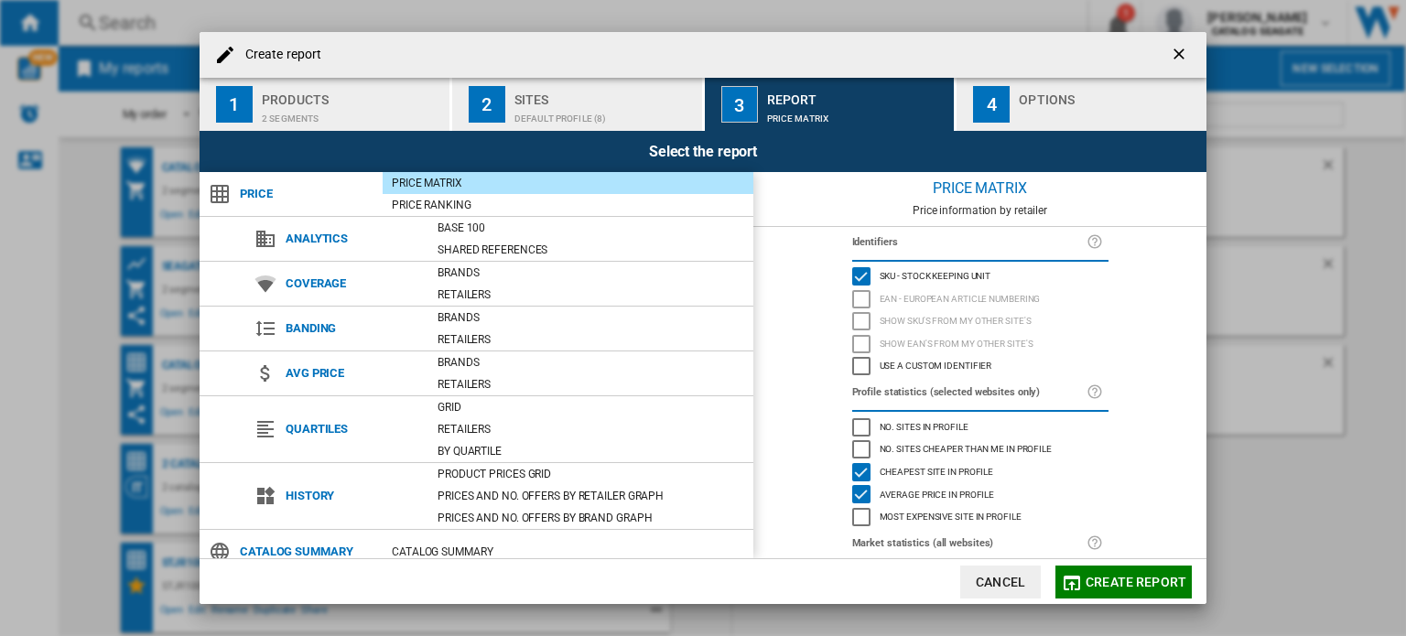
click at [1055, 104] on div "Create report ..." at bounding box center [1109, 113] width 180 height 19
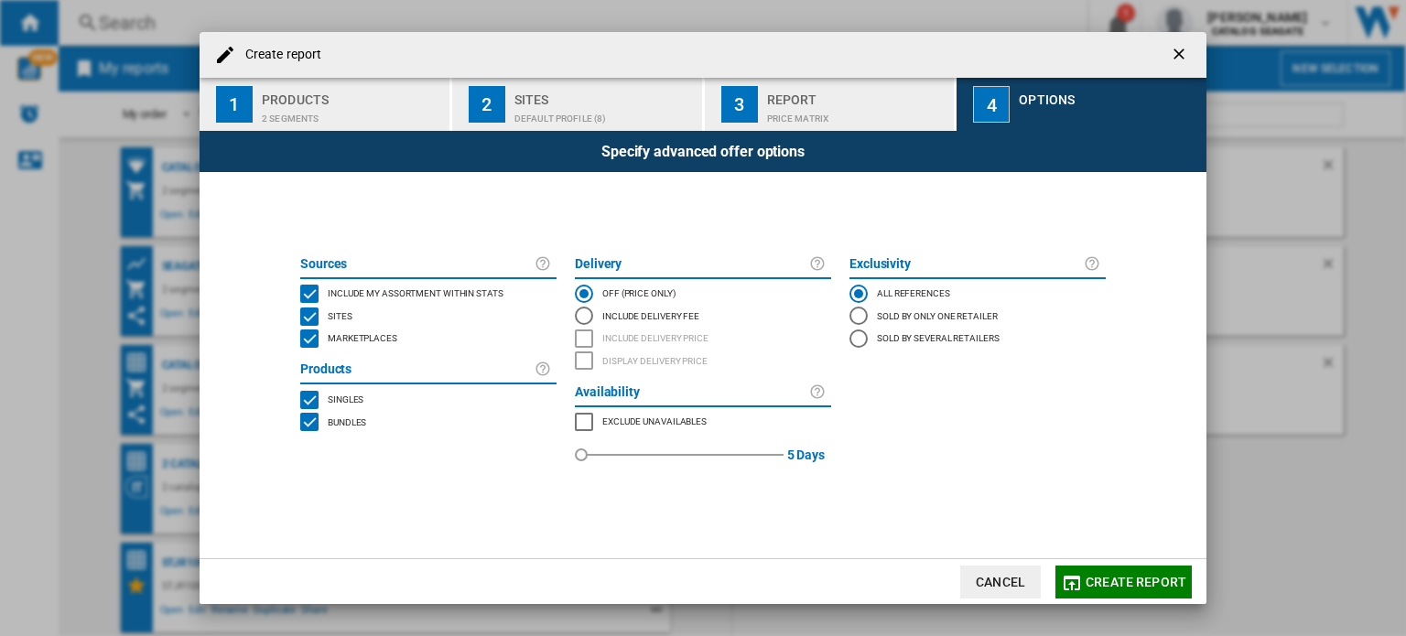
click at [783, 116] on div "Price Matrix" at bounding box center [857, 113] width 180 height 19
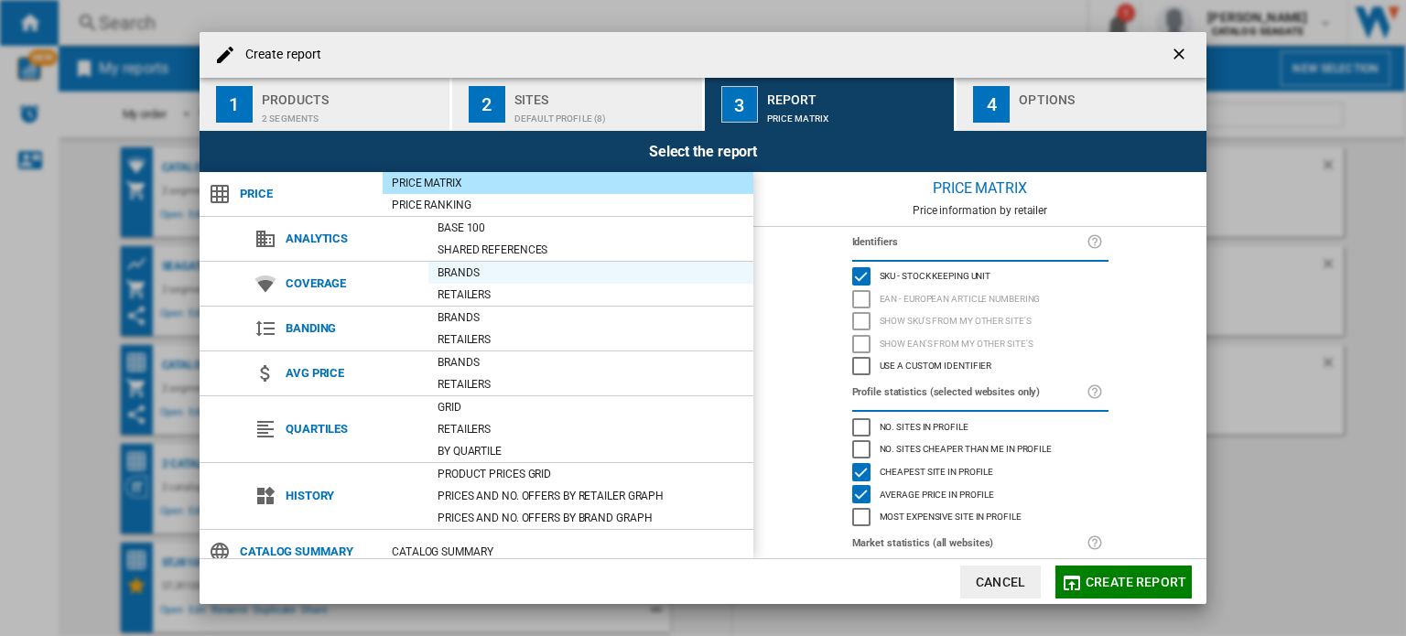
click at [458, 277] on div "Brands" at bounding box center [590, 273] width 325 height 18
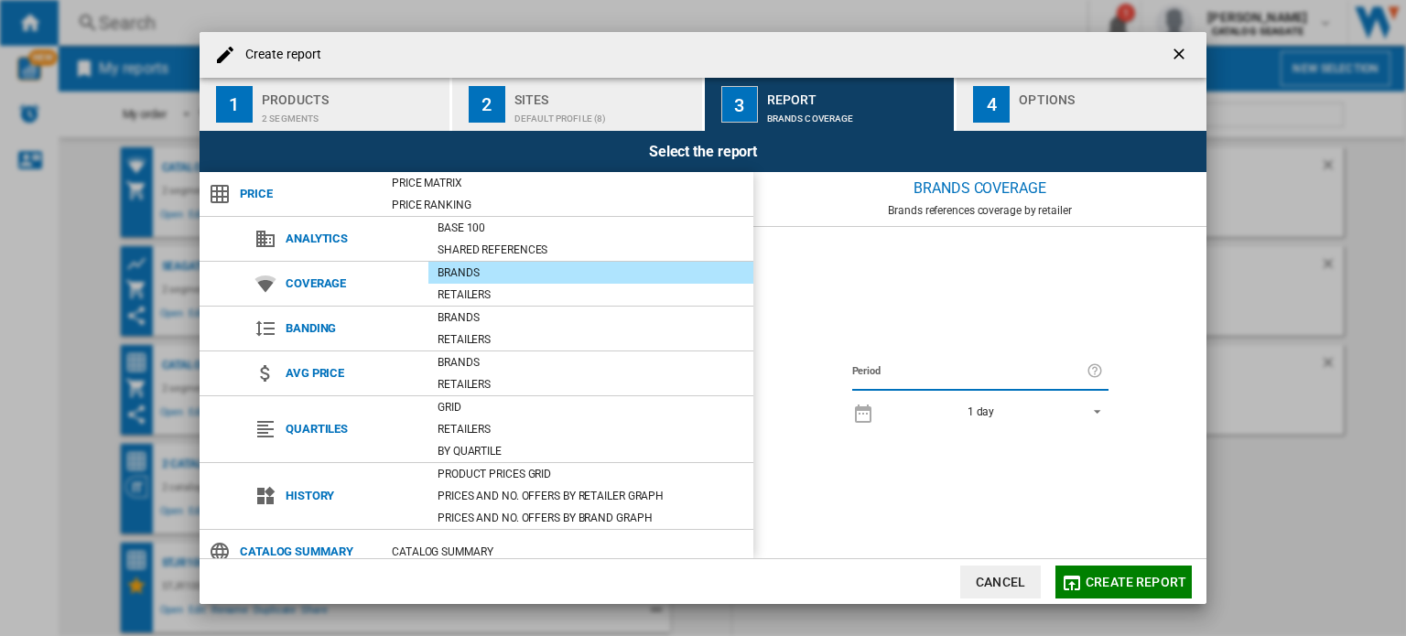
click at [1122, 581] on span "Create report" at bounding box center [1135, 582] width 101 height 15
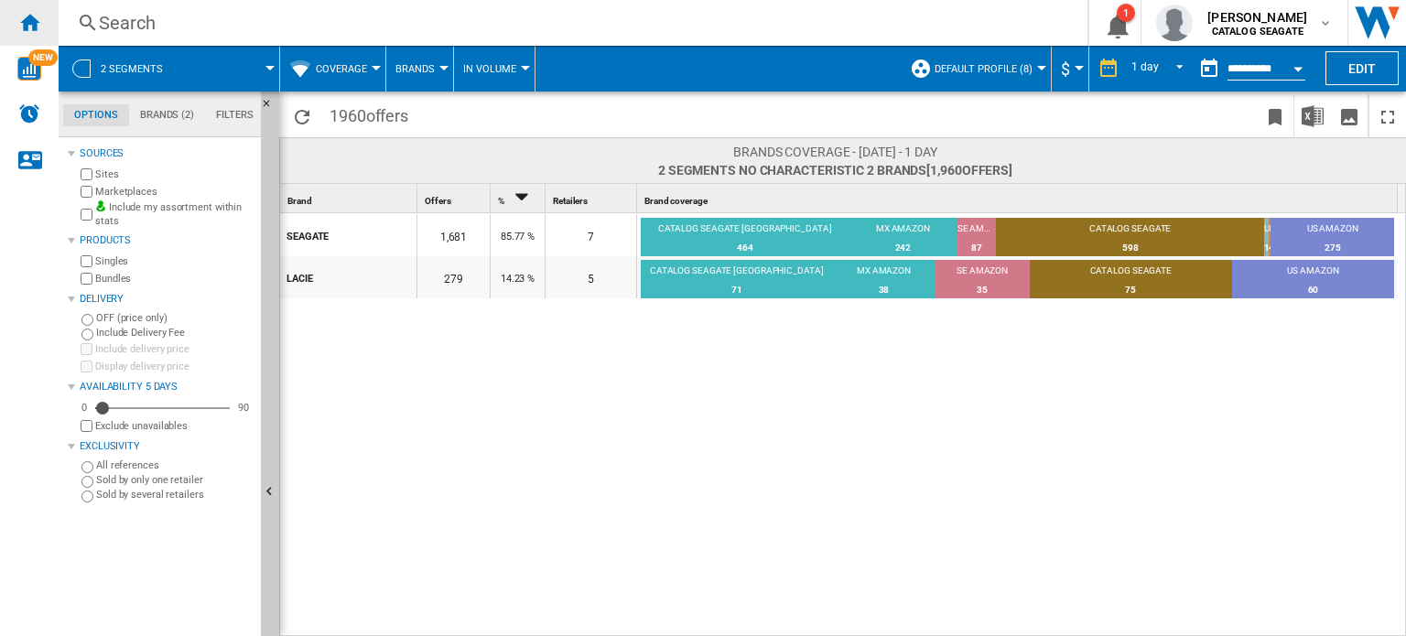
click at [39, 27] on ng-md-icon "Home" at bounding box center [29, 22] width 22 height 22
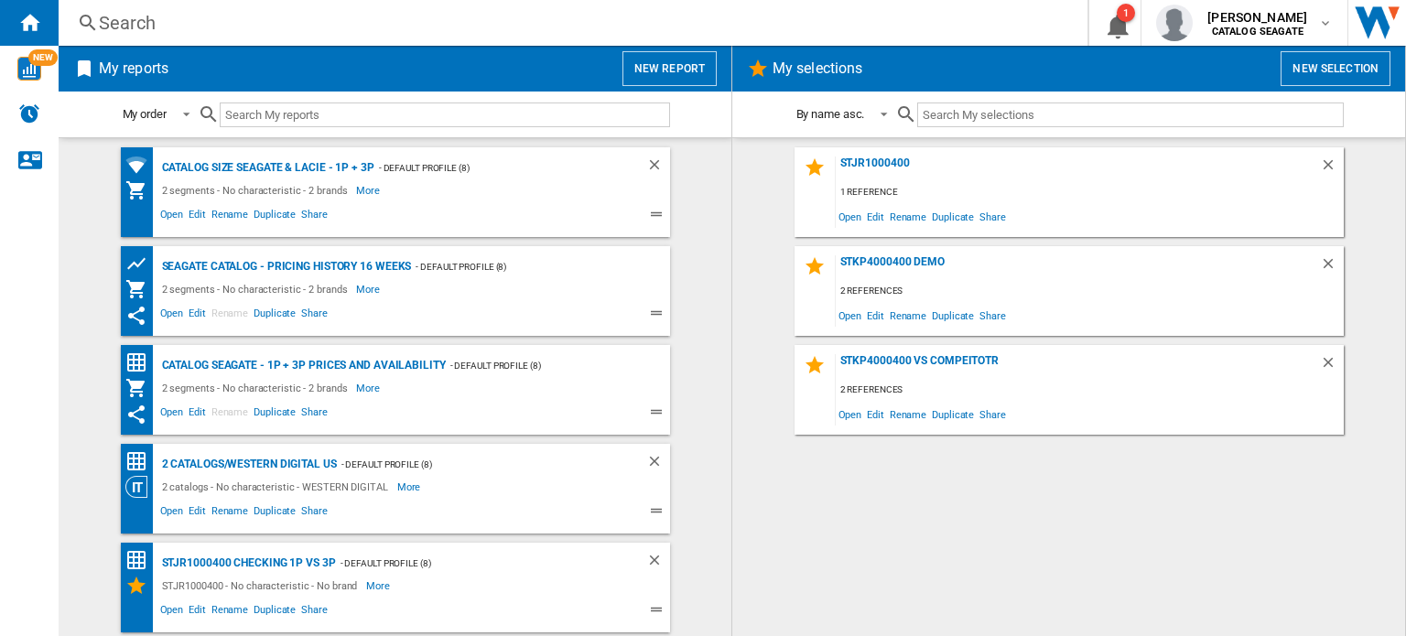
click at [28, 350] on wk-sidenav "NEW" at bounding box center [29, 318] width 59 height 636
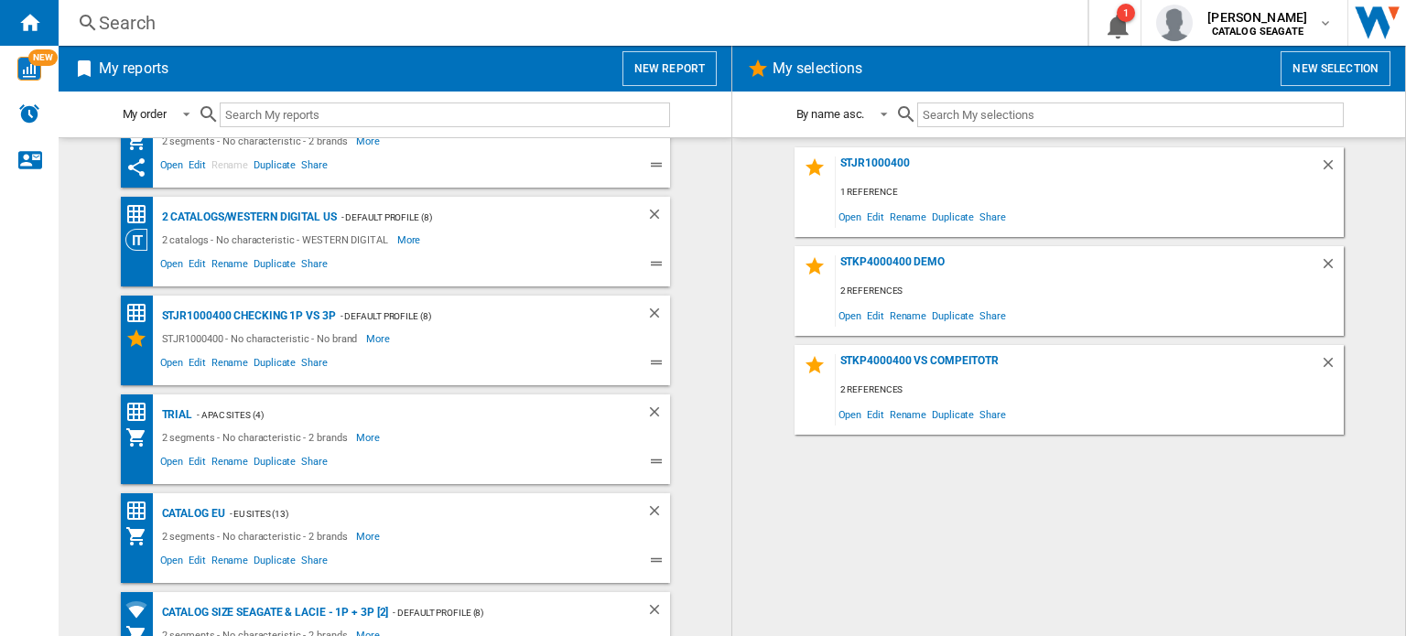
scroll to position [275, 0]
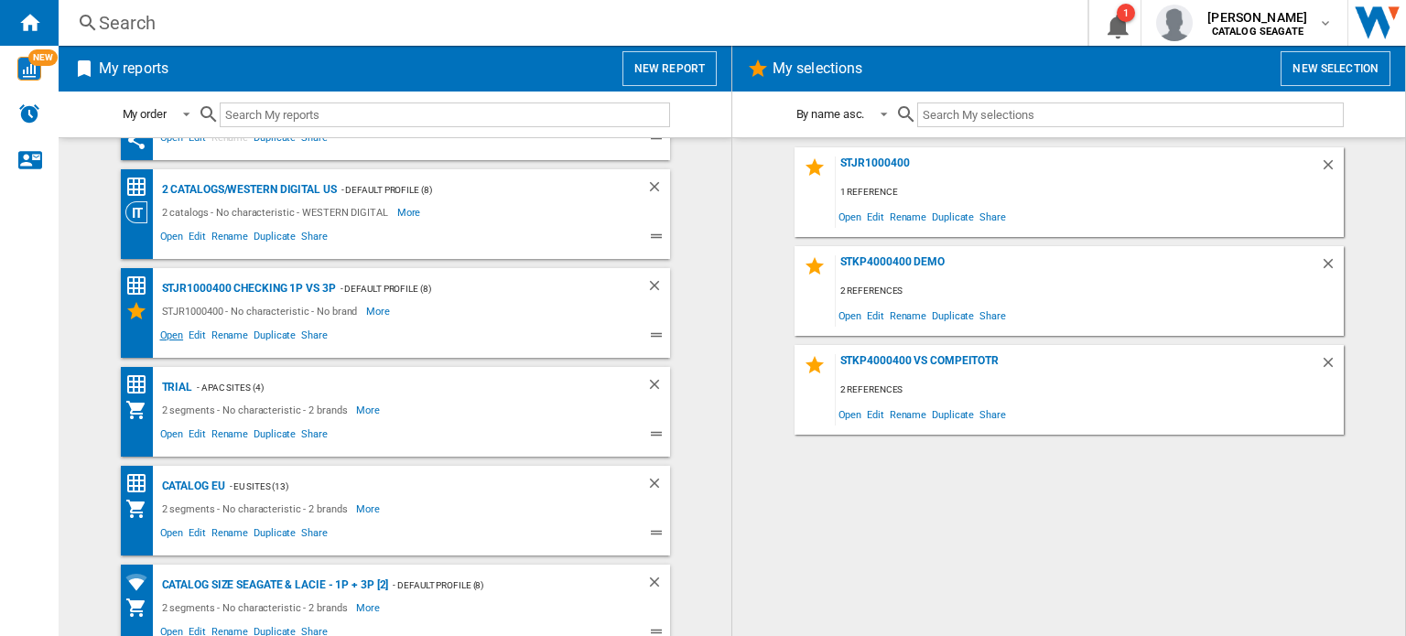
click at [170, 333] on span "Open" at bounding box center [171, 338] width 29 height 22
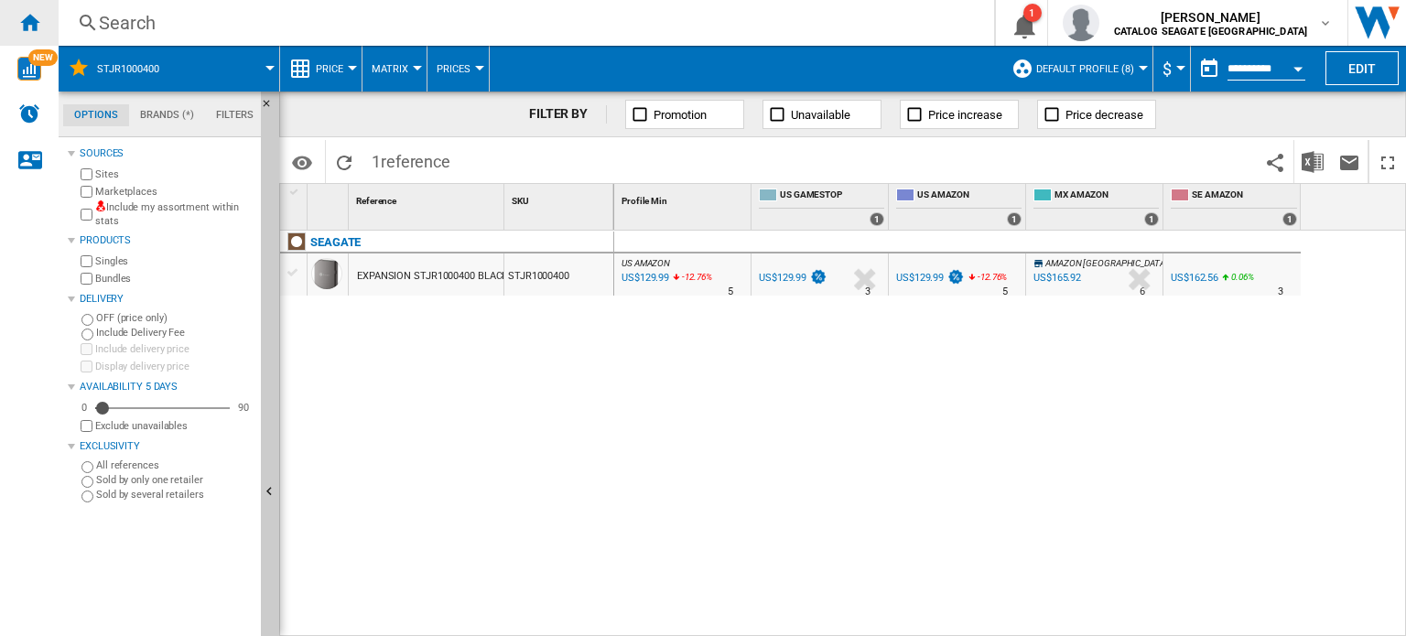
click at [33, 27] on ng-md-icon "Home" at bounding box center [29, 22] width 22 height 22
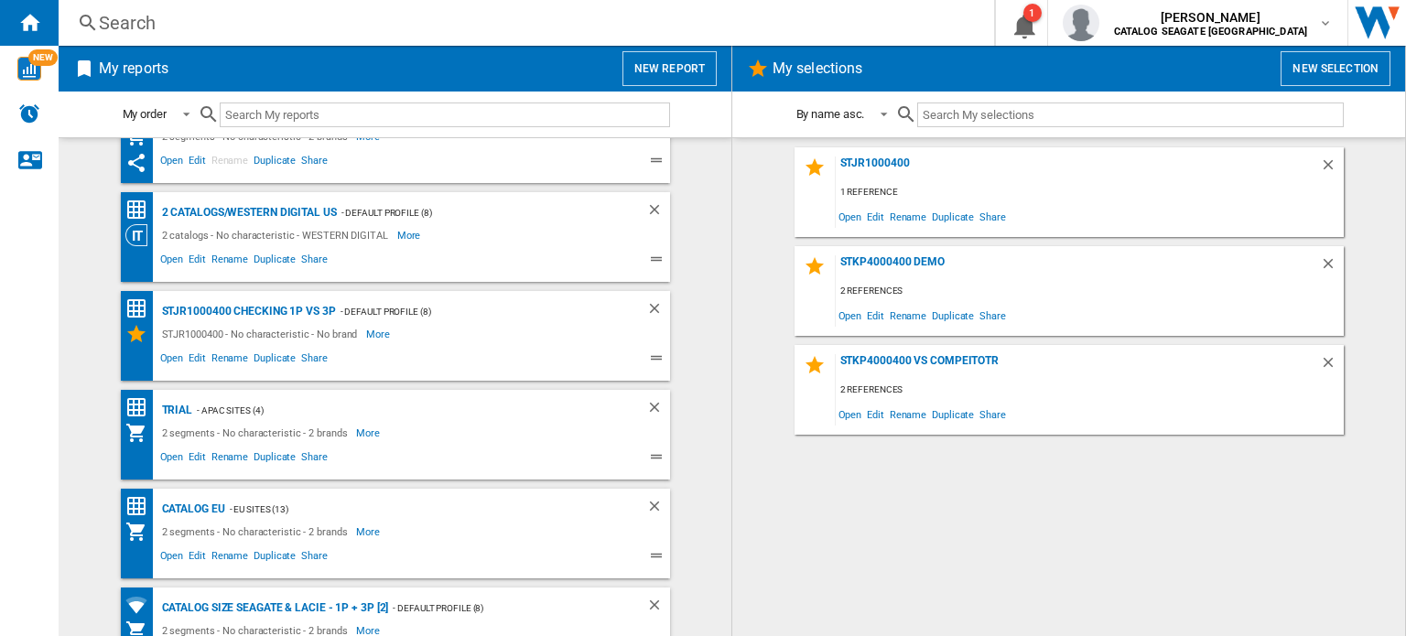
scroll to position [275, 0]
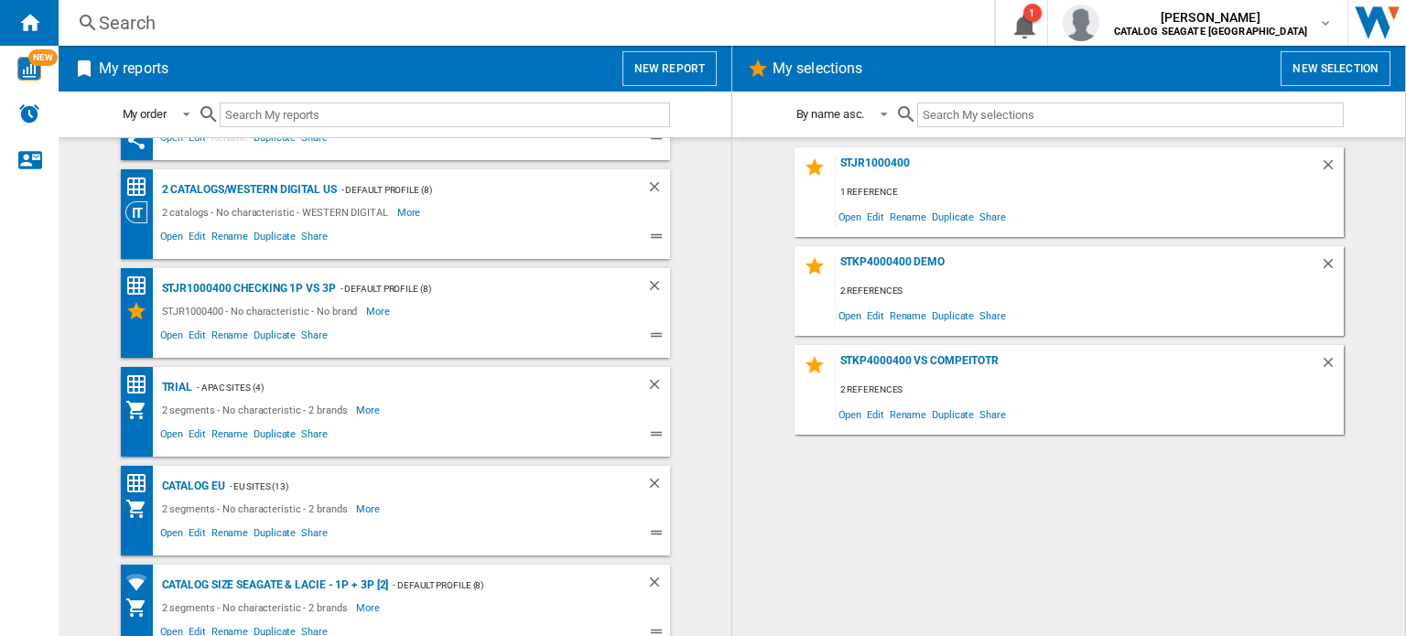
drag, startPoint x: 66, startPoint y: 357, endPoint x: 116, endPoint y: 366, distance: 51.2
click at [67, 357] on md-content "Catalog size Seagate & LaCie - 1P + 3P - Default profile (8) 2 segments - No ch…" at bounding box center [395, 386] width 673 height 499
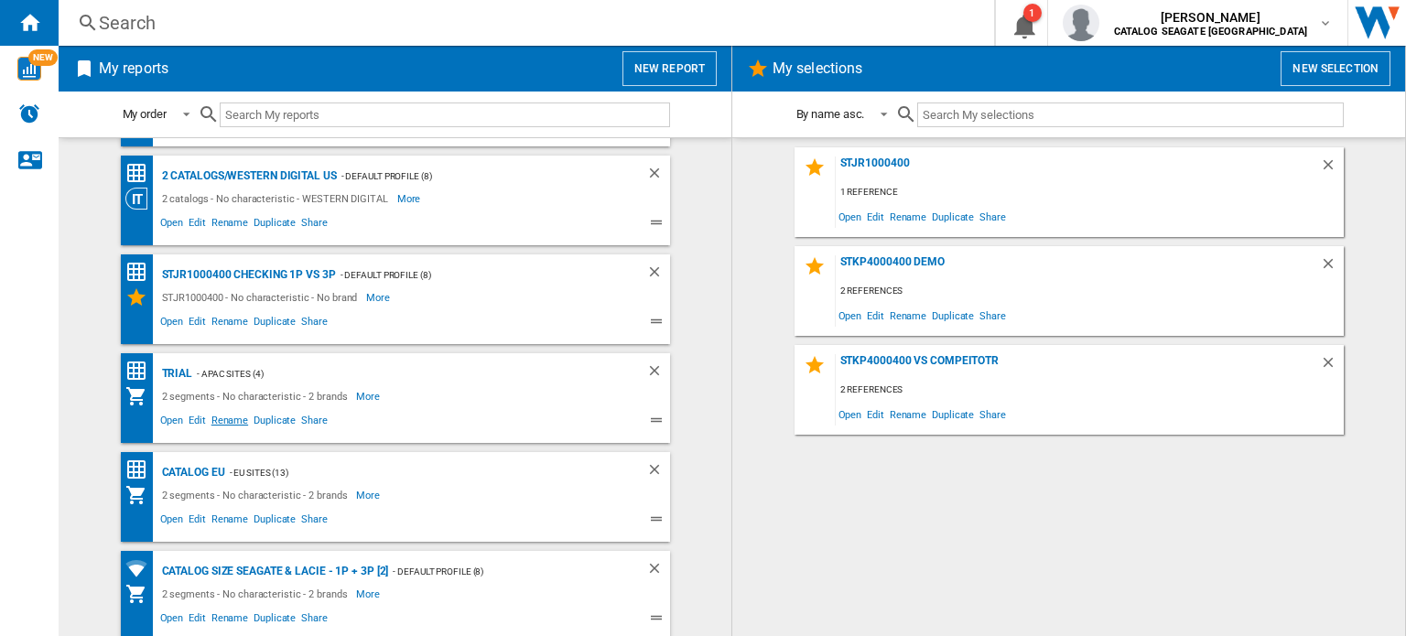
scroll to position [292, 0]
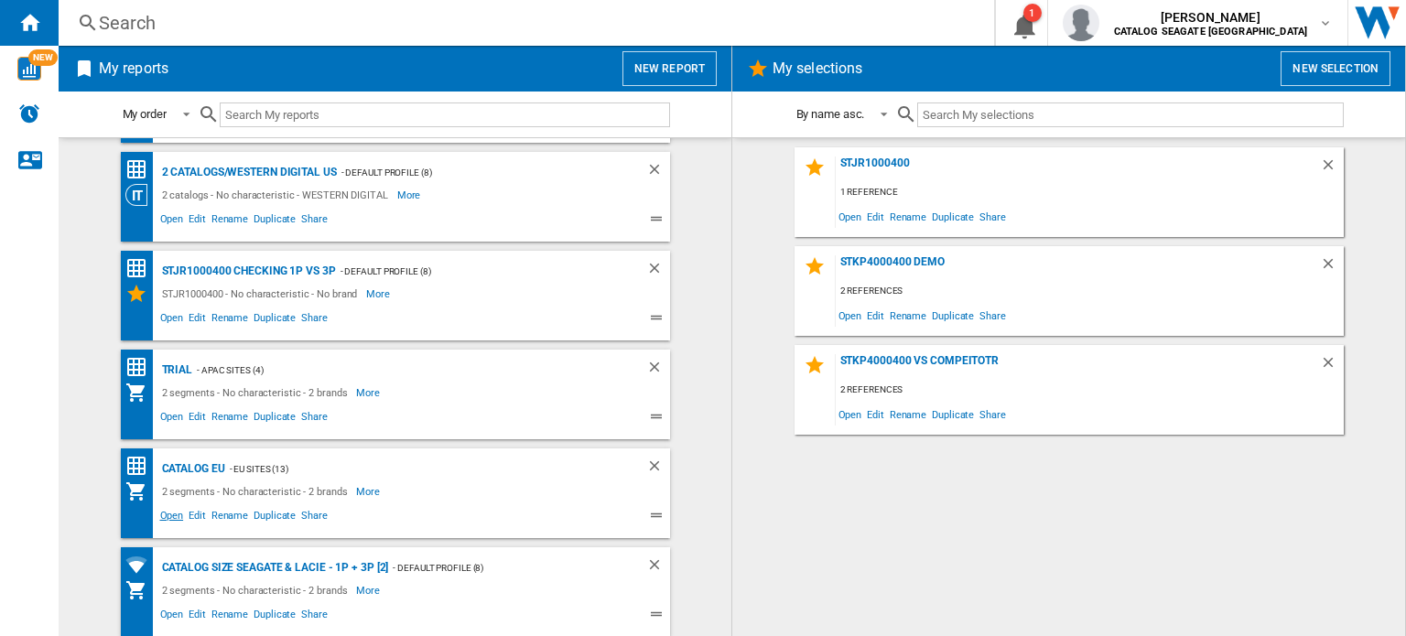
click at [168, 516] on span "Open" at bounding box center [171, 518] width 29 height 22
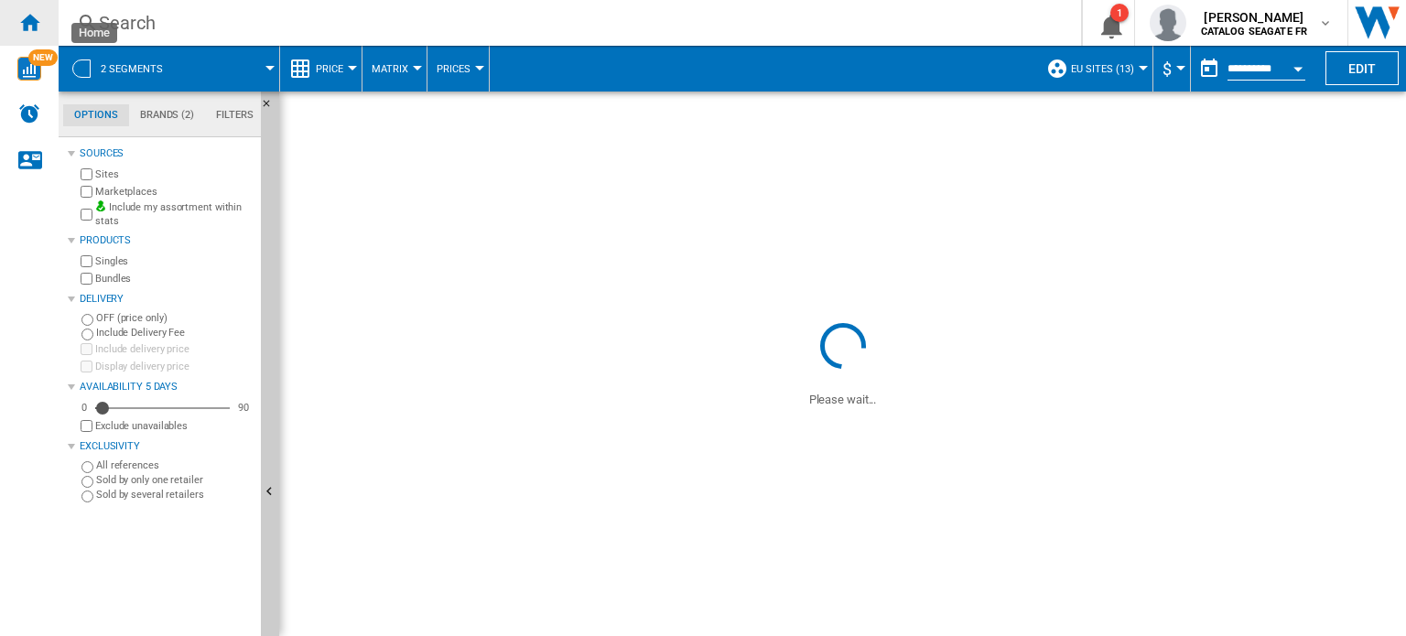
click at [16, 22] on div "Home" at bounding box center [29, 23] width 59 height 46
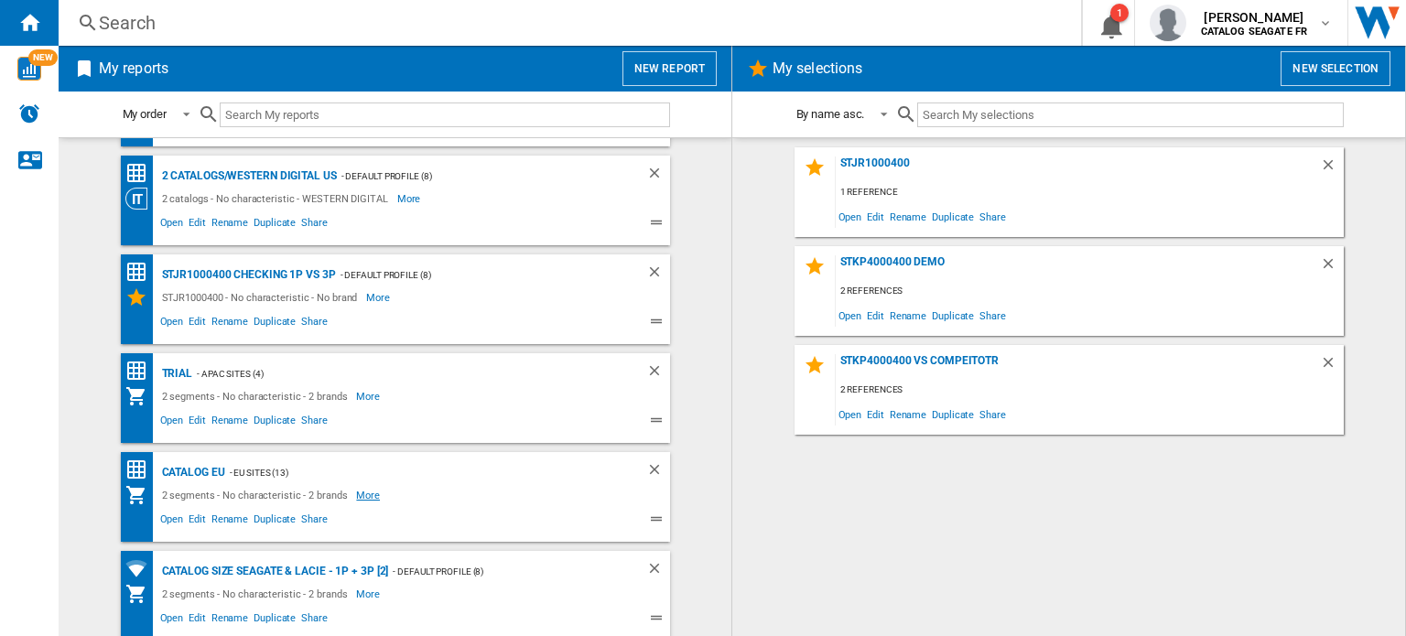
scroll to position [292, 0]
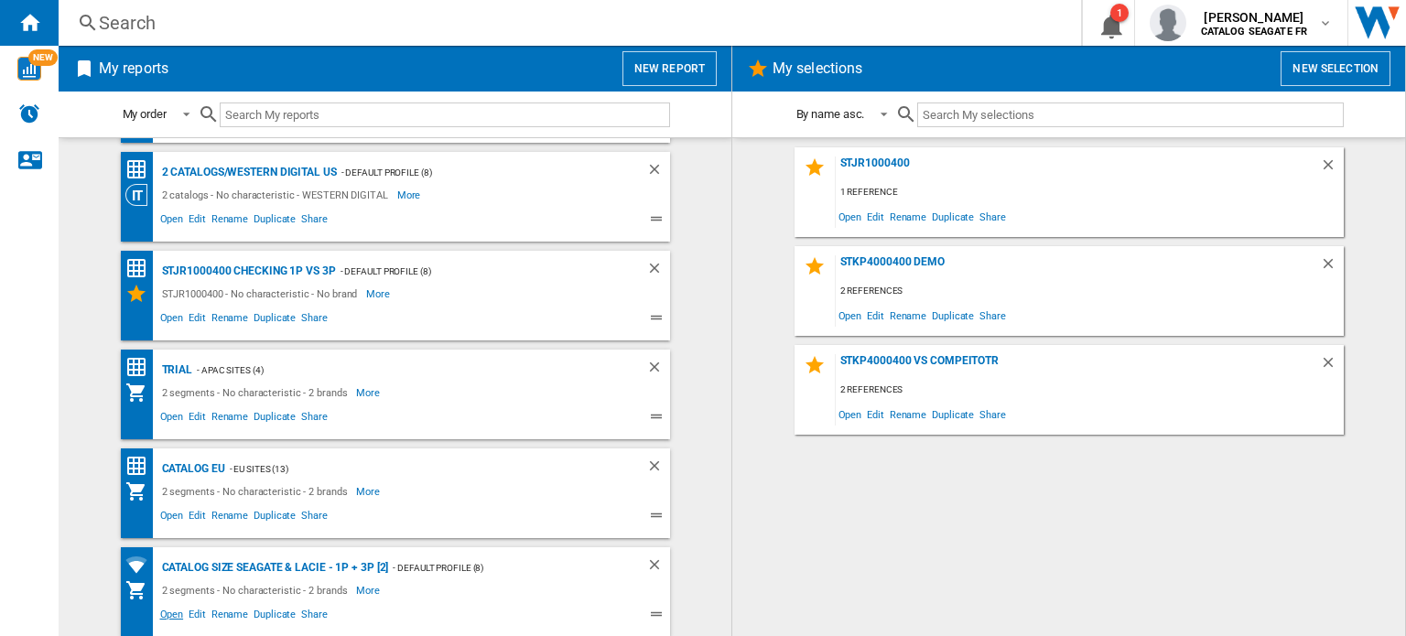
click at [176, 611] on span "Open" at bounding box center [171, 617] width 29 height 22
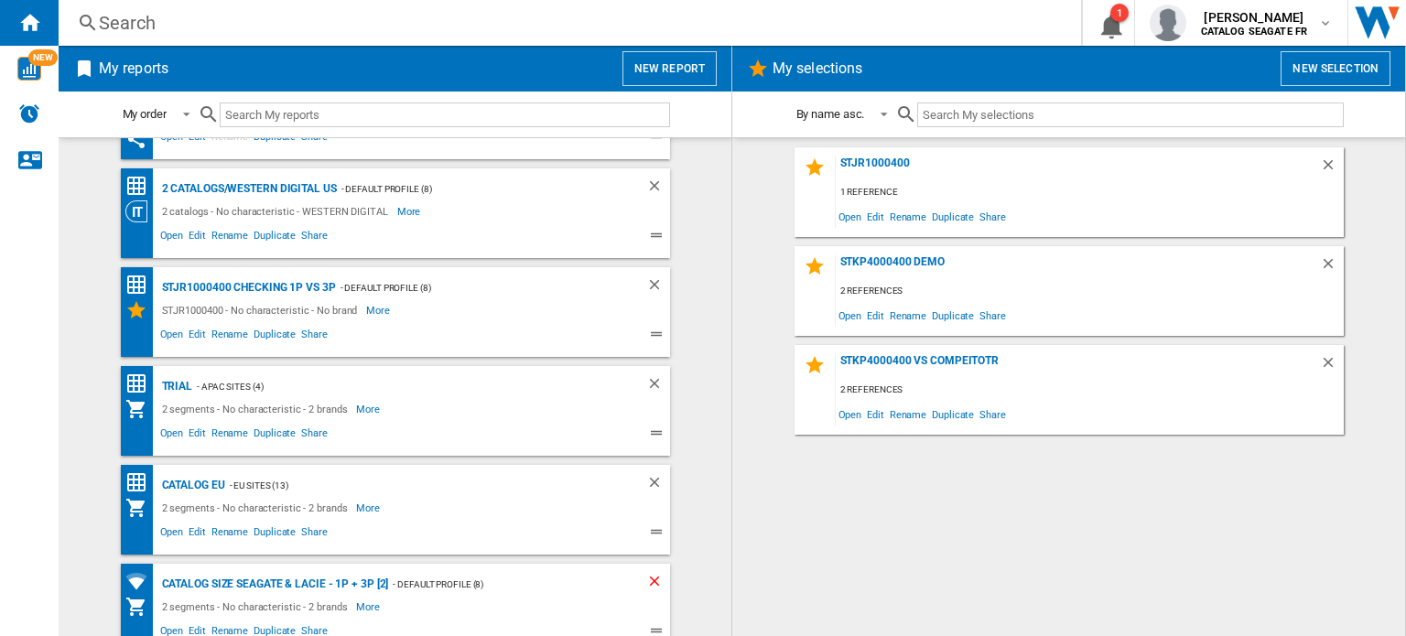
scroll to position [292, 0]
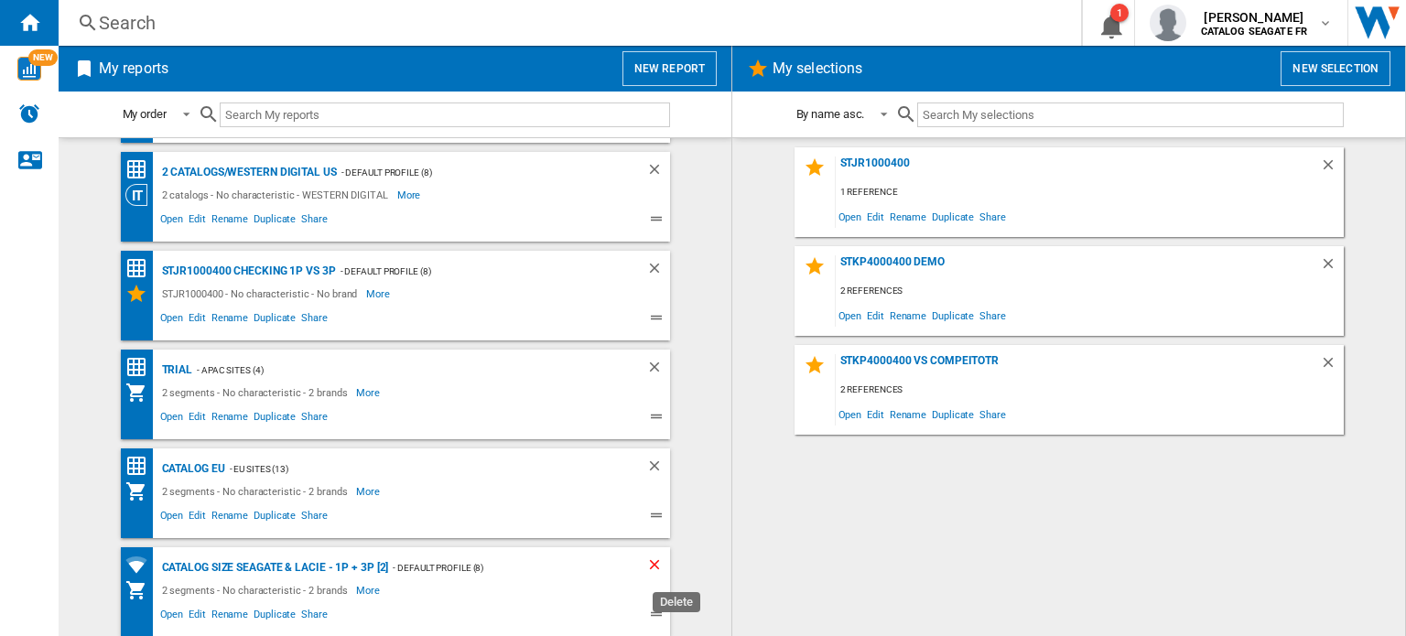
click at [649, 566] on ng-md-icon "Delete" at bounding box center [657, 567] width 22 height 22
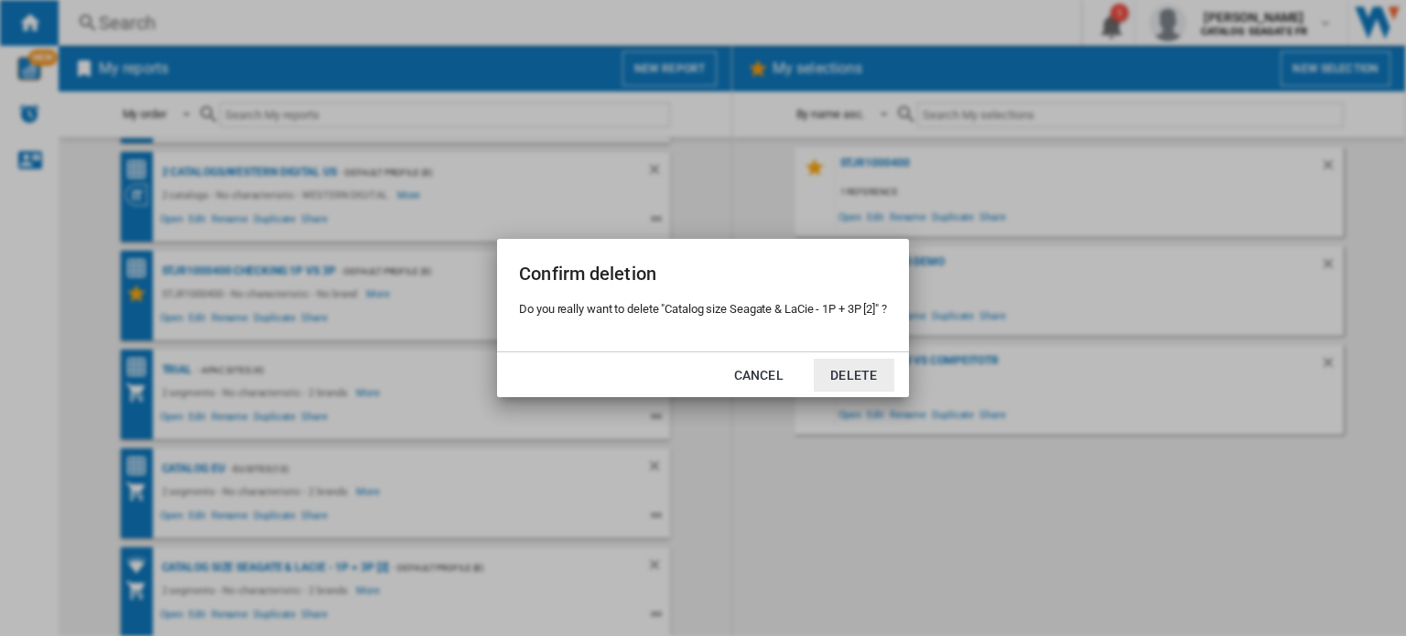
click at [850, 374] on button "Delete" at bounding box center [854, 375] width 81 height 33
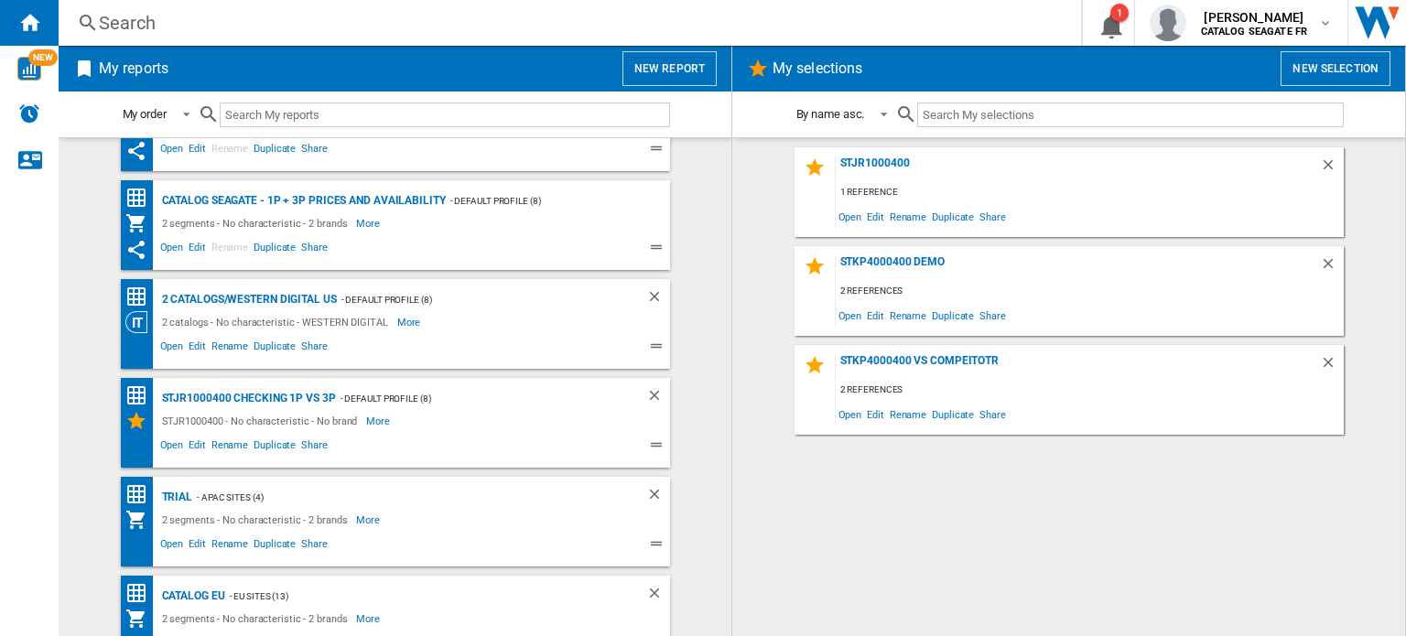
scroll to position [0, 0]
